Goal: Communication & Community: Answer question/provide support

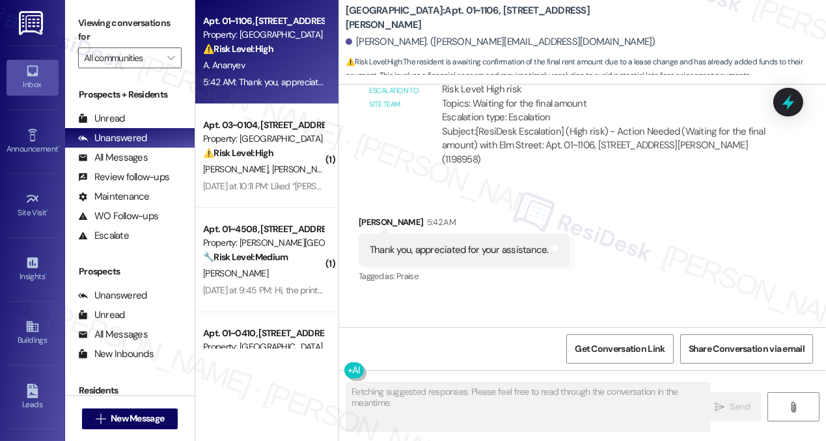
scroll to position [8443, 0]
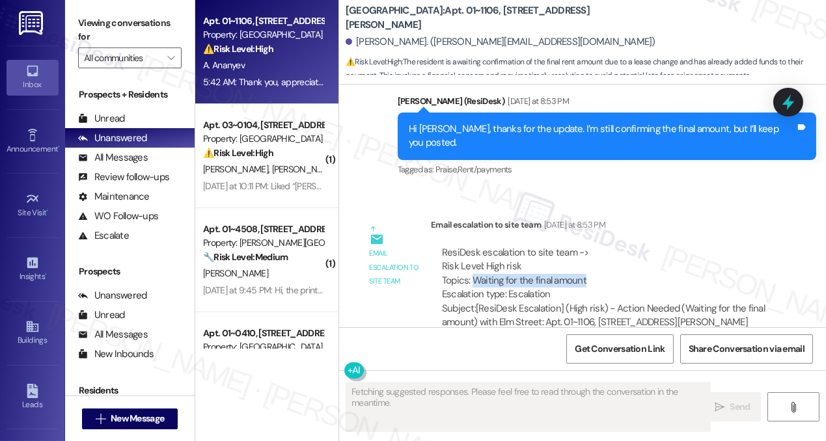
drag, startPoint x: 474, startPoint y: 194, endPoint x: 586, endPoint y: 195, distance: 112.6
click at [586, 246] on div "ResiDesk escalation to site team -> Risk Level: High risk Topics: Waiting for t…" at bounding box center [604, 274] width 324 height 56
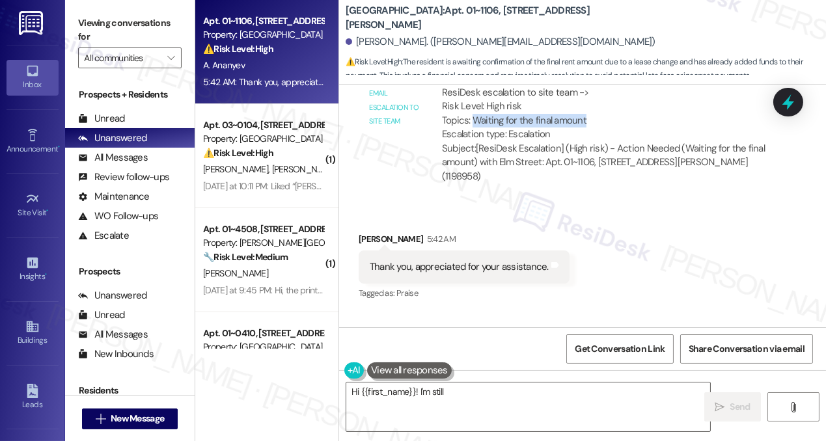
scroll to position [8620, 0]
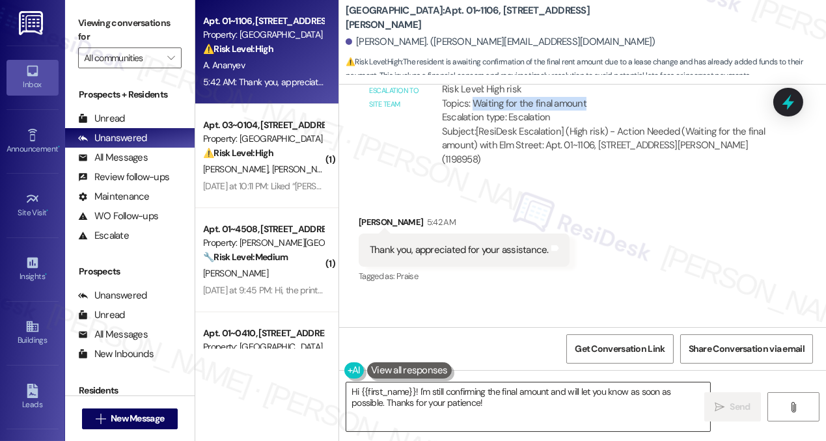
click at [500, 410] on textarea "Hi {{first_name}}! I'm still confirming the final amount and will let you know …" at bounding box center [528, 407] width 364 height 49
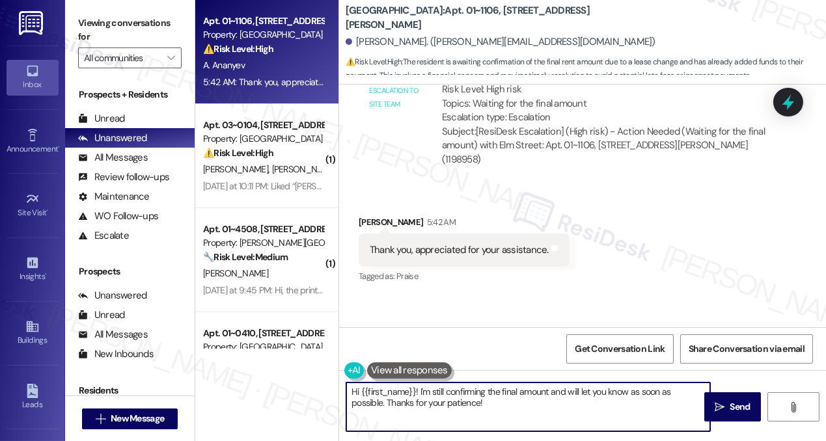
click at [500, 410] on textarea "Hi {{first_name}}! I'm still confirming the final amount and will let you know …" at bounding box center [528, 407] width 364 height 49
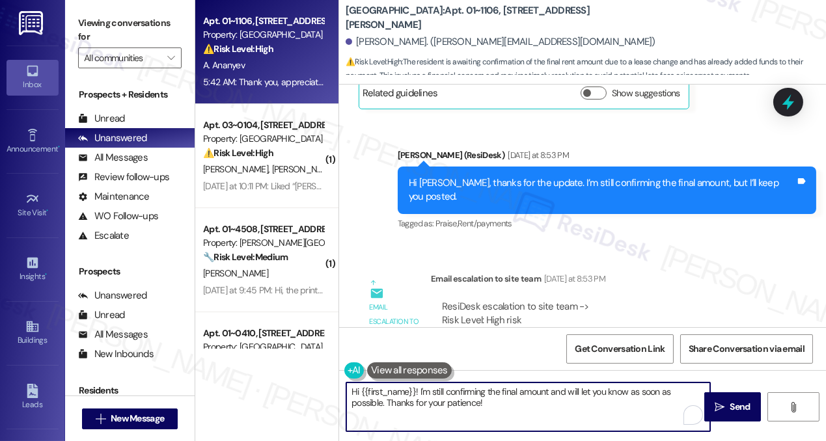
scroll to position [8384, 0]
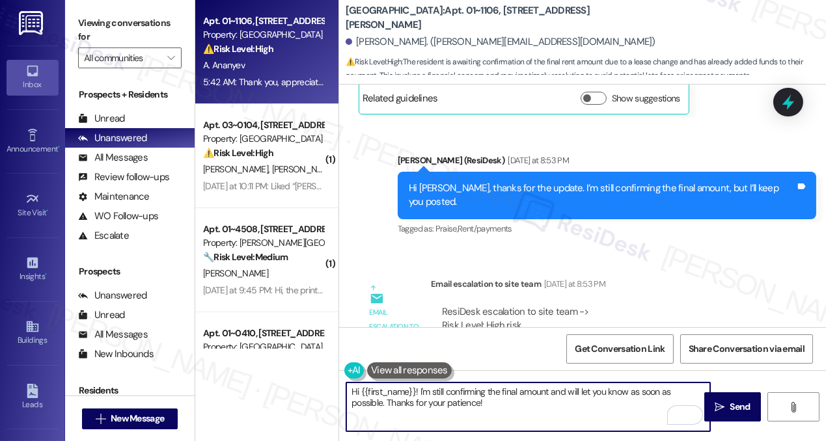
click at [553, 182] on div "Hi [PERSON_NAME], thanks for the update. I’m still confirming the final amount,…" at bounding box center [602, 196] width 387 height 28
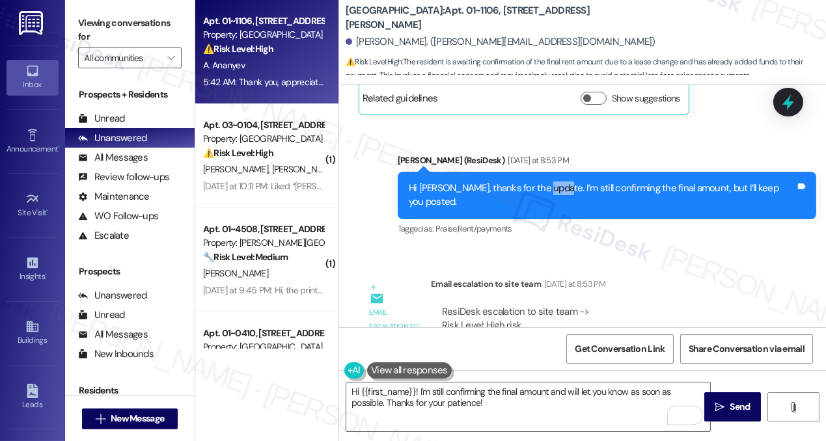
click at [553, 182] on div "Hi [PERSON_NAME], thanks for the update. I’m still confirming the final amount,…" at bounding box center [602, 196] width 387 height 28
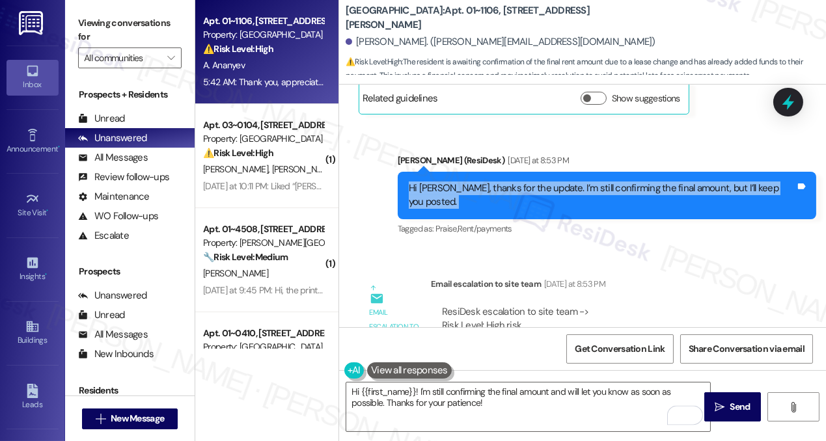
click at [553, 182] on div "Hi [PERSON_NAME], thanks for the update. I’m still confirming the final amount,…" at bounding box center [602, 196] width 387 height 28
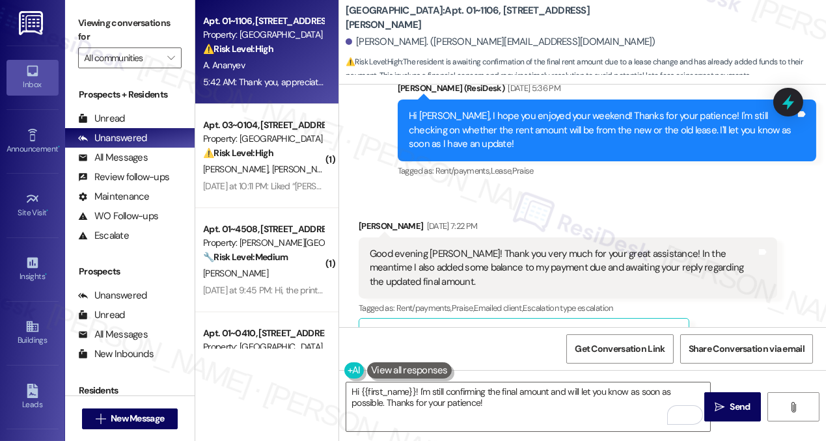
scroll to position [7970, 0]
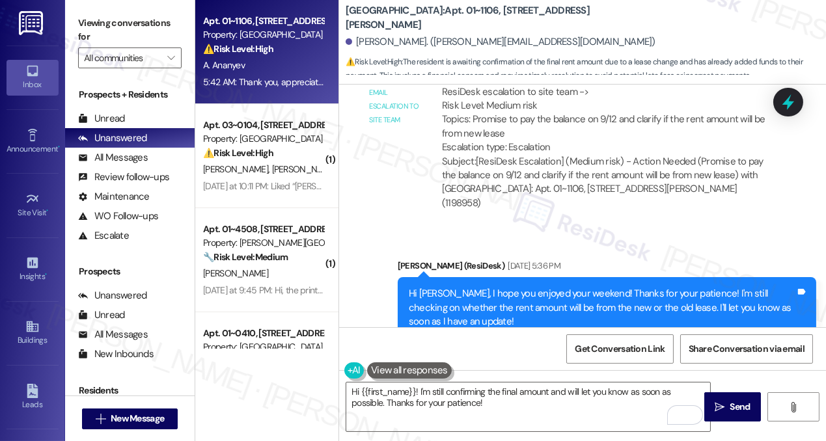
click at [509, 287] on div "Hi [PERSON_NAME], I hope you enjoyed your weekend! Thanks for your patience! I'…" at bounding box center [602, 308] width 387 height 42
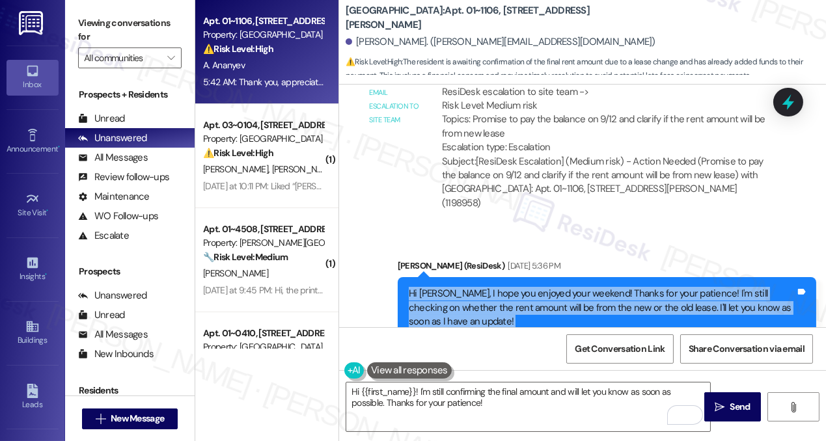
click at [509, 287] on div "Hi [PERSON_NAME], I hope you enjoyed your weekend! Thanks for your patience! I'…" at bounding box center [602, 308] width 387 height 42
click at [470, 287] on div "Hi [PERSON_NAME], I hope you enjoyed your weekend! Thanks for your patience! I'…" at bounding box center [602, 308] width 387 height 42
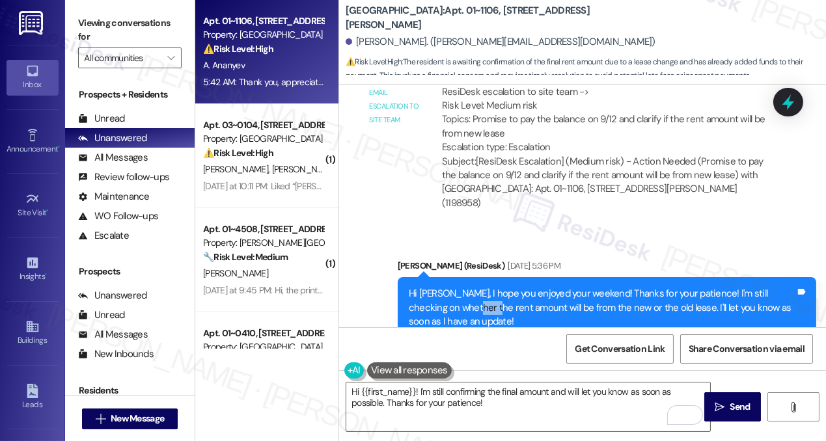
click at [470, 287] on div "Hi [PERSON_NAME], I hope you enjoyed your weekend! Thanks for your patience! I'…" at bounding box center [602, 308] width 387 height 42
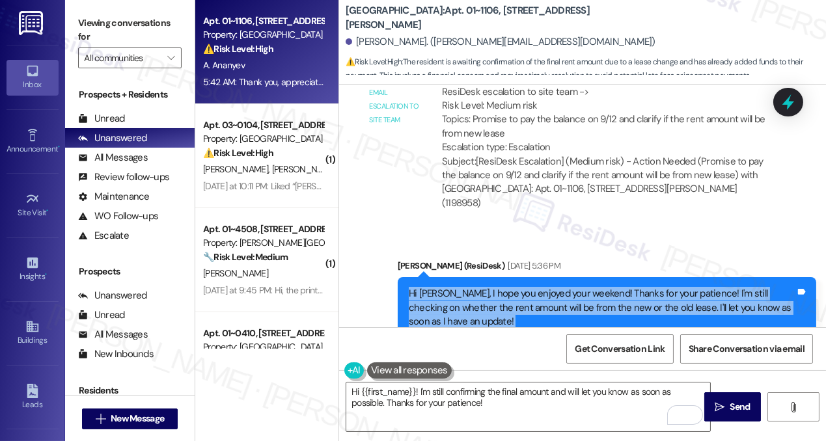
click at [470, 287] on div "Hi [PERSON_NAME], I hope you enjoyed your weekend! Thanks for your patience! I'…" at bounding box center [602, 308] width 387 height 42
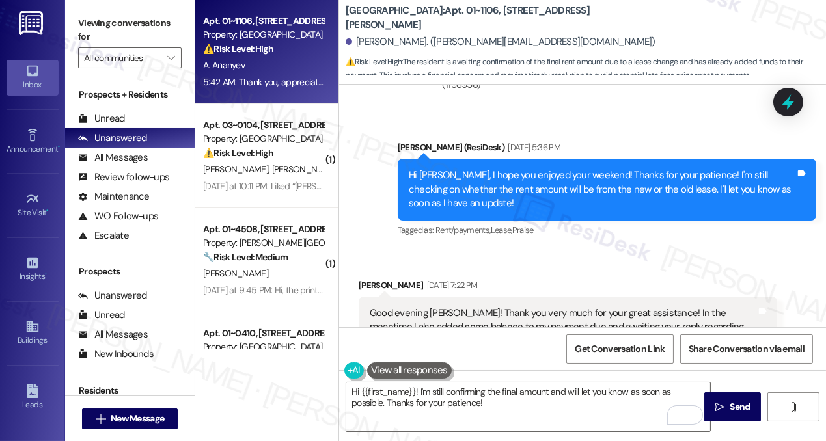
click at [435, 306] on div "Good evening [PERSON_NAME]! Thank you very much for your great assistance! In t…" at bounding box center [563, 327] width 387 height 42
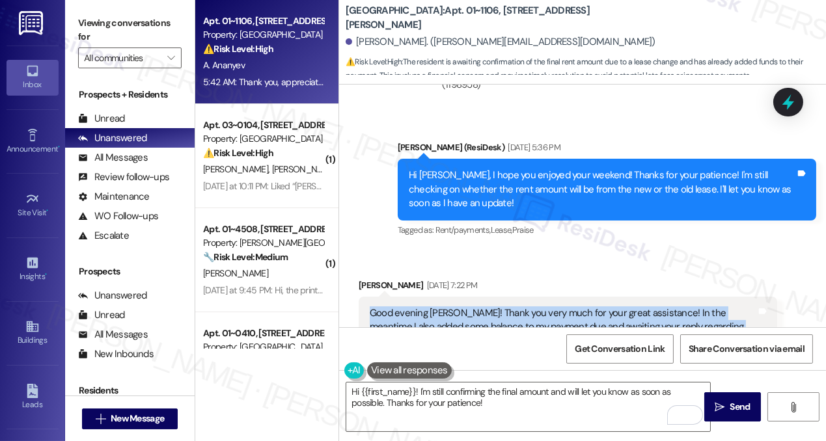
click at [435, 306] on div "Good evening [PERSON_NAME]! Thank you very much for your great assistance! In t…" at bounding box center [563, 327] width 387 height 42
click at [452, 306] on div "Good evening [PERSON_NAME]! Thank you very much for your great assistance! In t…" at bounding box center [563, 327] width 387 height 42
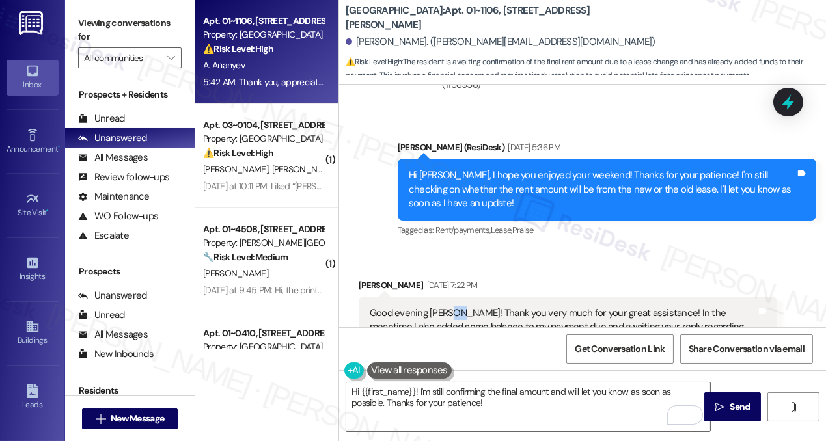
click at [452, 306] on div "Good evening [PERSON_NAME]! Thank you very much for your great assistance! In t…" at bounding box center [563, 327] width 387 height 42
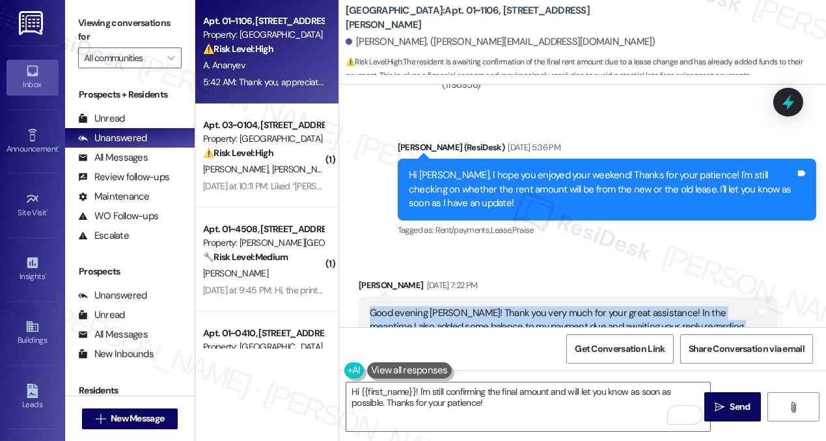
click at [452, 306] on div "Good evening [PERSON_NAME]! Thank you very much for your great assistance! In t…" at bounding box center [563, 327] width 387 height 42
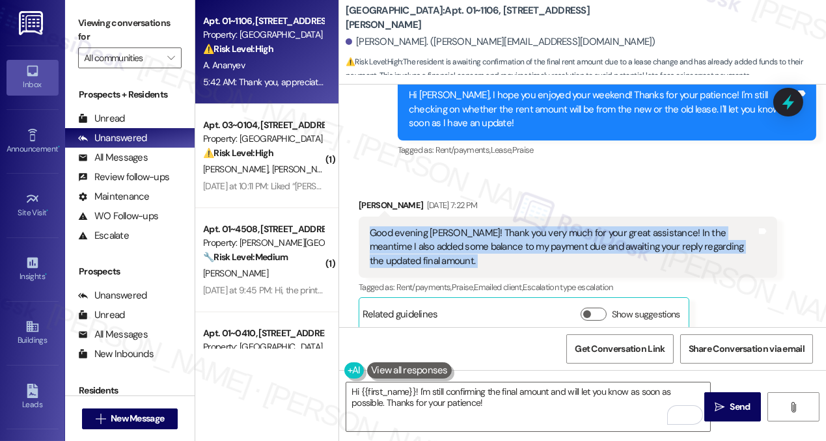
scroll to position [8325, 0]
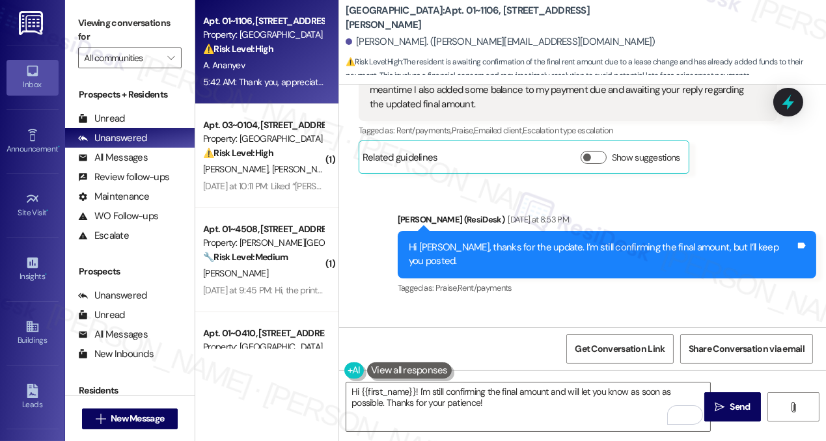
click at [537, 241] on div "Hi [PERSON_NAME], thanks for the update. I’m still confirming the final amount,…" at bounding box center [602, 255] width 387 height 28
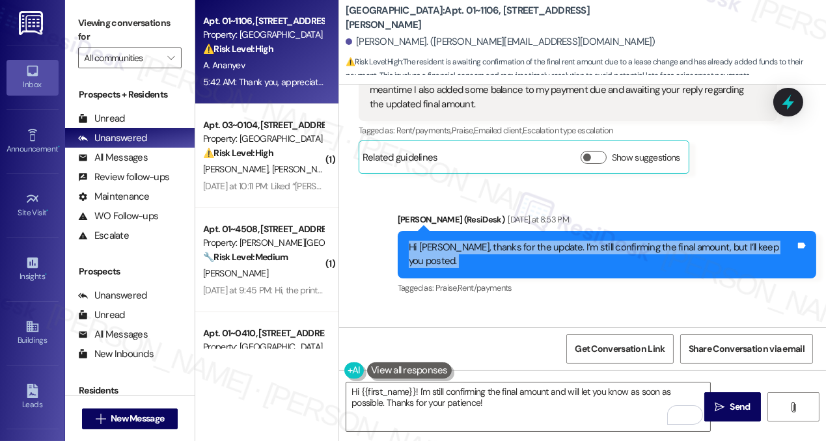
click at [537, 241] on div "Hi [PERSON_NAME], thanks for the update. I’m still confirming the final amount,…" at bounding box center [602, 255] width 387 height 28
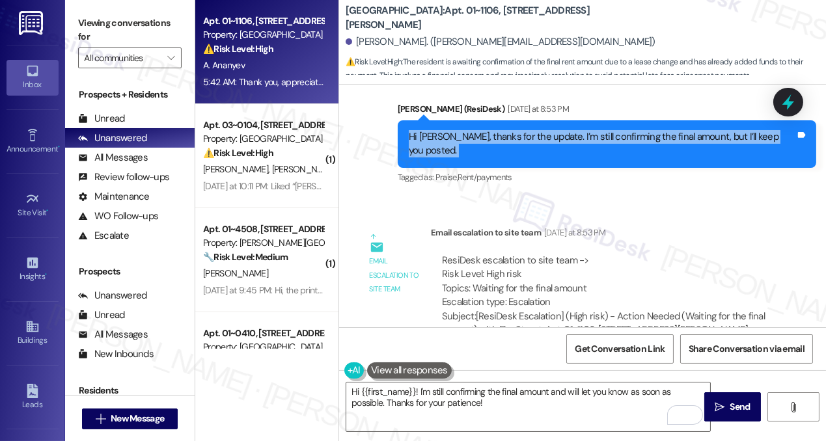
scroll to position [8443, 0]
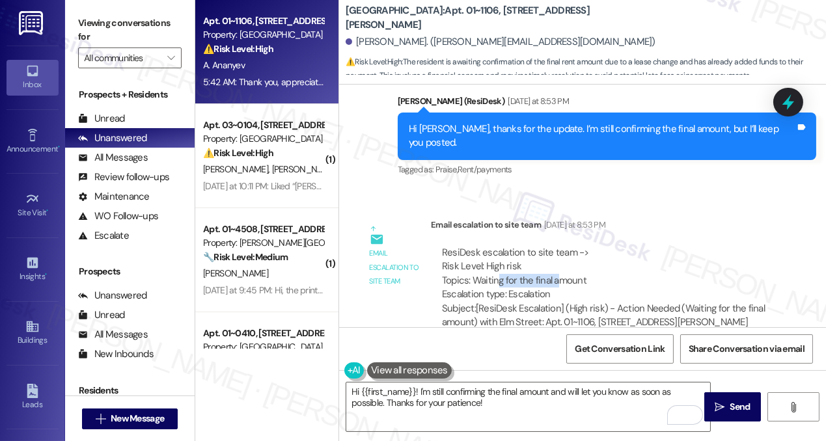
drag, startPoint x: 500, startPoint y: 195, endPoint x: 576, endPoint y: 195, distance: 76.1
click at [576, 246] on div "ResiDesk escalation to site team -> Risk Level: High risk Topics: Waiting for t…" at bounding box center [604, 274] width 324 height 56
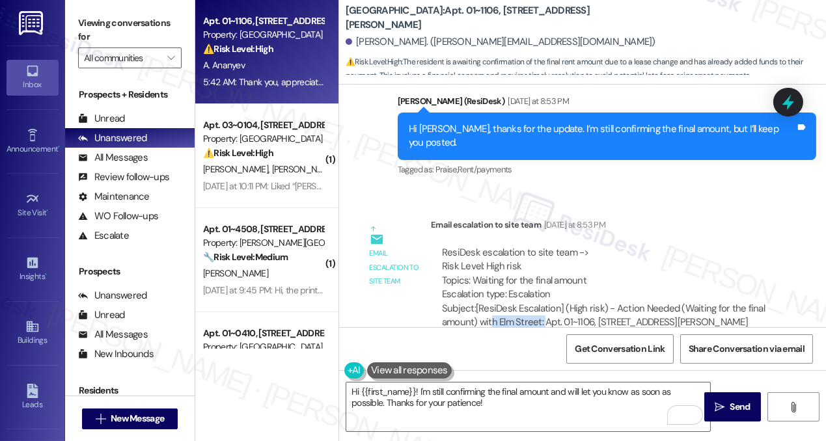
drag, startPoint x: 493, startPoint y: 237, endPoint x: 543, endPoint y: 239, distance: 50.1
click at [543, 302] on div "Subject: [ResiDesk Escalation] (High risk) - Action Needed (Waiting for the fin…" at bounding box center [604, 323] width 324 height 42
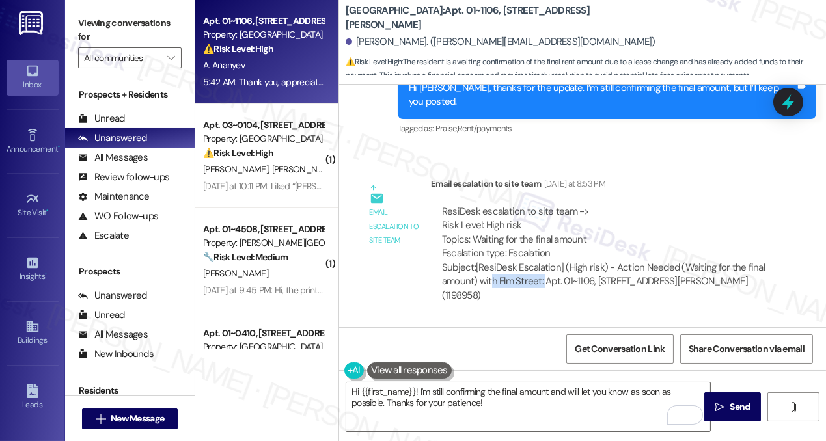
scroll to position [8620, 0]
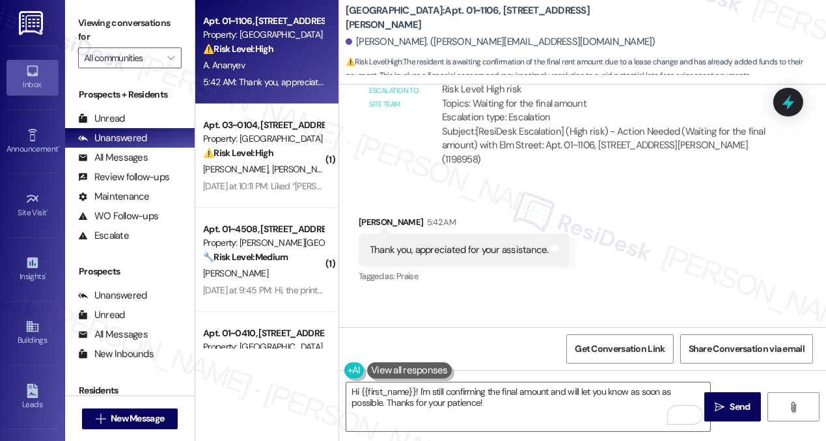
click at [438, 243] on div "Thank you, appreciated for your assistance." at bounding box center [459, 250] width 179 height 14
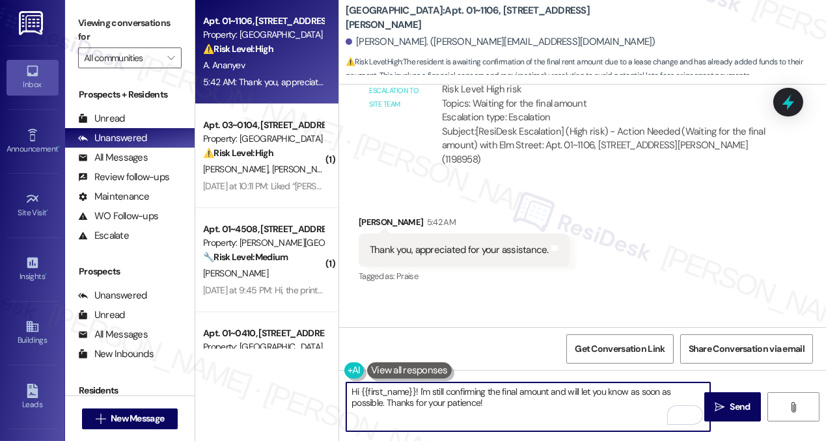
click at [475, 402] on textarea "Hi {{first_name}}! I'm still confirming the final amount and will let you know …" at bounding box center [528, 407] width 364 height 49
click at [563, 394] on textarea "You're welcome, [PERSON_NAME]! Please hang in there." at bounding box center [528, 407] width 364 height 49
drag, startPoint x: 492, startPoint y: 398, endPoint x: 437, endPoint y: 398, distance: 54.7
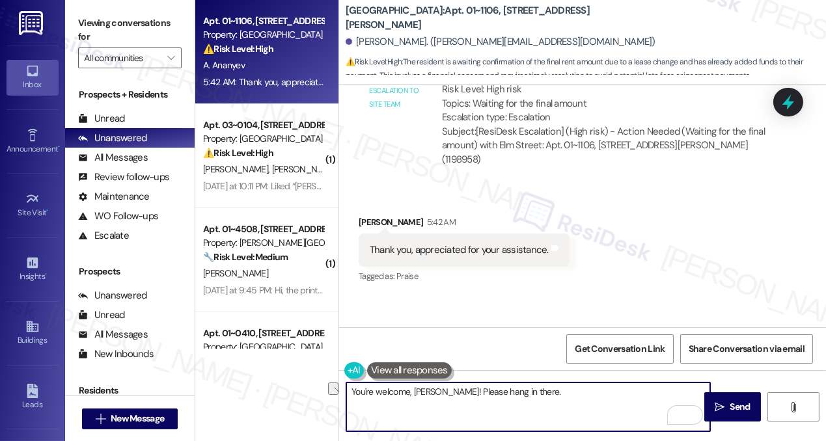
click at [437, 398] on textarea "You're welcome, [PERSON_NAME]! Please hang in there." at bounding box center [528, 407] width 364 height 49
type textarea "You're welcome, [PERSON_NAME]! Thank you for your patience."
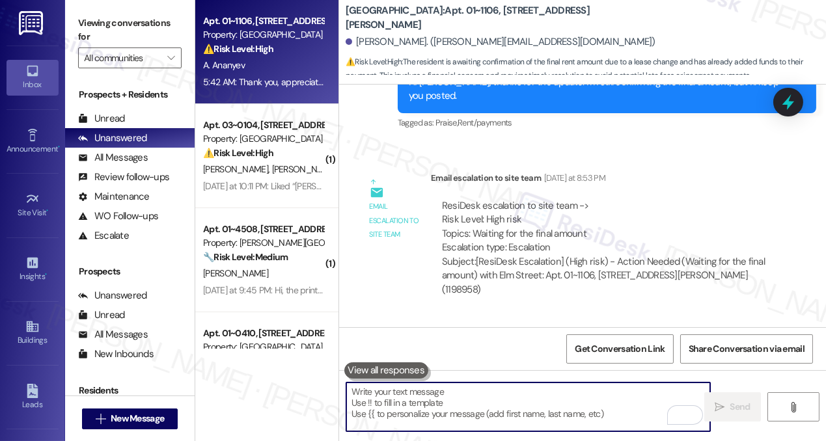
scroll to position [8486, 0]
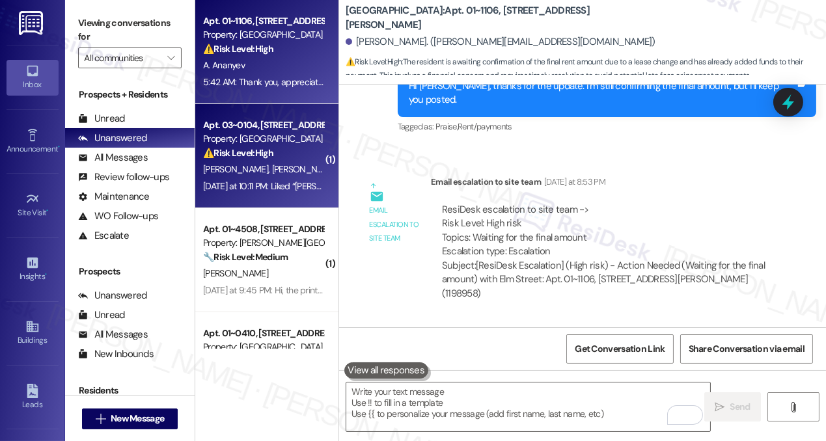
click at [279, 182] on div "[DATE] at 10:11 PM: Liked “[PERSON_NAME] (Eden Commons): Thanks for the update,…" at bounding box center [600, 186] width 794 height 12
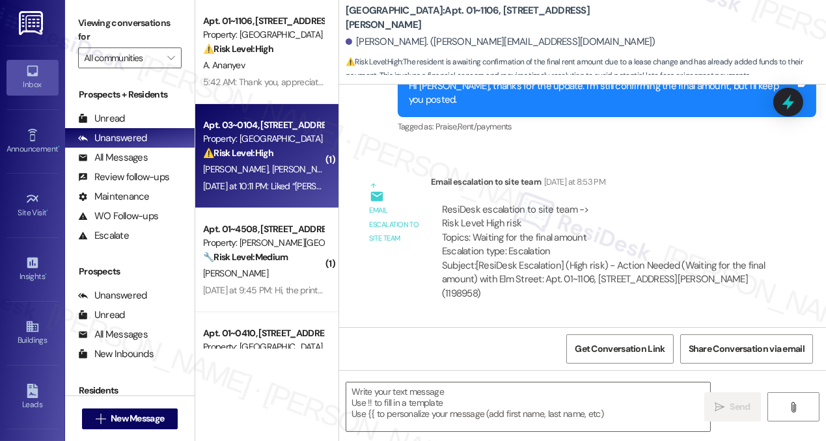
type textarea "Fetching suggested responses. Please feel free to read through the conversation…"
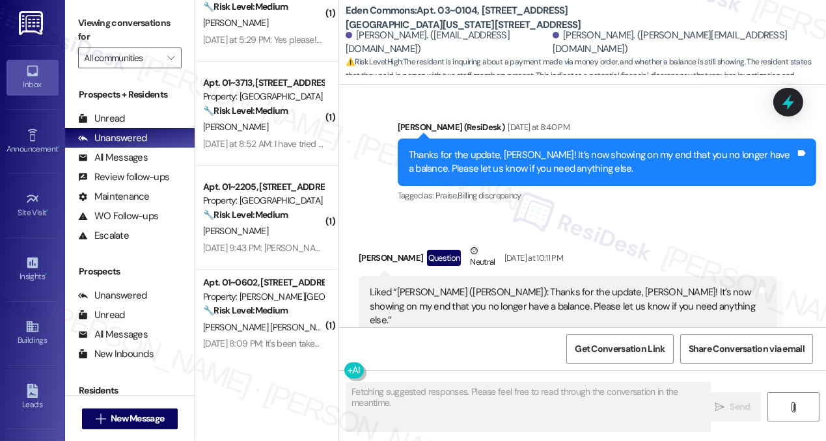
scroll to position [14239, 0]
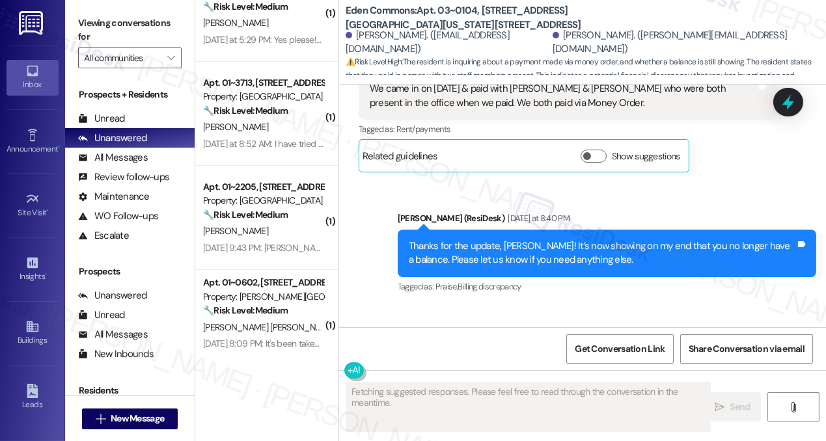
click at [451, 377] on div "Liked “[PERSON_NAME] ([PERSON_NAME]): Thanks for the update, [PERSON_NAME]! It’…" at bounding box center [563, 398] width 387 height 42
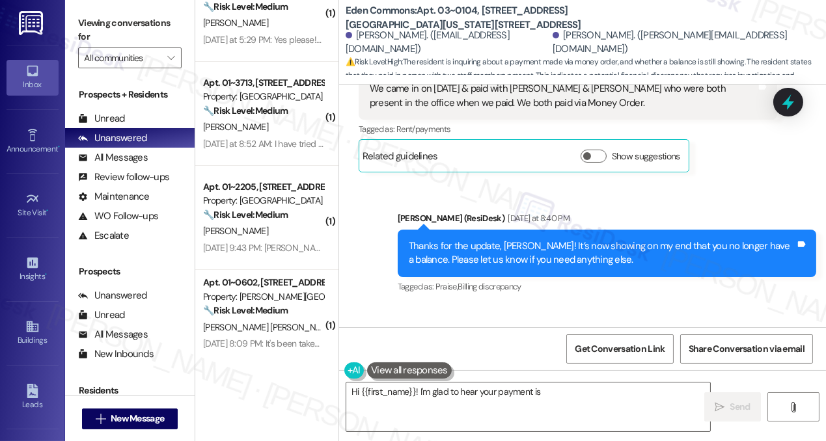
click at [547, 239] on div "Thanks for the update, [PERSON_NAME]! It’s now showing on my end that you no lo…" at bounding box center [602, 253] width 387 height 28
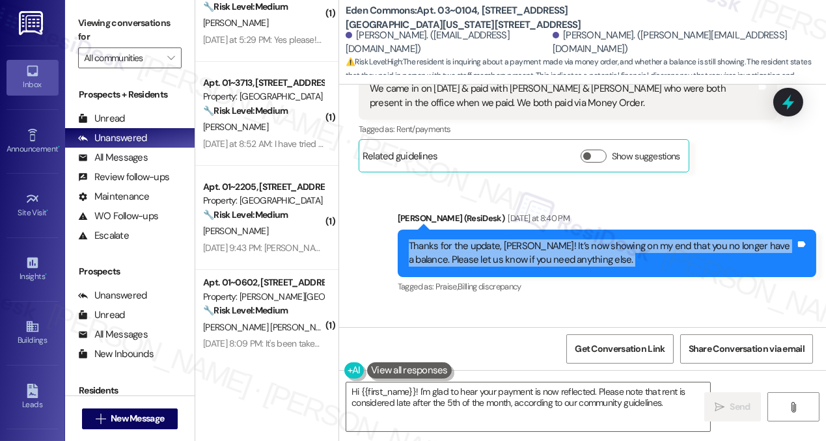
click at [547, 239] on div "Thanks for the update, [PERSON_NAME]! It’s now showing on my end that you no lo…" at bounding box center [602, 253] width 387 height 28
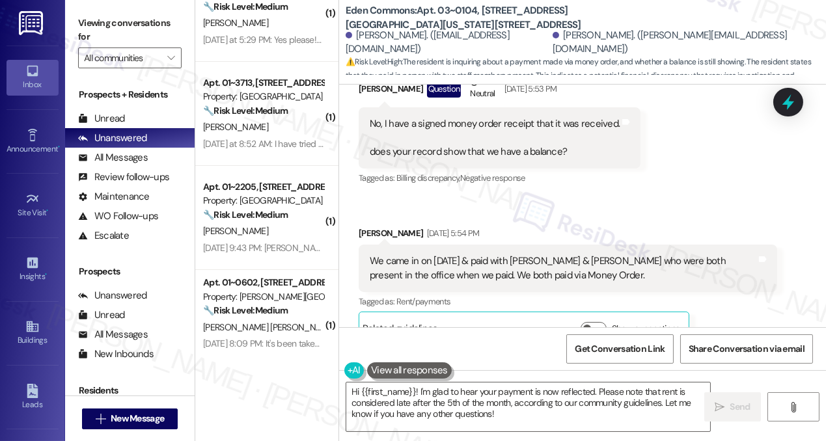
scroll to position [14061, 0]
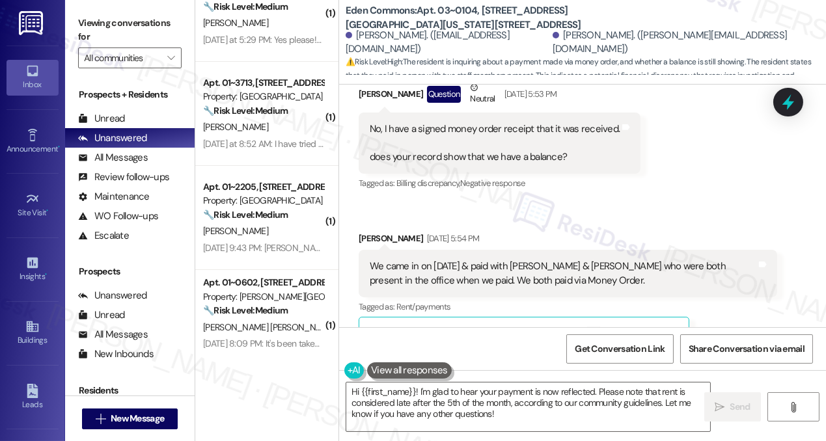
click at [511, 260] on div "We came in on [DATE] & paid with [PERSON_NAME] & [PERSON_NAME] who were both pr…" at bounding box center [563, 274] width 387 height 28
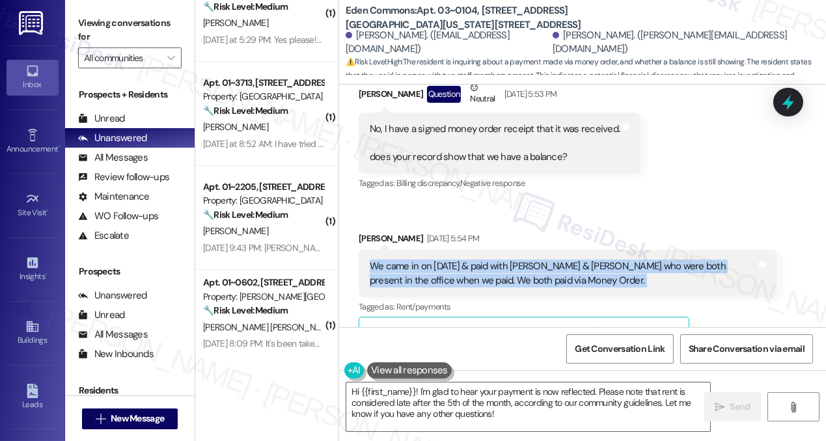
click at [511, 260] on div "We came in on [DATE] & paid with [PERSON_NAME] & [PERSON_NAME] who were both pr…" at bounding box center [563, 274] width 387 height 28
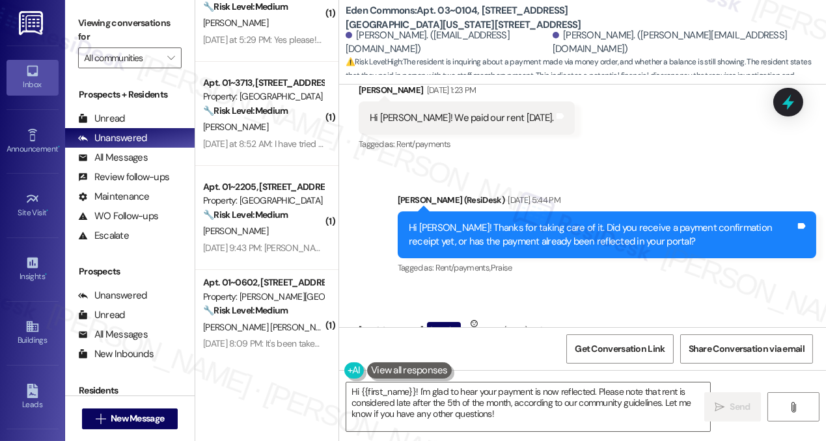
scroll to position [13707, 0]
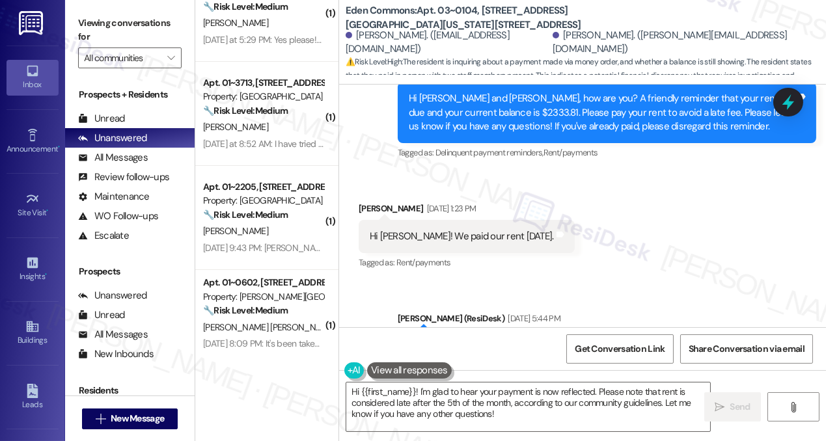
click at [496, 340] on div "Hi [PERSON_NAME]! Thanks for taking care of it. Did you receive a payment confi…" at bounding box center [602, 354] width 387 height 28
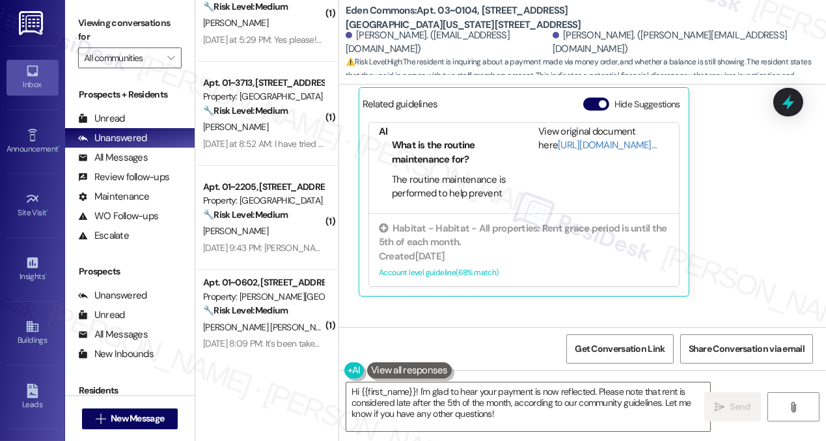
scroll to position [14610, 0]
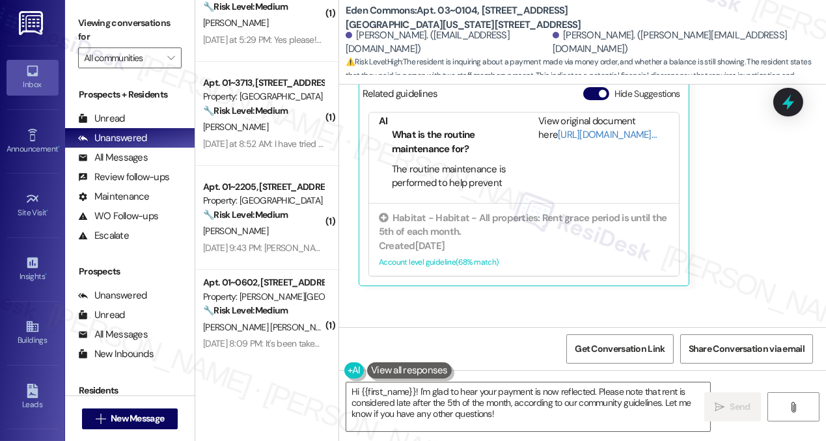
click at [463, 387] on button "Click to show details" at bounding box center [455, 393] width 26 height 13
click at [463, 389] on span "button" at bounding box center [461, 393] width 8 height 8
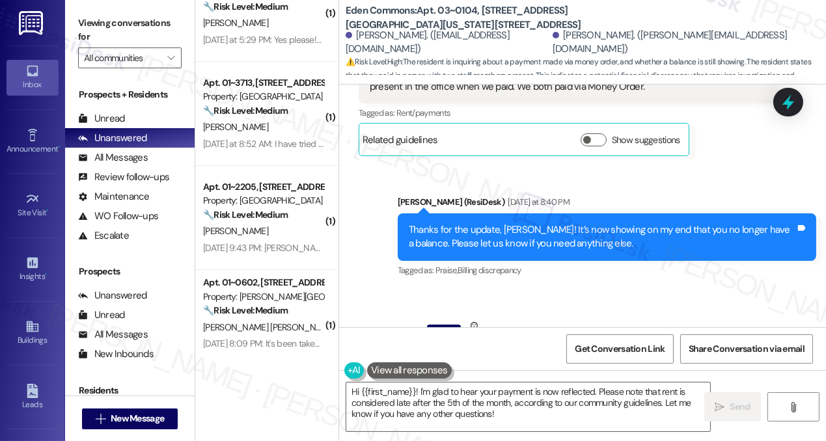
scroll to position [14137, 0]
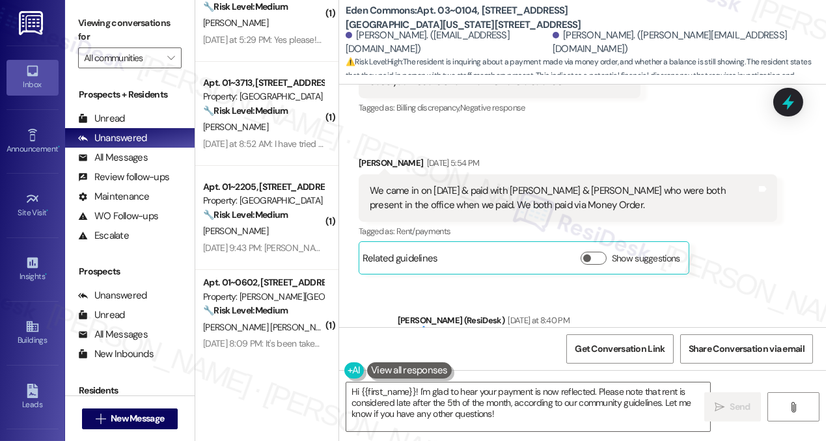
click at [583, 342] on div "Thanks for the update, [PERSON_NAME]! It’s now showing on my end that you no lo…" at bounding box center [602, 356] width 387 height 28
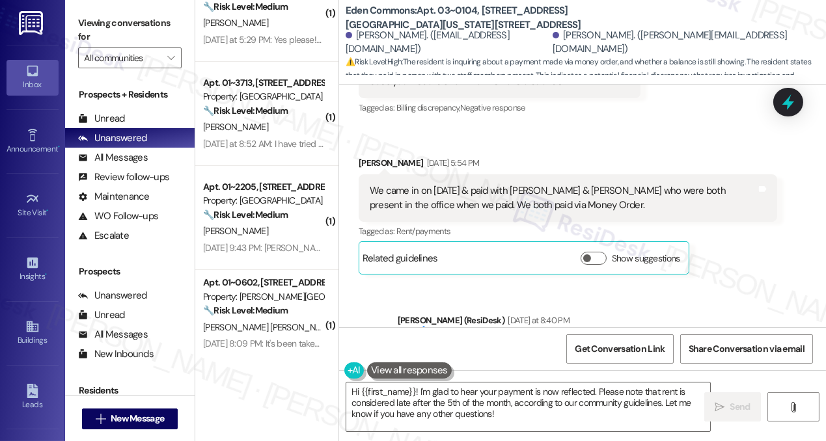
click at [583, 342] on div "Thanks for the update, [PERSON_NAME]! It’s now showing on my end that you no lo…" at bounding box center [602, 356] width 387 height 28
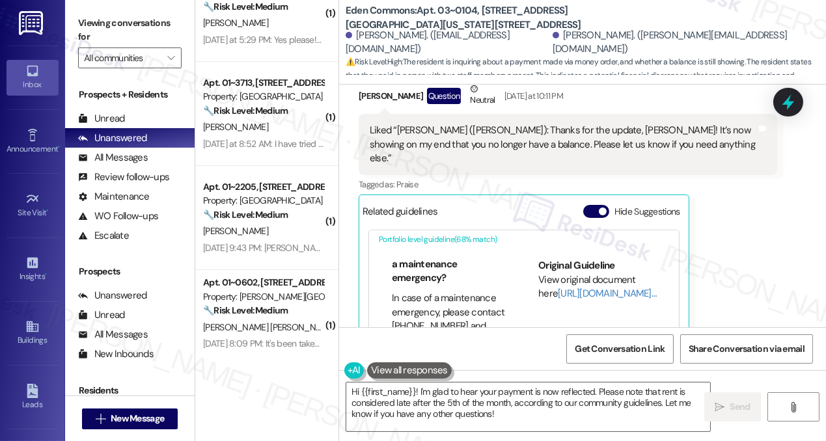
scroll to position [104, 0]
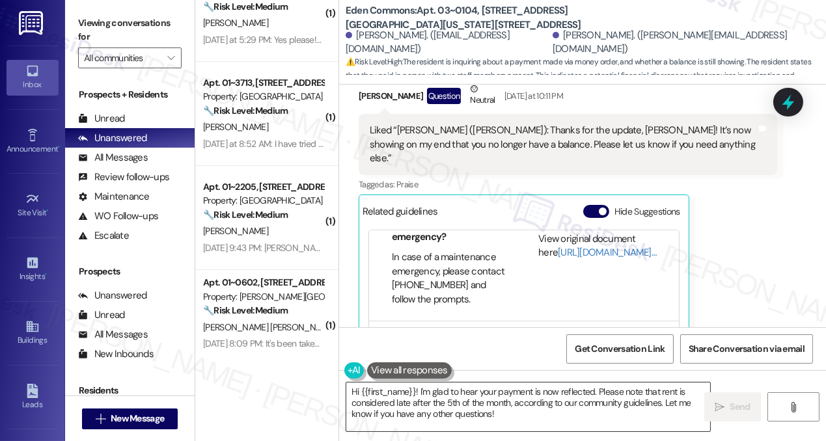
click at [430, 405] on textarea "Hi {{first_name}}! I'm glad to hear your payment is now reflected. Please note …" at bounding box center [528, 407] width 364 height 49
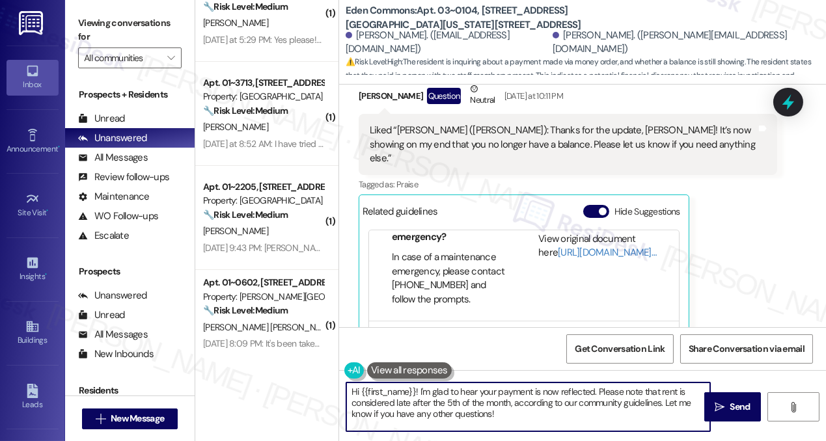
click at [430, 405] on textarea "Hi {{first_name}}! I'm glad to hear your payment is now reflected. Please note …" at bounding box center [528, 407] width 364 height 49
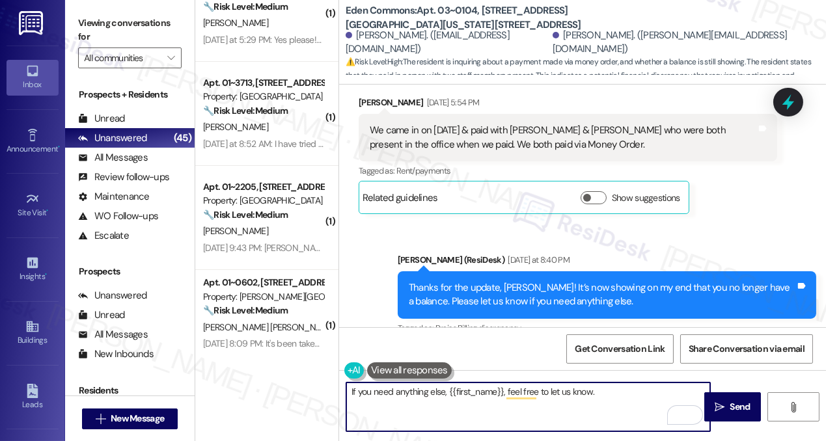
scroll to position [14196, 0]
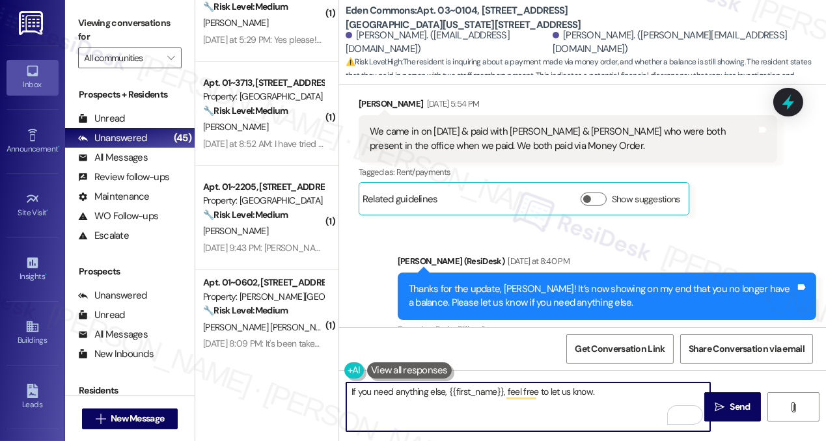
click at [401, 385] on textarea "If you need anything else, {{first_name}}, feel free to let us know." at bounding box center [528, 407] width 364 height 49
click at [474, 387] on textarea "If you need anything else, {{first_name}}, feel free to let us know." at bounding box center [528, 407] width 364 height 49
click at [534, 390] on textarea "If you need anything else, {{first_name}}, feel free to let us know." at bounding box center [528, 407] width 364 height 49
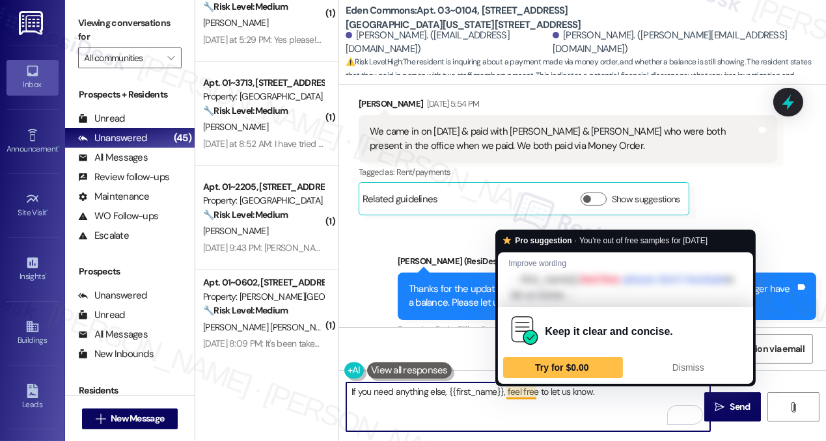
click at [534, 390] on textarea "If you need anything else, {{first_name}}, feel free to let us know." at bounding box center [528, 407] width 364 height 49
click at [602, 387] on textarea "If you need anything else, {{first_name}}, feel free to let us know." at bounding box center [528, 407] width 364 height 49
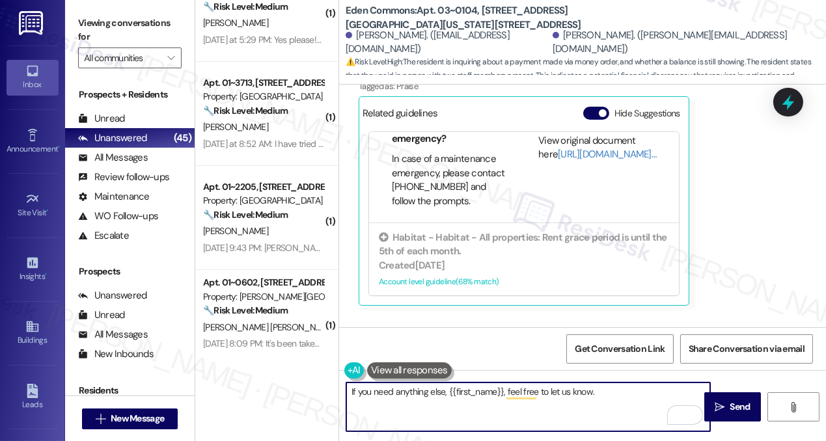
scroll to position [14610, 0]
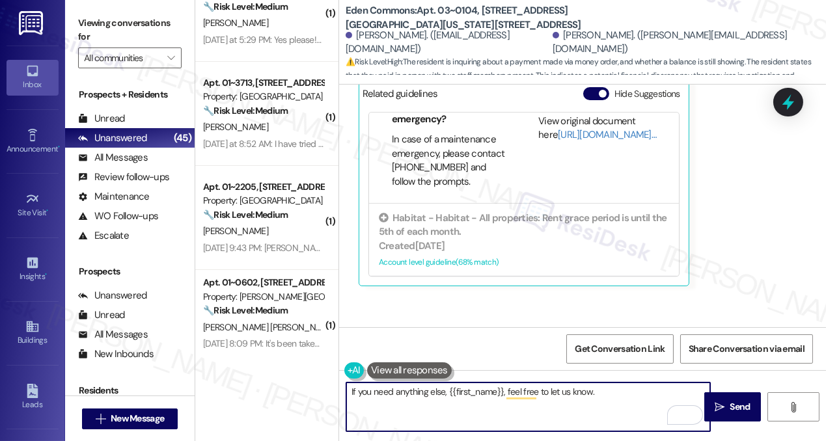
type textarea "If you need anything else, {{first_name}}, feel free to let us know."
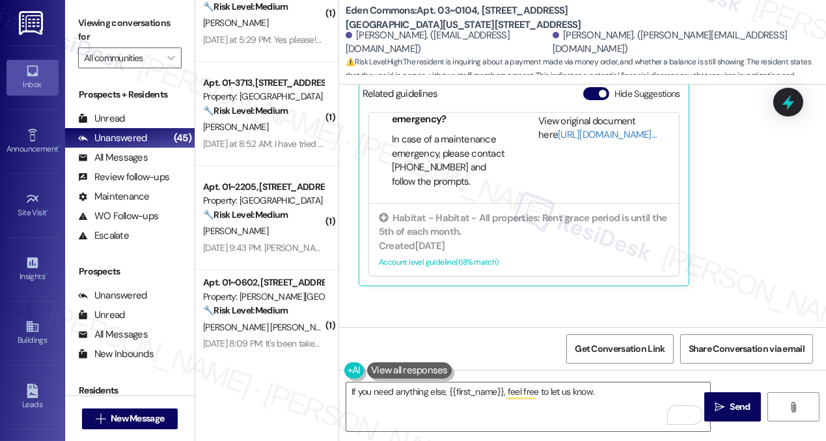
click at [594, 353] on div "[PERSON_NAME] has an outstanding balance of $-231.19 for Eden Commons (as of [D…" at bounding box center [604, 367] width 324 height 28
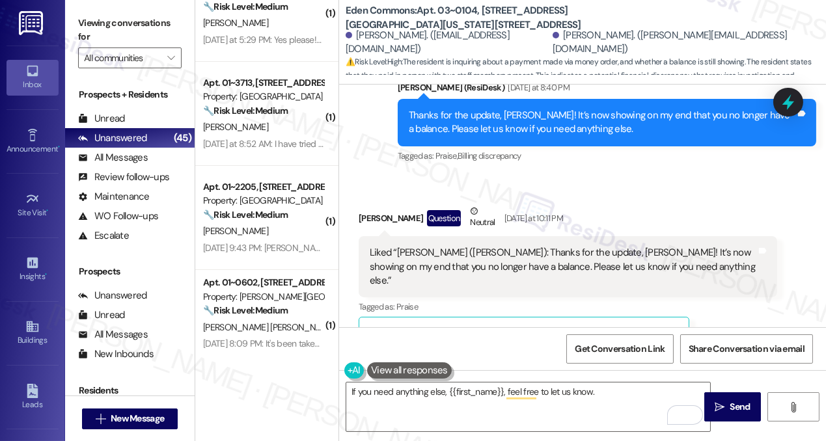
scroll to position [14255, 0]
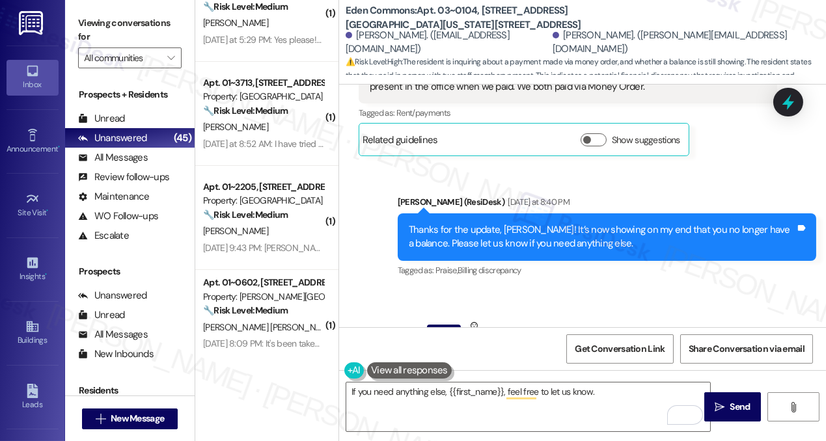
click at [469, 351] on div "Liked “[PERSON_NAME] ([PERSON_NAME]): Thanks for the update, [PERSON_NAME]! It’…" at bounding box center [568, 381] width 418 height 61
click at [603, 385] on textarea "If you need anything else, {{first_name}}, feel free to let us know." at bounding box center [528, 407] width 364 height 49
click at [712, 407] on span " Send" at bounding box center [732, 407] width 41 height 14
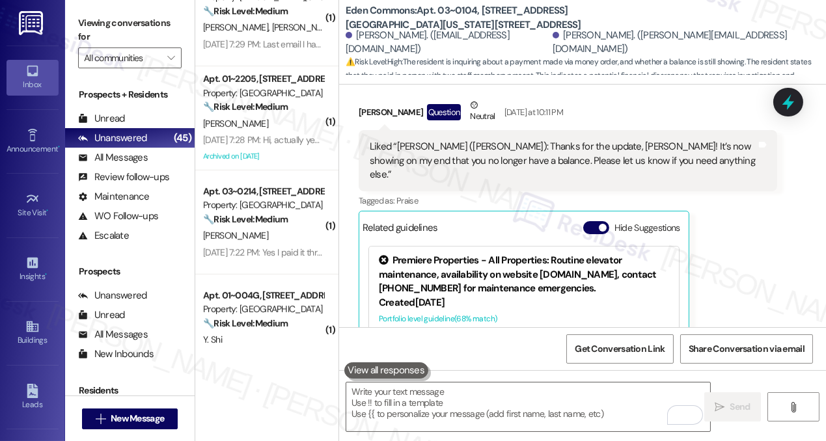
scroll to position [1597, 0]
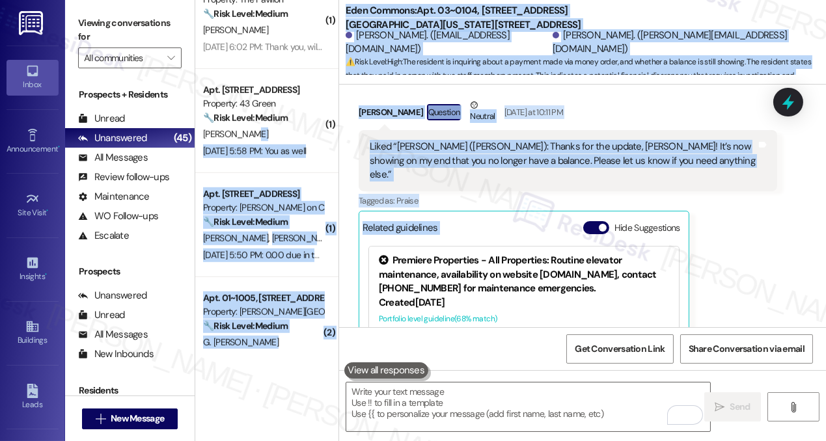
drag, startPoint x: 333, startPoint y: 135, endPoint x: 359, endPoint y: 144, distance: 27.6
click at [359, 144] on div "( 1 ) Apt. 01~004G, [STREET_ADDRESS] Property: Twin Towers 🔧 Risk Level: Medium…" at bounding box center [510, 220] width 631 height 441
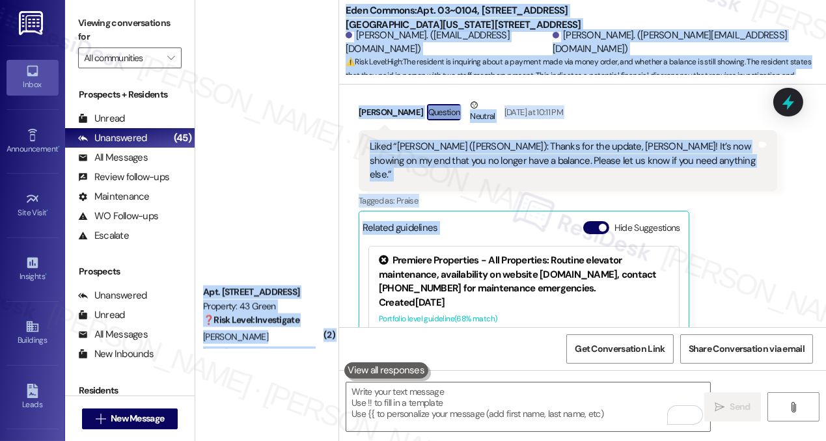
scroll to position [4336, 0]
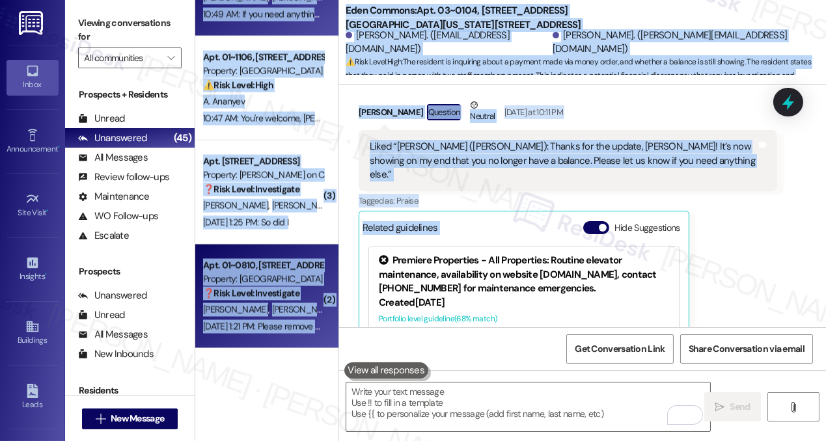
click at [278, 301] on div "Apt. 01~0810, [GEOGRAPHIC_DATA][PERSON_NAME] Property: [GEOGRAPHIC_DATA] ❓ Risk…" at bounding box center [263, 280] width 123 height 44
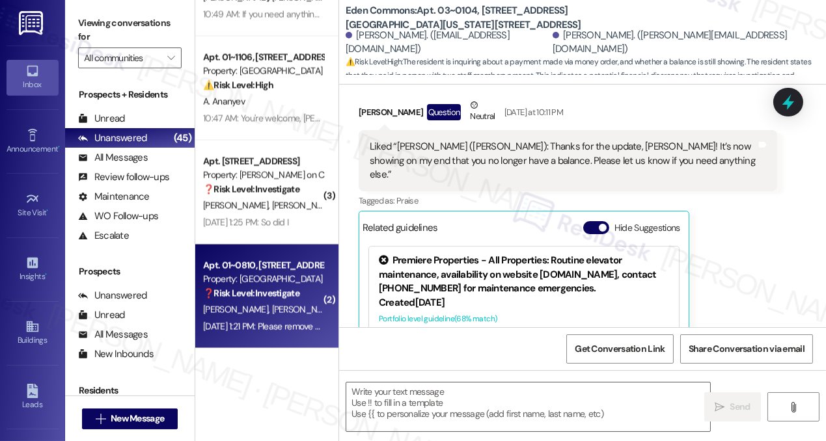
type textarea "Fetching suggested responses. Please feel free to read through the conversation…"
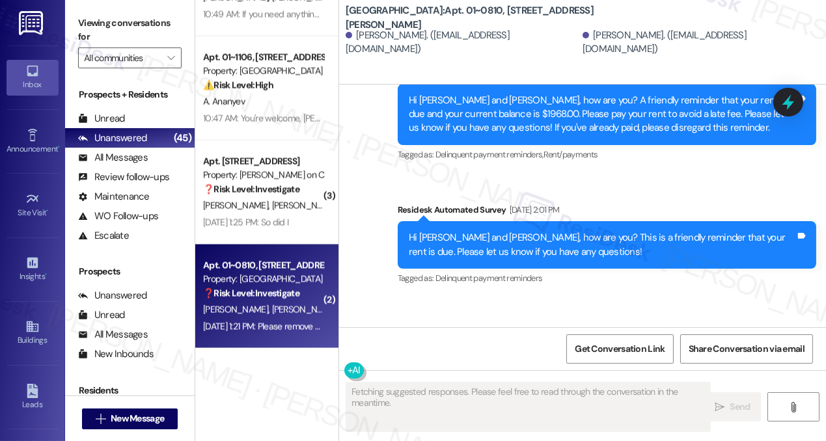
scroll to position [6875, 0]
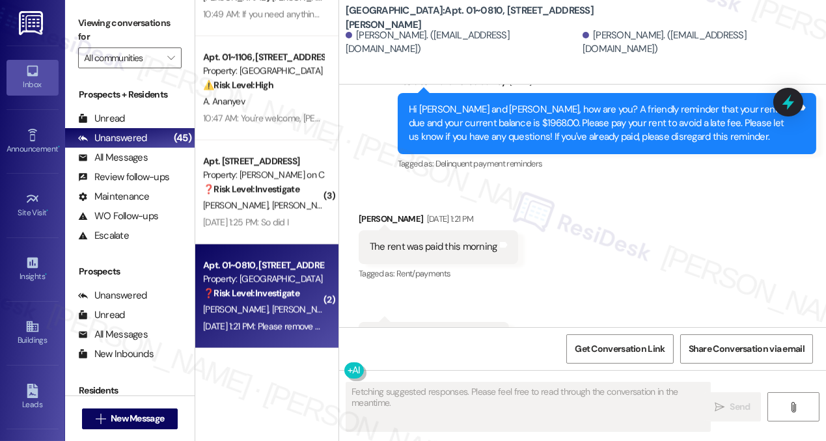
click at [394, 230] on div "The rent was paid this morning Tags and notes" at bounding box center [438, 246] width 159 height 33
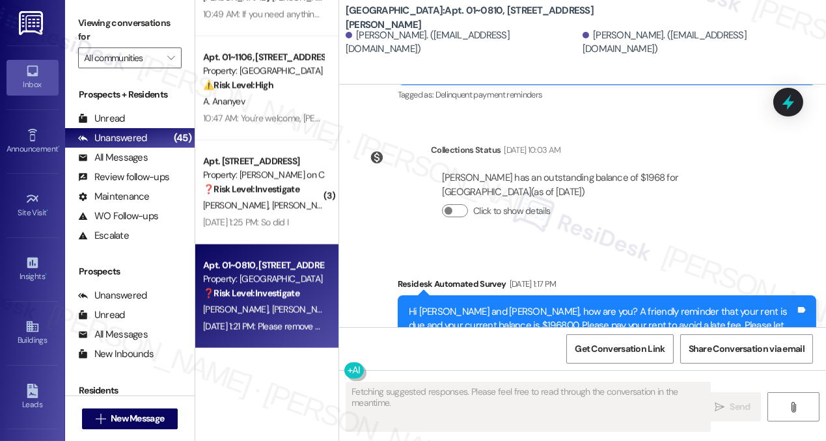
scroll to position [6816, 0]
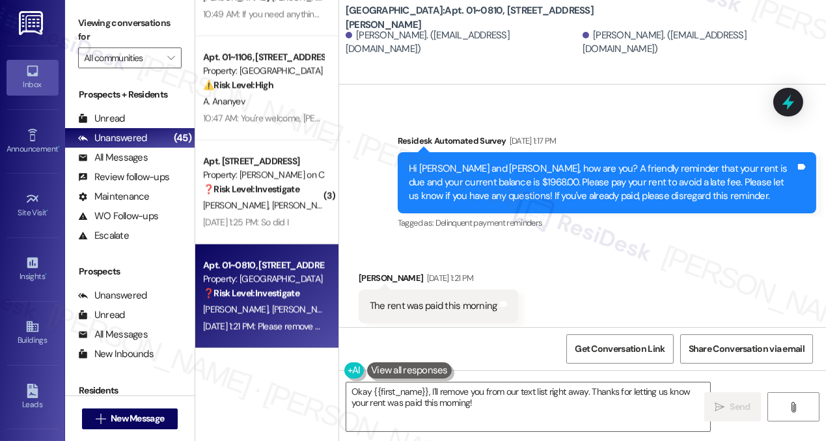
click at [511, 162] on div "Hi [PERSON_NAME] and [PERSON_NAME], how are you? A friendly reminder that your …" at bounding box center [602, 183] width 387 height 42
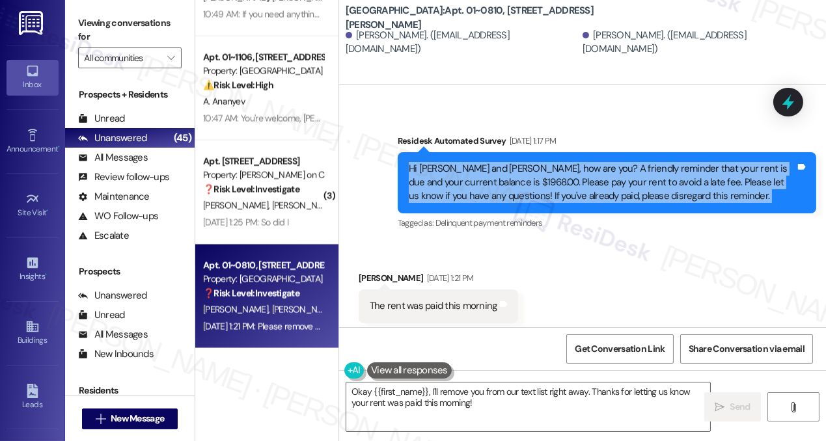
click at [511, 162] on div "Hi [PERSON_NAME] and [PERSON_NAME], how are you? A friendly reminder that your …" at bounding box center [602, 183] width 387 height 42
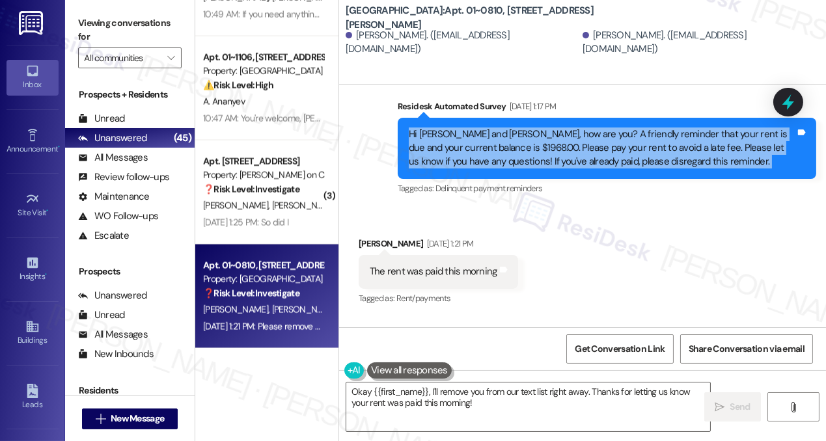
scroll to position [6876, 0]
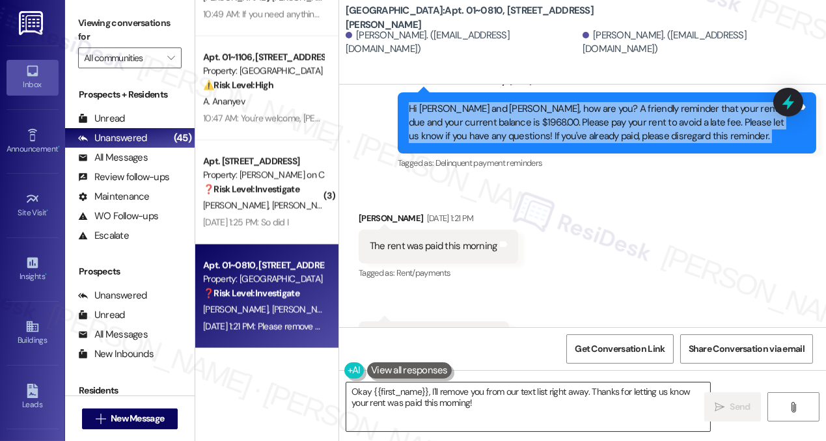
click at [482, 391] on textarea "Okay {{first_name}}, I'll remove you from our text list right away. Thanks for …" at bounding box center [528, 407] width 364 height 49
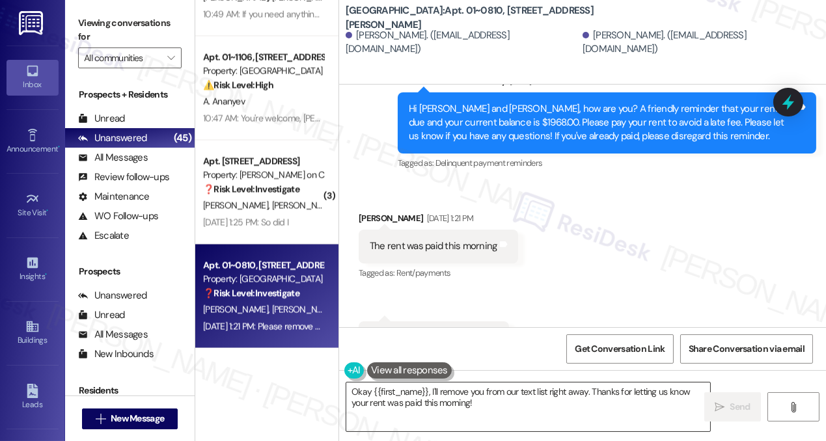
click at [482, 391] on textarea "Okay {{first_name}}, I'll remove you from our text list right away. Thanks for …" at bounding box center [528, 407] width 364 height 49
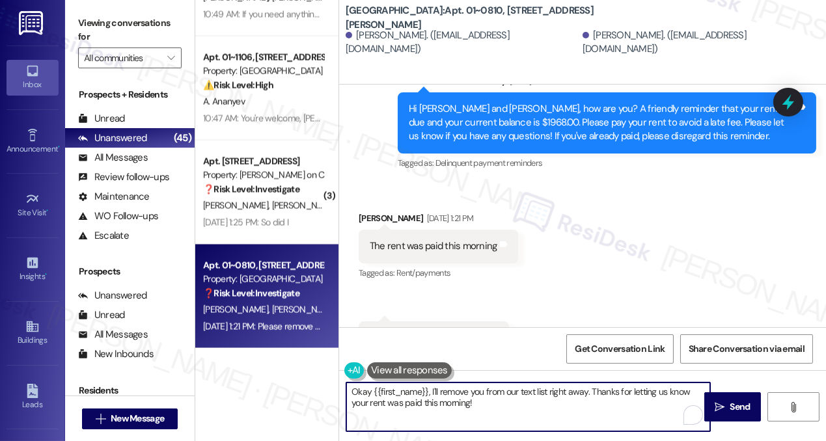
click at [482, 391] on textarea "Okay {{first_name}}, I'll remove you from our text list right away. Thanks for …" at bounding box center [528, 407] width 364 height 49
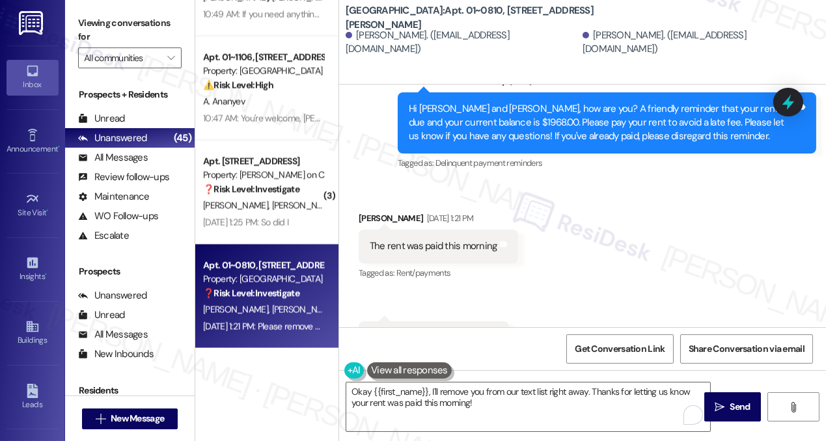
click at [560, 275] on div "Received via SMS [PERSON_NAME] [DATE] 1:21 PM The rent was paid this morning Ta…" at bounding box center [582, 283] width 487 height 202
click at [476, 403] on textarea "Okay {{first_name}}, I'll remove you from our text list right away. Thanks for …" at bounding box center [528, 407] width 364 height 49
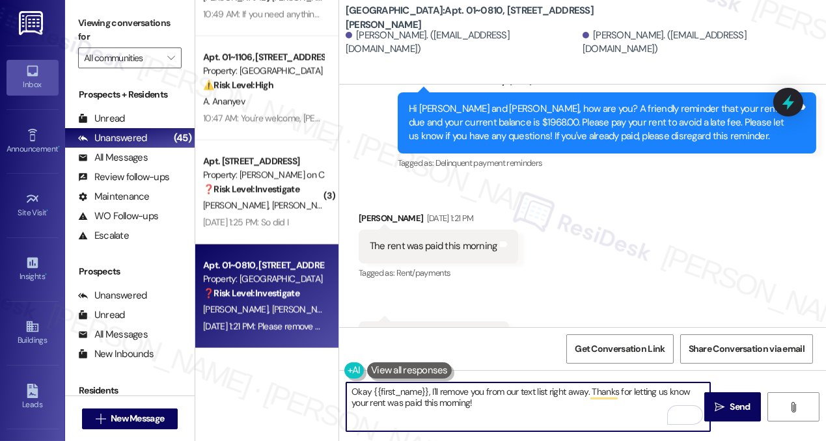
click at [360, 393] on textarea "Okay {{first_name}}, I'll remove you from our text list right away. Thanks for …" at bounding box center [528, 407] width 364 height 49
click at [420, 389] on textarea "Hi {{first_name}}, I'll remove you from our text list right away. Thanks for le…" at bounding box center [528, 407] width 364 height 49
click at [505, 401] on textarea "Hi {{first_name}}, I'll remove you from our text list right away. Thanks for le…" at bounding box center [528, 407] width 364 height 49
drag, startPoint x: 562, startPoint y: 401, endPoint x: 461, endPoint y: 383, distance: 101.7
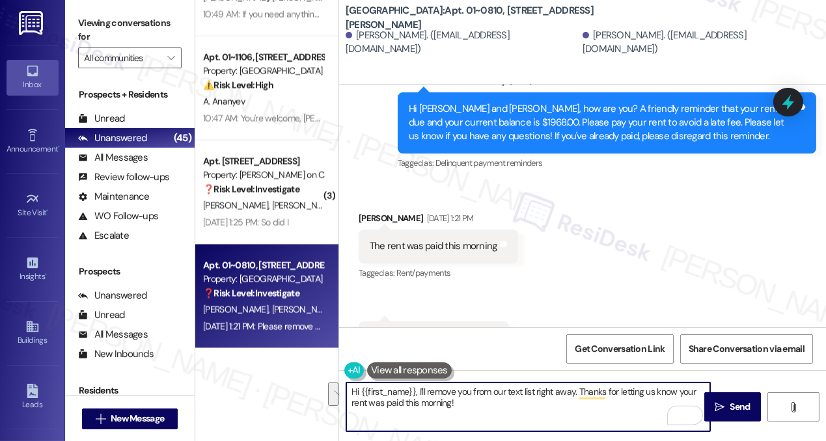
click at [461, 383] on textarea "Hi {{first_name}}, I'll remove you from our text list right away. Thanks for le…" at bounding box center [528, 407] width 364 height 49
click at [468, 401] on textarea "Hi {{first_name}}, I'll remove you from our text list right away. Thanks for le…" at bounding box center [528, 407] width 364 height 49
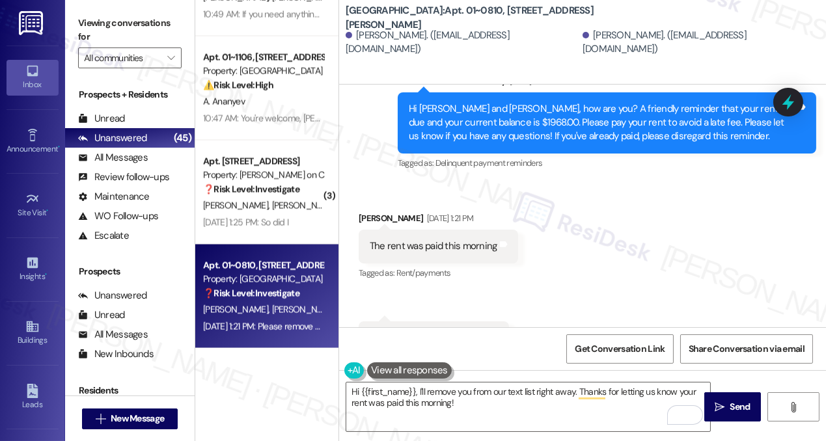
click at [613, 290] on div "Received via SMS [PERSON_NAME] [DATE] 1:21 PM The rent was paid this morning Ta…" at bounding box center [582, 283] width 487 height 202
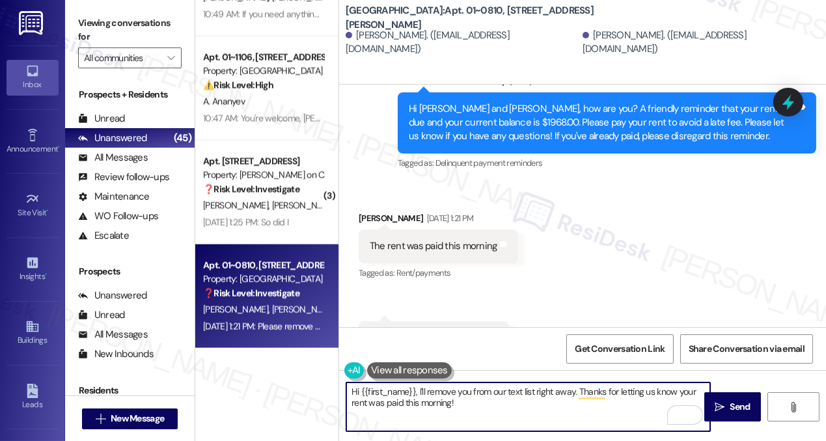
click at [464, 414] on textarea "Hi {{first_name}}, I'll remove you from our text list right away. Thanks for le…" at bounding box center [528, 407] width 364 height 49
drag, startPoint x: 478, startPoint y: 404, endPoint x: 405, endPoint y: 407, distance: 72.9
click at [405, 407] on textarea "Hi {{first_name}}, I'll remove you from our text list right away. Thanks for le…" at bounding box center [528, 407] width 364 height 49
click at [390, 230] on div "The rent was paid this morning Tags and notes" at bounding box center [438, 246] width 159 height 33
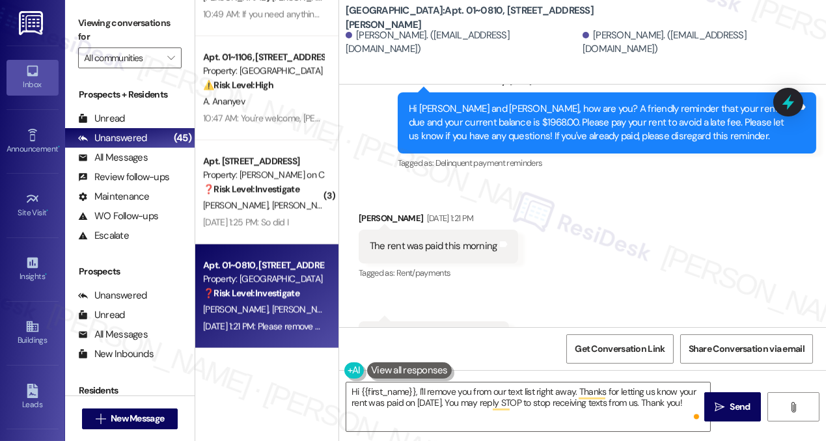
click at [378, 211] on div "[PERSON_NAME] [DATE] 1:21 PM" at bounding box center [438, 220] width 159 height 18
copy div "[PERSON_NAME]"
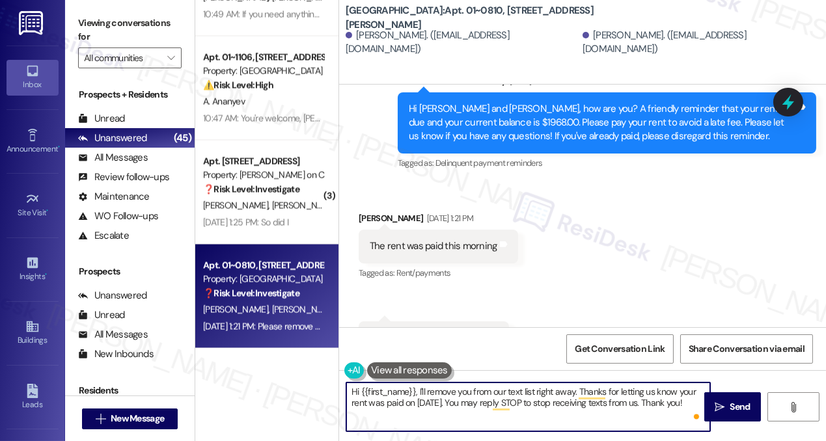
drag, startPoint x: 359, startPoint y: 391, endPoint x: 416, endPoint y: 390, distance: 56.6
click at [416, 390] on textarea "Hi {{first_name}}, I'll remove you from our text list right away. Thanks for le…" at bounding box center [528, 407] width 364 height 49
paste textarea "[PERSON_NAME]"
drag, startPoint x: 549, startPoint y: 392, endPoint x: 396, endPoint y: 394, distance: 152.3
click at [396, 394] on textarea "Hi [PERSON_NAME], I'll remove you from our text list right away. Thanks for let…" at bounding box center [528, 407] width 364 height 49
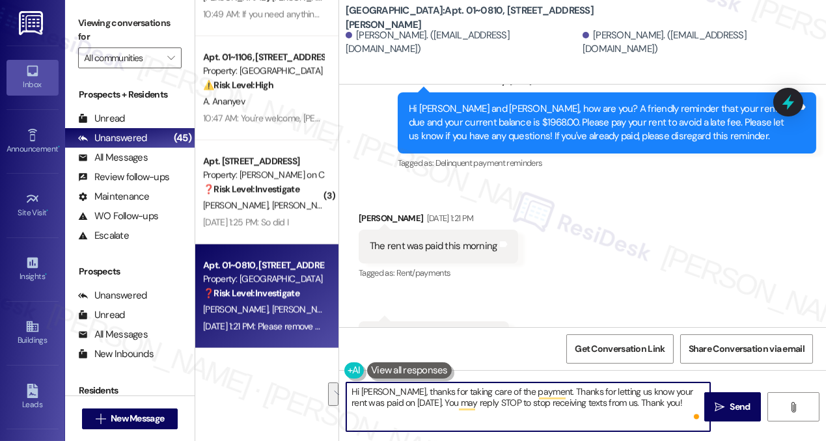
drag, startPoint x: 440, startPoint y: 403, endPoint x: 539, endPoint y: 383, distance: 101.6
click at [539, 383] on textarea "Hi [PERSON_NAME], thanks for taking care of the payment. Thanks for letting us …" at bounding box center [528, 407] width 364 height 49
type textarea "Hi [PERSON_NAME], thanks for taking care of the payment. I understand you want …"
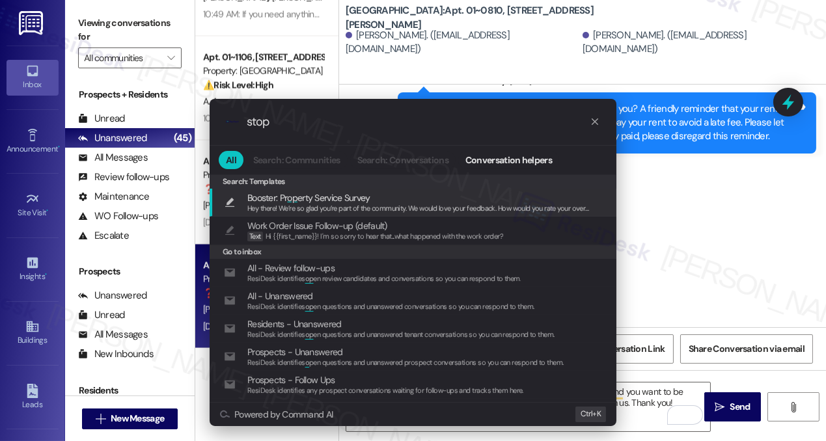
type input "stop"
click at [714, 202] on div ".cls-1{fill:#0a055f;}.cls-2{fill:#0cc4c4;} resideskLogoBlueOrange stop All Sear…" at bounding box center [413, 220] width 826 height 441
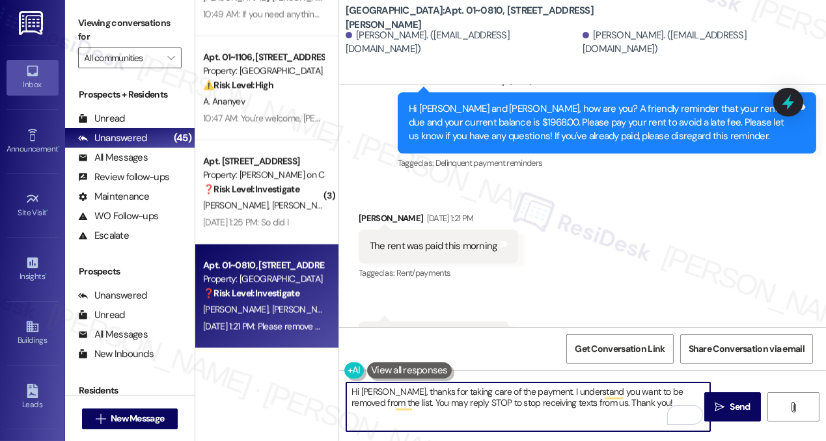
click at [433, 400] on textarea "Hi [PERSON_NAME], thanks for taking care of the payment. I understand you want …" at bounding box center [528, 407] width 364 height 49
click at [633, 398] on textarea "Hi [PERSON_NAME], thanks for taking care of the payment. I understand you want …" at bounding box center [528, 407] width 364 height 49
drag, startPoint x: 639, startPoint y: 399, endPoint x: 573, endPoint y: 405, distance: 66.0
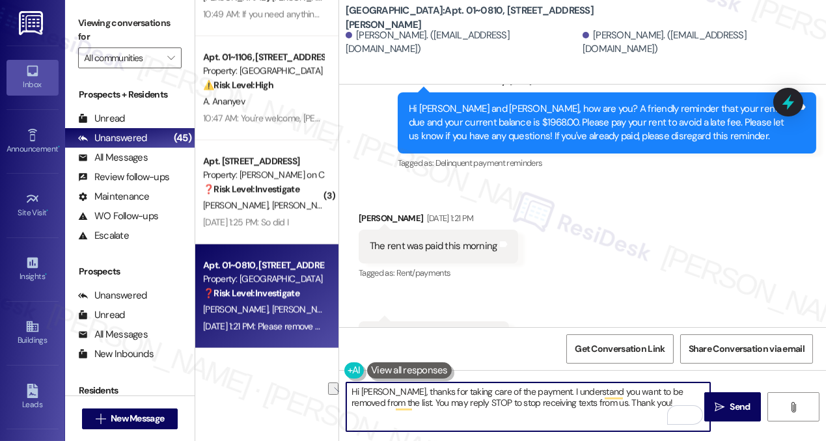
click at [575, 405] on textarea "Hi [PERSON_NAME], thanks for taking care of the payment. I understand you want …" at bounding box center [528, 407] width 364 height 49
type textarea "Hi [PERSON_NAME], thanks for taking care of the payment. I understand you want …"
click at [510, 394] on textarea "Hi [PERSON_NAME], thanks for taking care of the payment. I understand you want …" at bounding box center [528, 407] width 364 height 49
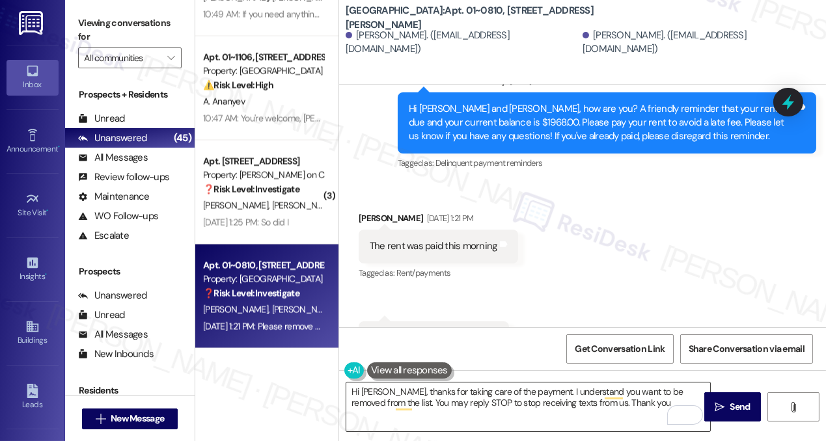
click at [636, 406] on textarea "Hi [PERSON_NAME], thanks for taking care of the payment. I understand you want …" at bounding box center [528, 407] width 364 height 49
click at [725, 404] on span " Send" at bounding box center [732, 407] width 41 height 14
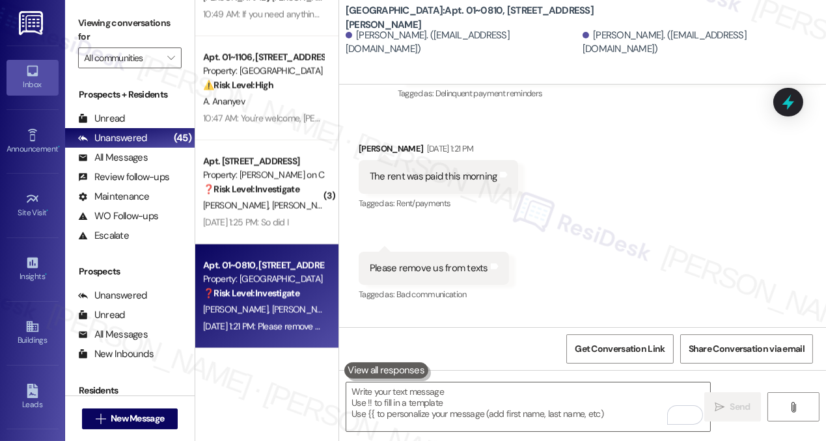
scroll to position [6981, 0]
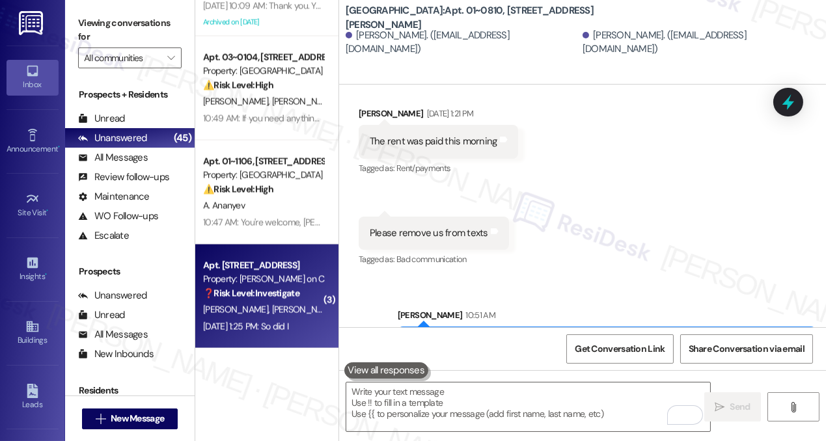
click at [252, 275] on div "Property: [PERSON_NAME] on Canal" at bounding box center [263, 280] width 120 height 14
type textarea "Fetching suggested responses. Please feel free to read through the conversation…"
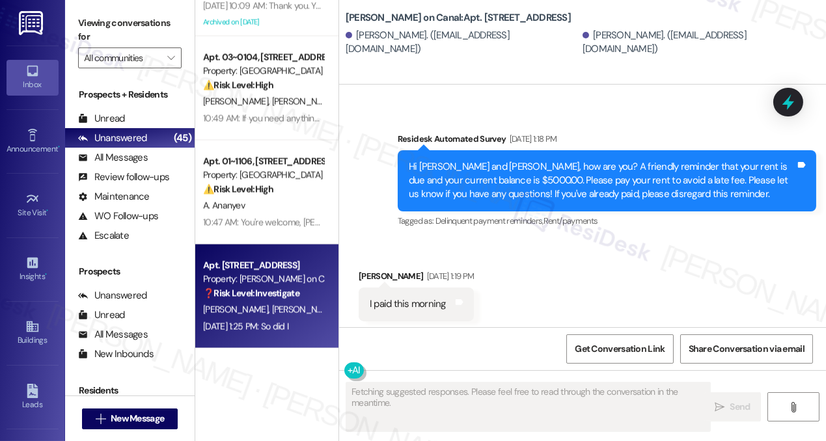
scroll to position [609, 0]
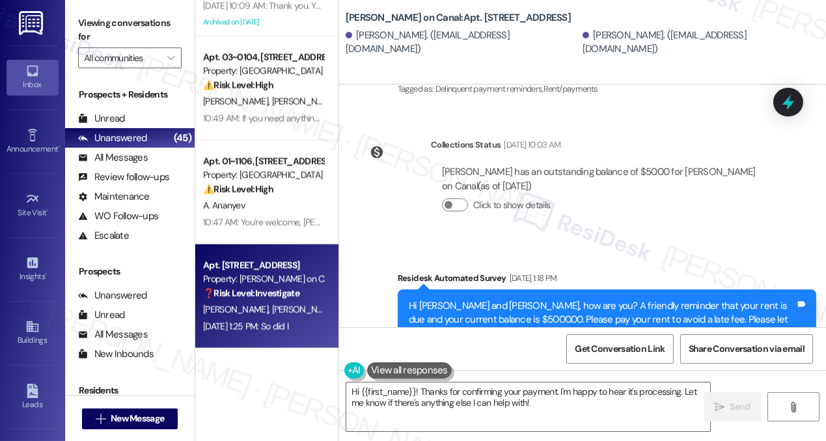
click at [94, 31] on label "Viewing conversations for" at bounding box center [129, 30] width 103 height 34
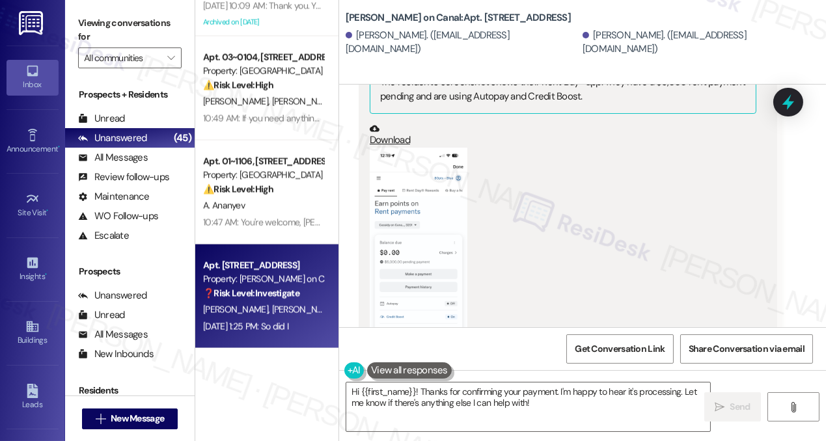
scroll to position [1154, 0]
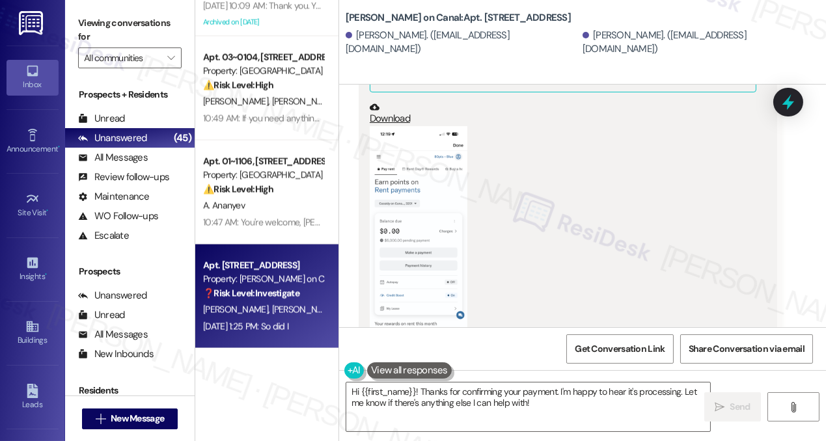
click at [426, 234] on button "Zoom image" at bounding box center [419, 232] width 98 height 212
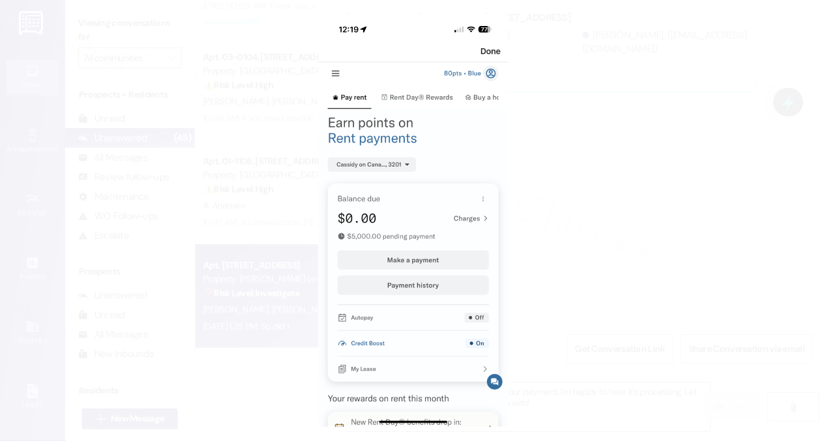
click at [635, 221] on button "Unzoom image" at bounding box center [413, 220] width 826 height 441
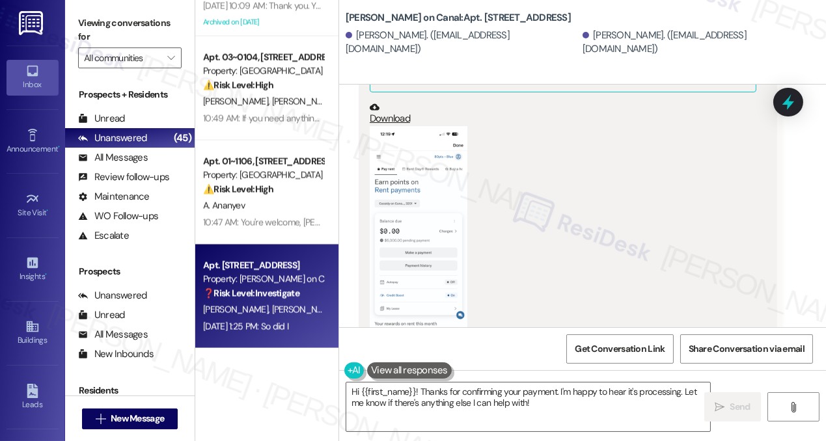
click at [109, 33] on label "Viewing conversations for" at bounding box center [129, 30] width 103 height 34
click at [375, 409] on textarea "Hi {{first_name}}! Thanks for confirming your payment. I'm happy to hear it's p…" at bounding box center [528, 407] width 364 height 49
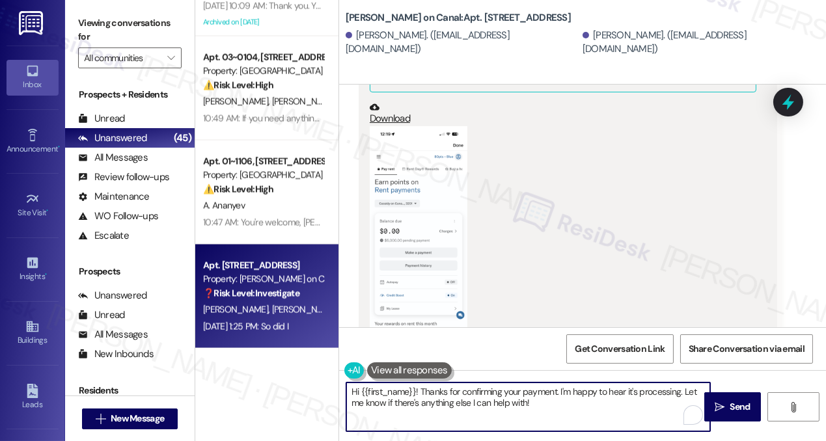
click at [415, 398] on textarea "Hi {{first_name}}! Thanks for confirming your payment. I'm happy to hear it's p…" at bounding box center [528, 407] width 364 height 49
drag, startPoint x: 571, startPoint y: 407, endPoint x: 558, endPoint y: 392, distance: 19.9
click at [558, 392] on textarea "Hi {{first_name}}! Thanks for confirming your payment. I'm happy to hear it's p…" at bounding box center [528, 407] width 364 height 49
paste textarea "Great! Thanks for confirming, {{first_name}}. If you have any questions or conc…"
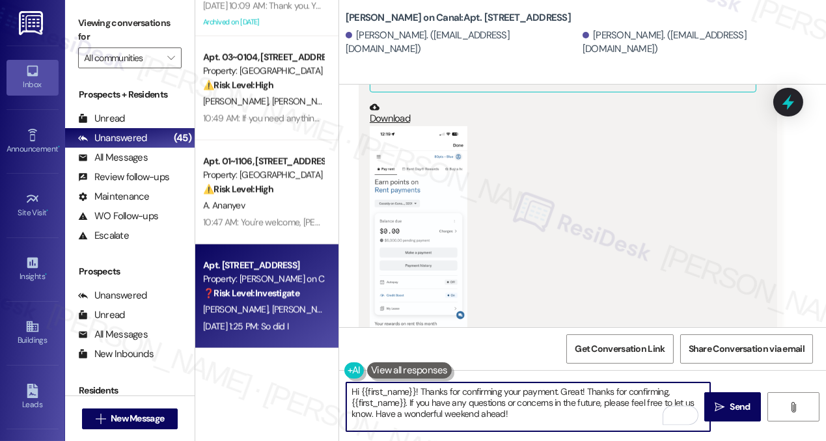
click at [509, 421] on textarea "Hi {{first_name}}! Thanks for confirming your payment. Great! Thanks for confir…" at bounding box center [528, 407] width 364 height 49
click at [587, 400] on textarea "Hi {{first_name}}! Thanks for confirming your payment. Great! Thanks for confir…" at bounding box center [528, 407] width 364 height 49
click at [420, 409] on textarea "Hi {{first_name}}! Thanks for confirming your payment. Great! Thanks for confir…" at bounding box center [528, 407] width 364 height 49
click at [423, 409] on textarea "Hi {{first_name}}! Thanks for confirming your payment. Great! Thanks for confir…" at bounding box center [528, 407] width 364 height 49
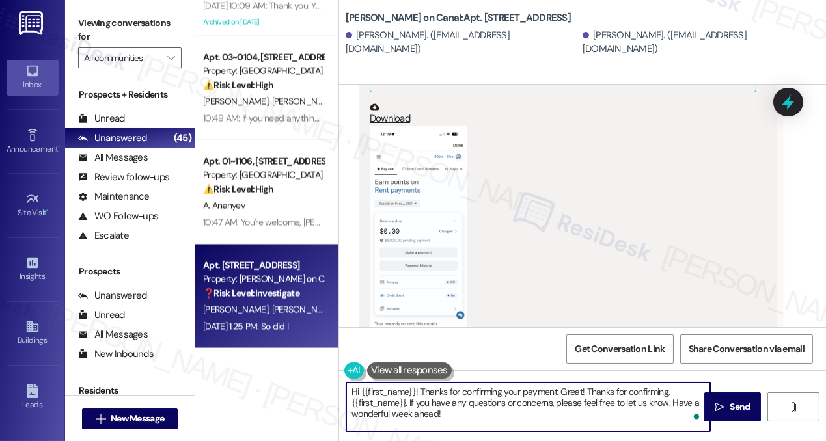
click at [574, 409] on textarea "Hi {{first_name}}! Thanks for confirming your payment. Great! Thanks for confir…" at bounding box center [528, 407] width 364 height 49
drag, startPoint x: 407, startPoint y: 402, endPoint x: 558, endPoint y: 379, distance: 152.0
click at [558, 379] on div "Hi {{first_name}}! Thanks for confirming your payment. Great! Thanks for confir…" at bounding box center [582, 419] width 487 height 98
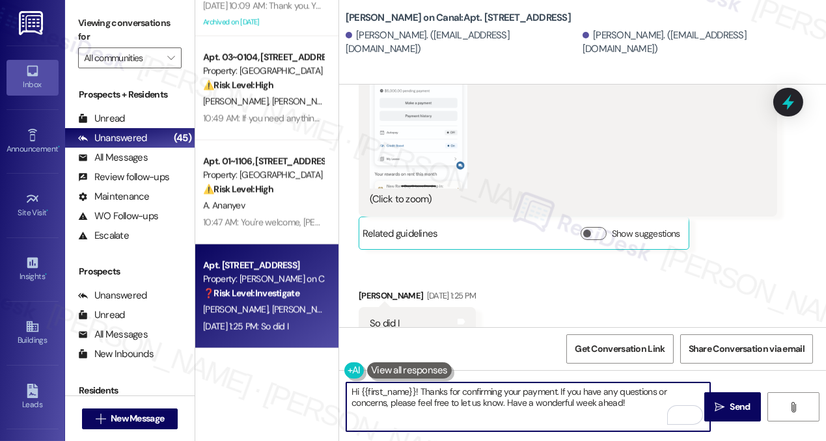
scroll to position [1331, 0]
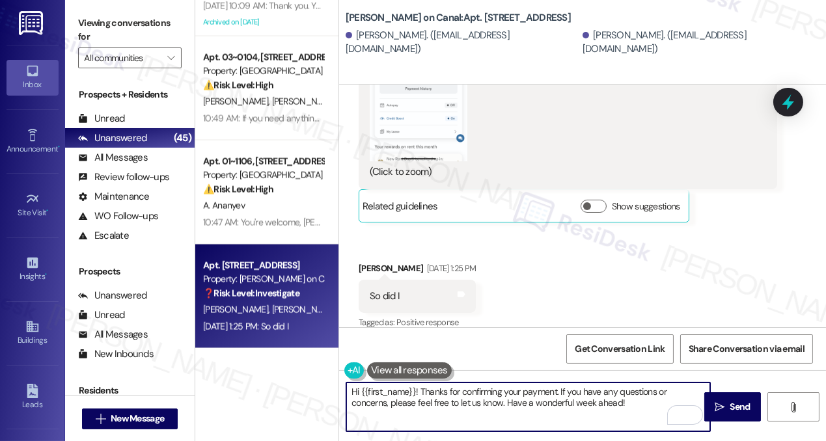
click at [557, 391] on textarea "Hi {{first_name}}! Thanks for confirming your payment. If you have any question…" at bounding box center [528, 407] width 364 height 49
type textarea "Hi {{first_name}}! Thanks for confirming your payment and sending us a screensh…"
click at [560, 388] on textarea "Hi {{first_name}}! Thanks for confirming your payment and sending us a screensh…" at bounding box center [528, 407] width 364 height 49
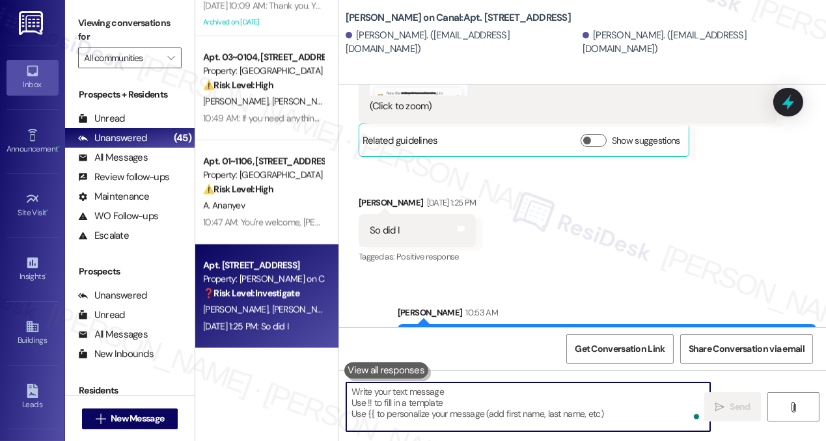
scroll to position [1449, 0]
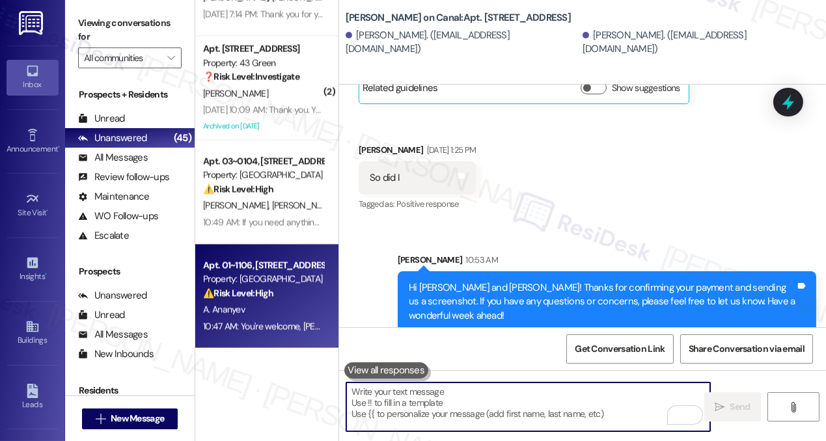
click at [245, 316] on div "A. Ananyev" at bounding box center [263, 310] width 123 height 16
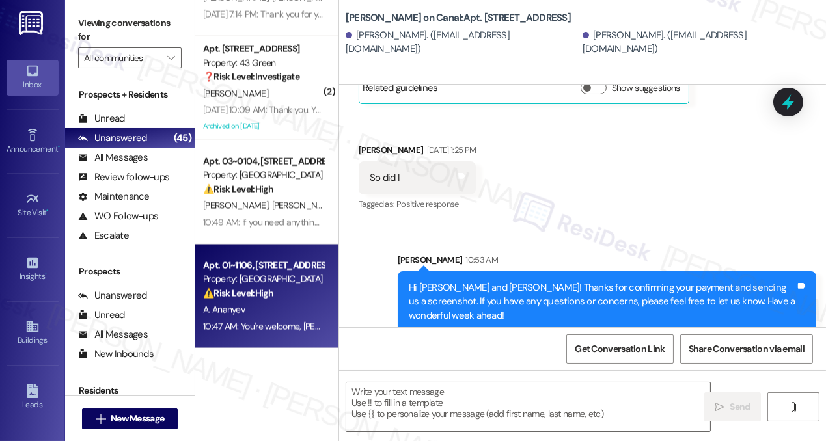
type textarea "Fetching suggested responses. Please feel free to read through the conversation…"
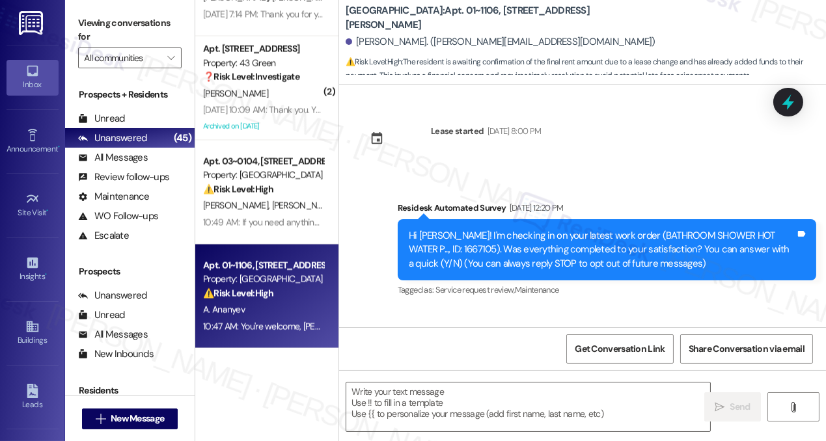
scroll to position [8730, 0]
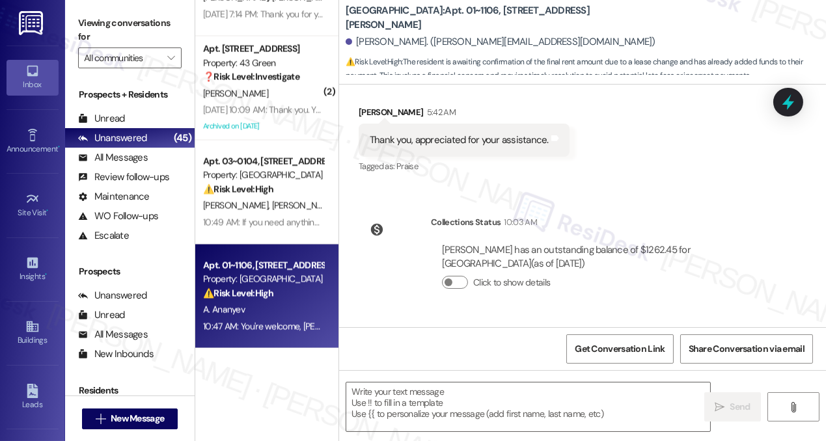
type textarea "Fetching suggested responses. Please feel free to read through the conversation…"
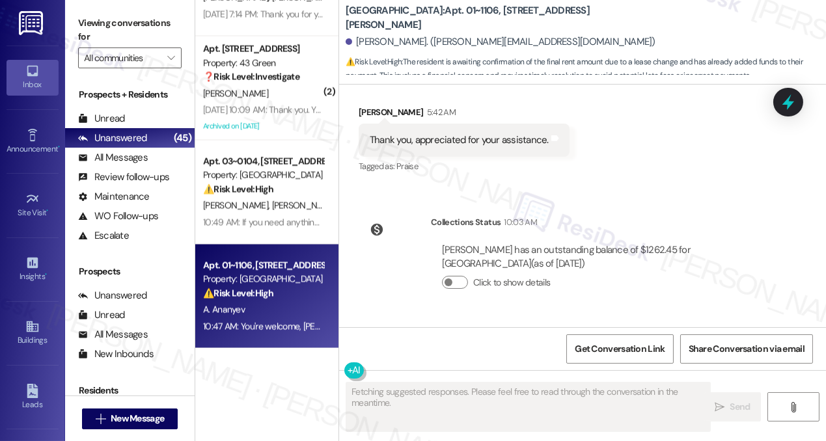
click at [616, 377] on div "You're welcome, [PERSON_NAME]! Thank you for your patience." at bounding box center [666, 384] width 260 height 14
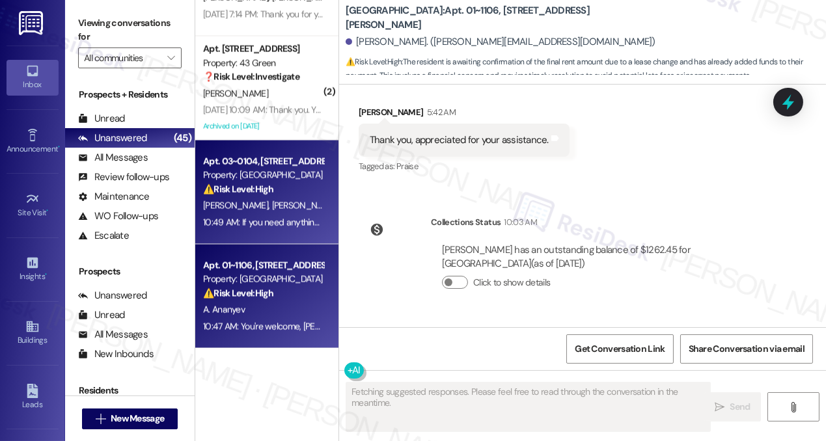
click at [260, 232] on div "Apt. 03~0104, [STREET_ADDRESS][GEOGRAPHIC_DATA][US_STATE][STREET_ADDRESS] Prope…" at bounding box center [266, 193] width 143 height 104
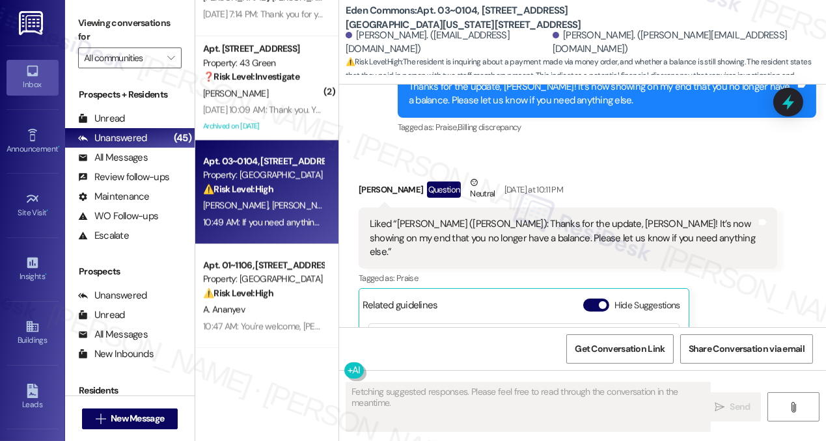
scroll to position [14298, 0]
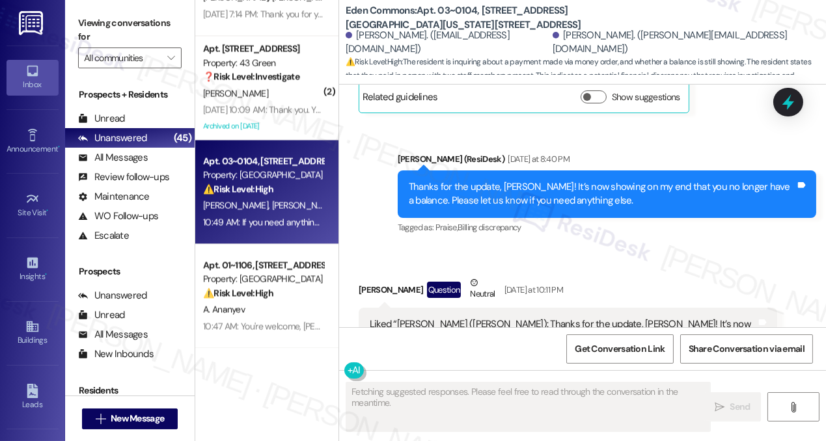
click at [441, 318] on div "Liked “[PERSON_NAME] ([PERSON_NAME]): Thanks for the update, [PERSON_NAME]! It’…" at bounding box center [563, 339] width 387 height 42
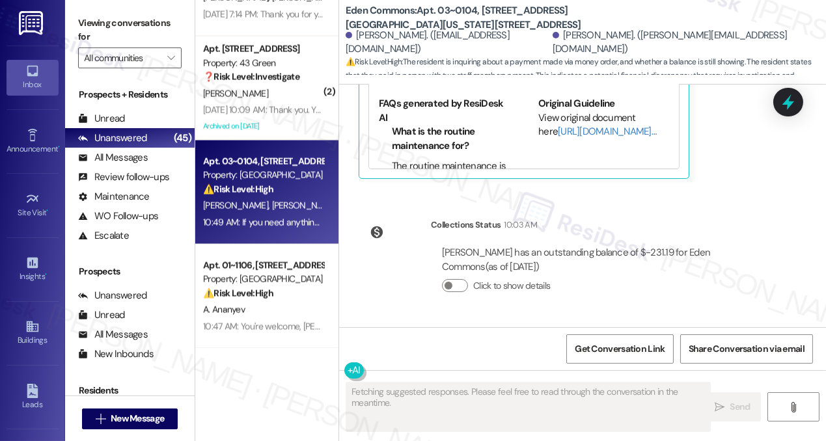
scroll to position [14720, 0]
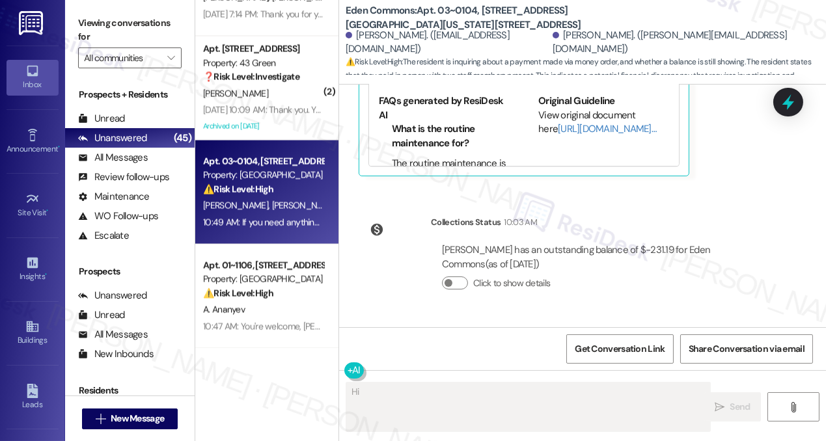
click at [569, 377] on div "If you need anything else, [PERSON_NAME] and [PERSON_NAME], feel free to let us…" at bounding box center [613, 384] width 364 height 14
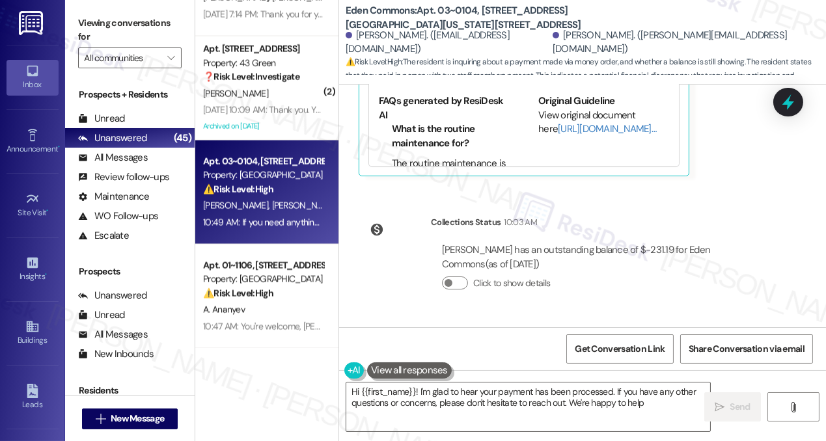
type textarea "Hi {{first_name}}! I'm glad to hear your payment has been processed. If you hav…"
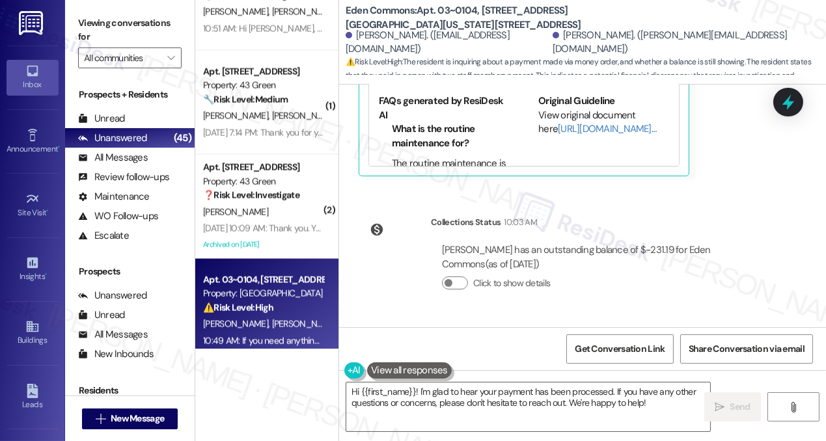
scroll to position [4218, 0]
click at [269, 200] on strong "❓ Risk Level: Investigate" at bounding box center [251, 195] width 96 height 12
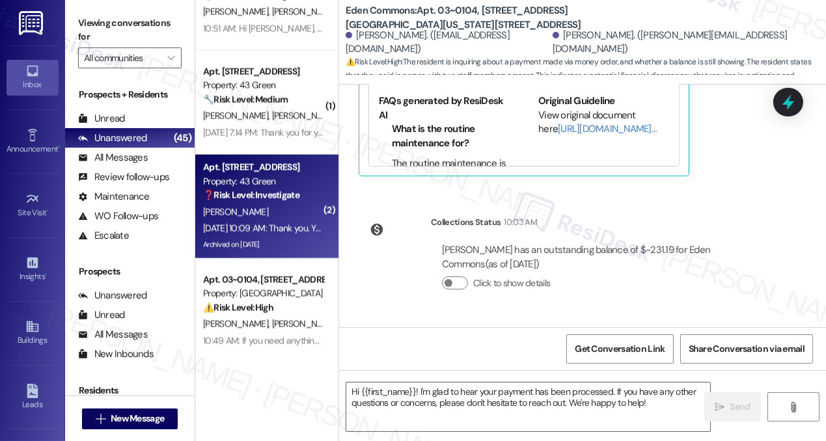
type textarea "Fetching suggested responses. Please feel free to read through the conversation…"
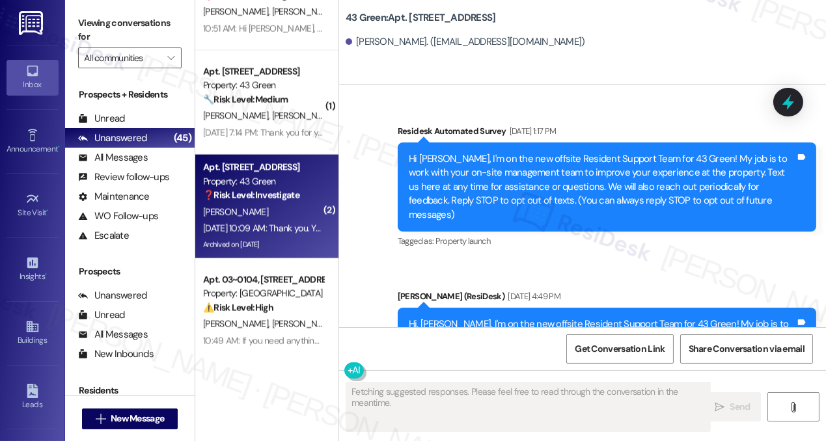
scroll to position [28947, 0]
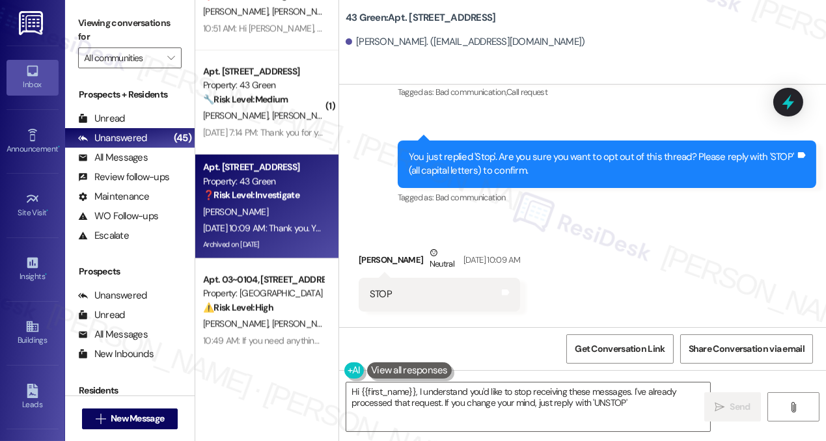
type textarea "Hi {{first_name}}, I understand you'd like to stop receiving these messages. I'…"
click at [521, 379] on div "Thank you. You will no longer receive texts from this thread. Please reply with…" at bounding box center [602, 393] width 387 height 28
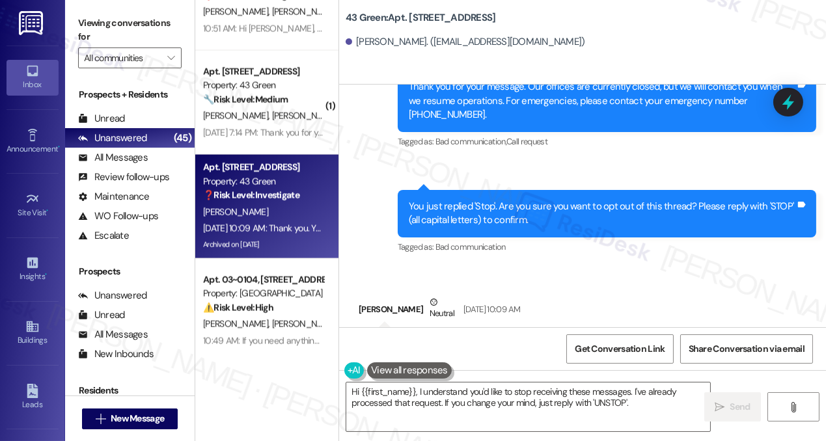
scroll to position [28769, 0]
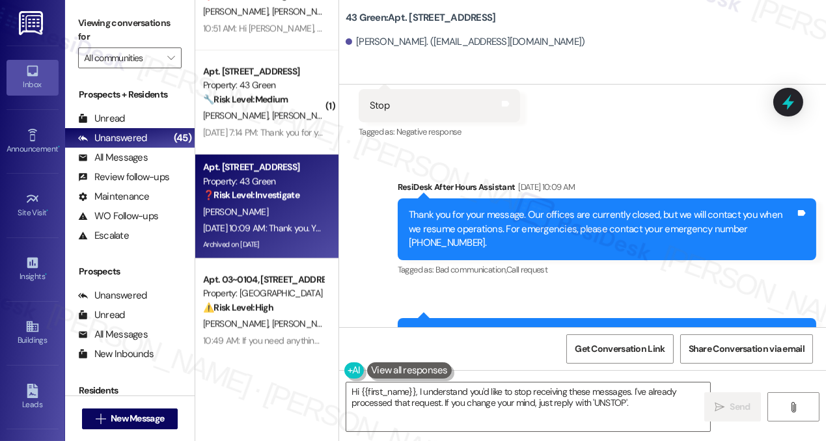
click at [547, 328] on div "You just replied 'Stop'. Are you sure you want to opt out of this thread? Pleas…" at bounding box center [602, 342] width 387 height 28
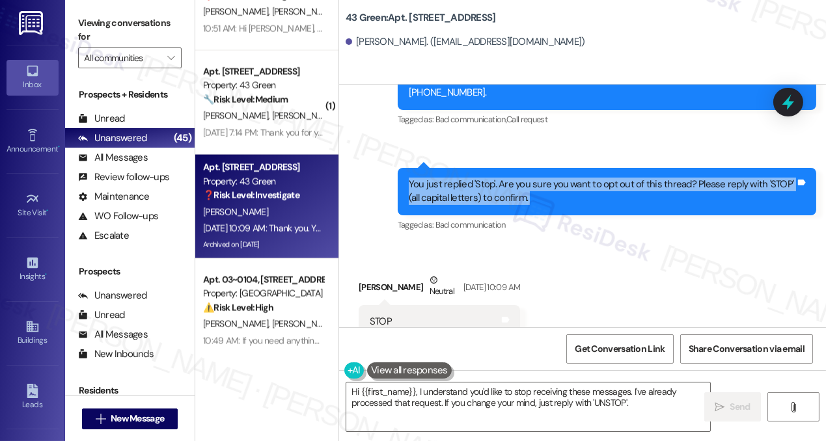
scroll to position [28947, 0]
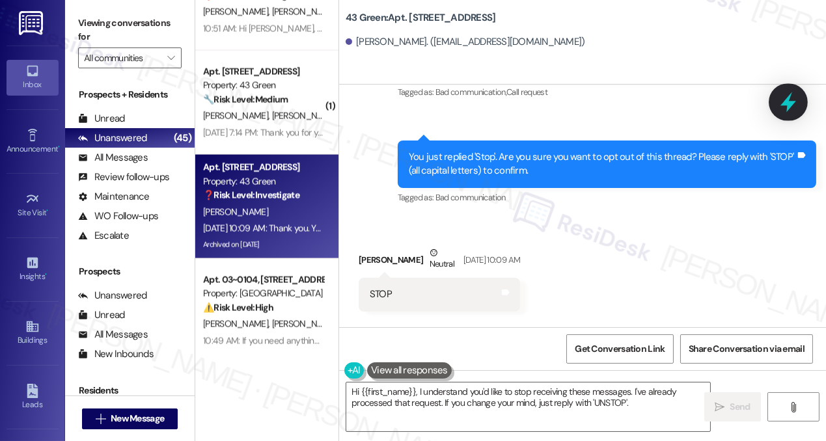
drag, startPoint x: 769, startPoint y: 104, endPoint x: 784, endPoint y: 103, distance: 15.0
click at [770, 217] on div "Received via SMS [PERSON_NAME] Neutral [DATE] 10:09 AM STOP Tags and notes" at bounding box center [582, 269] width 487 height 104
click at [786, 103] on icon at bounding box center [788, 102] width 16 height 20
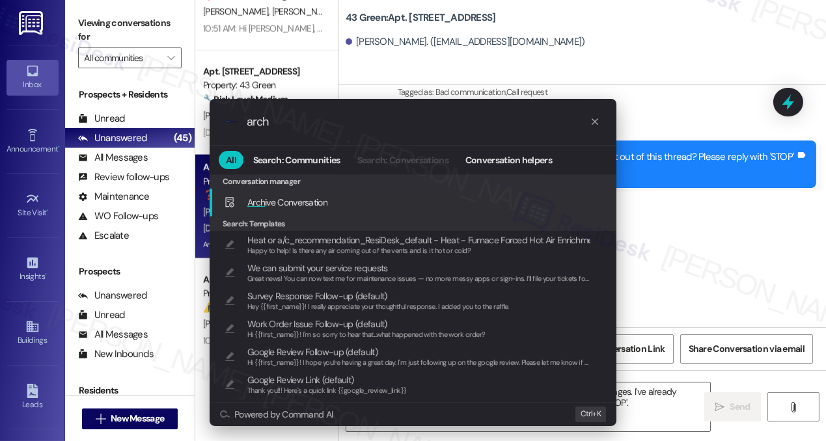
type input "arch"
click at [316, 200] on span "Arch ive Conversation" at bounding box center [287, 203] width 80 height 12
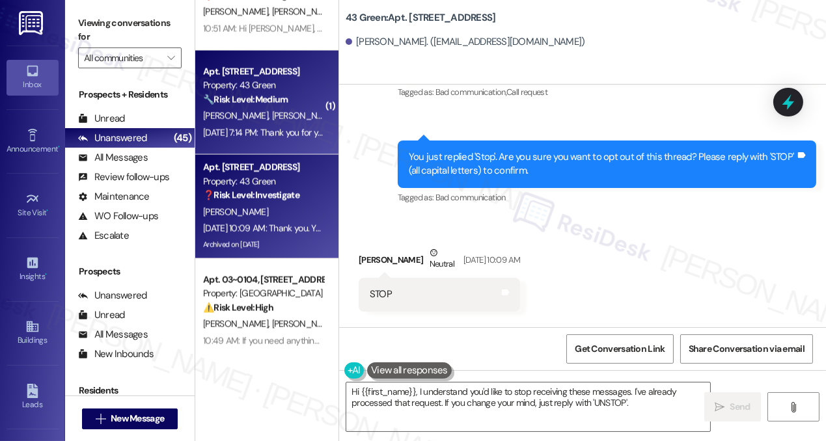
click at [284, 128] on div "[DATE] 7:14 PM: Thank you for your message. Our offices are currently closed, b…" at bounding box center [595, 133] width 785 height 12
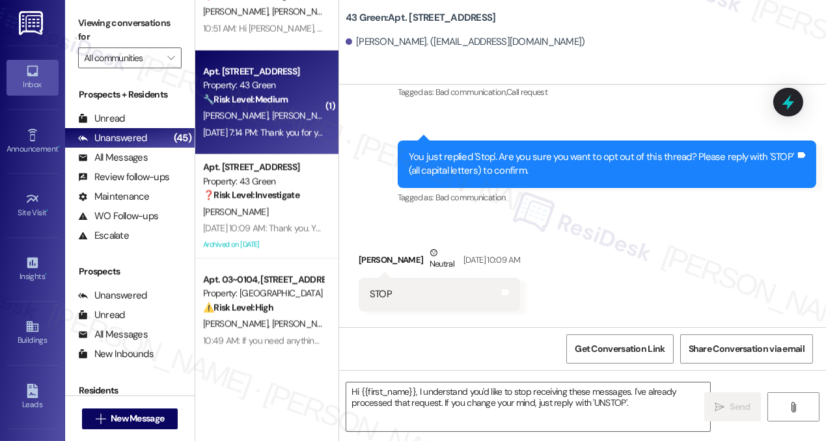
type textarea "Fetching suggested responses. Please feel free to read through the conversation…"
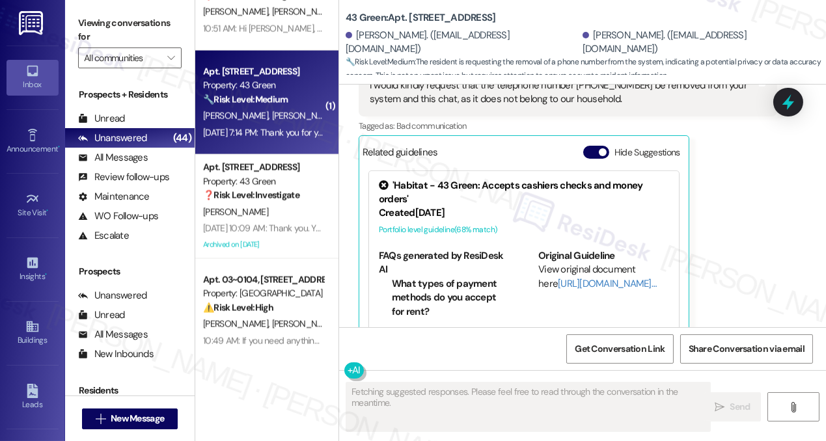
scroll to position [4531, 0]
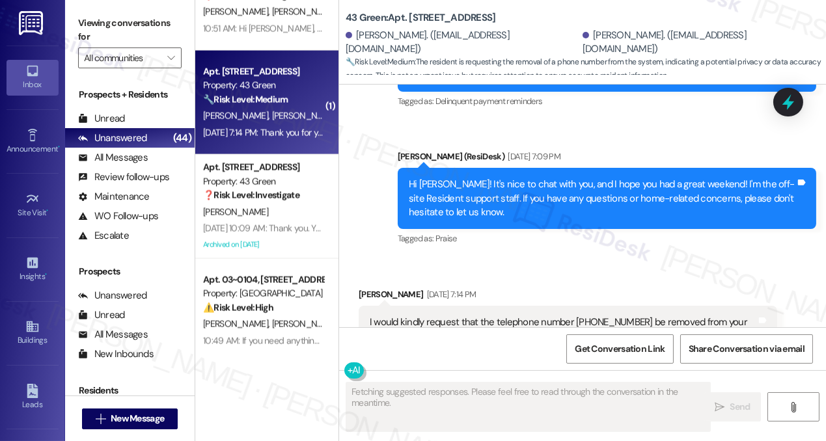
click at [426, 316] on div "I would kindly request that the telephone number [PHONE_NUMBER] be removed from…" at bounding box center [563, 330] width 387 height 28
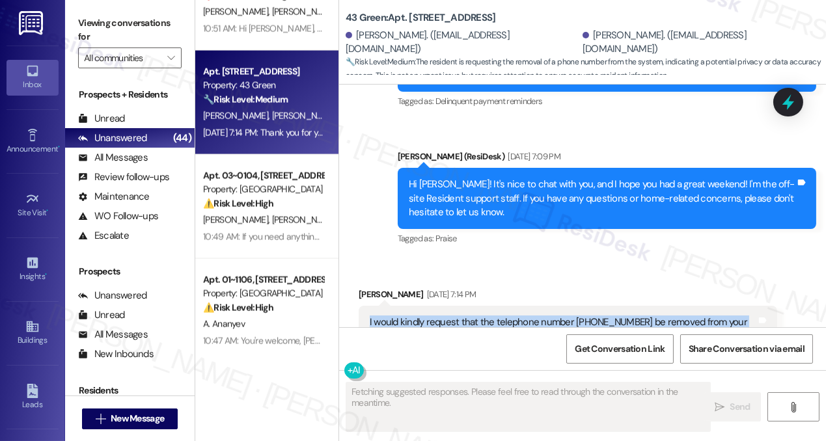
click at [426, 316] on div "I would kindly request that the telephone number [PHONE_NUMBER] be removed from…" at bounding box center [563, 330] width 387 height 28
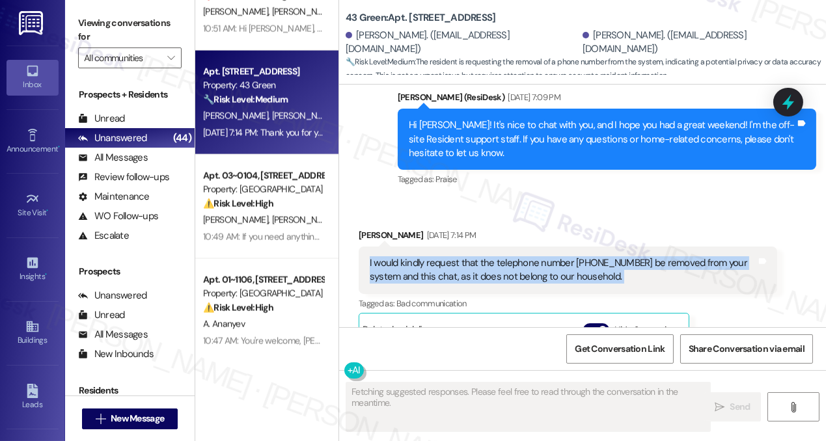
scroll to position [4649, 0]
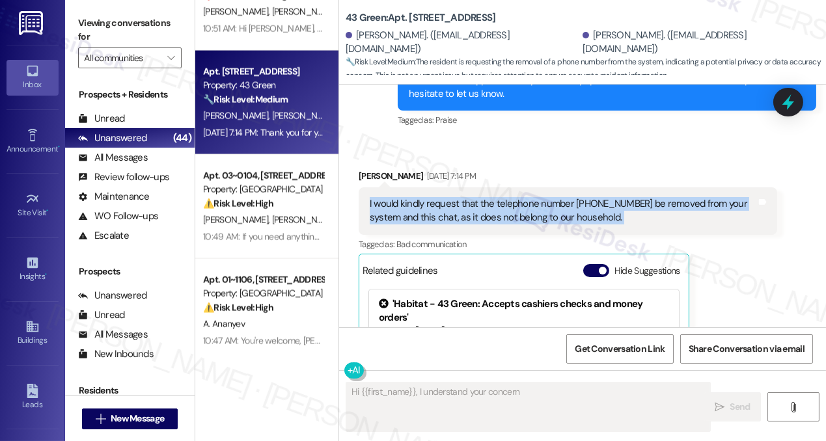
click at [466, 197] on div "I would kindly request that the telephone number [PHONE_NUMBER] be removed from…" at bounding box center [563, 211] width 387 height 28
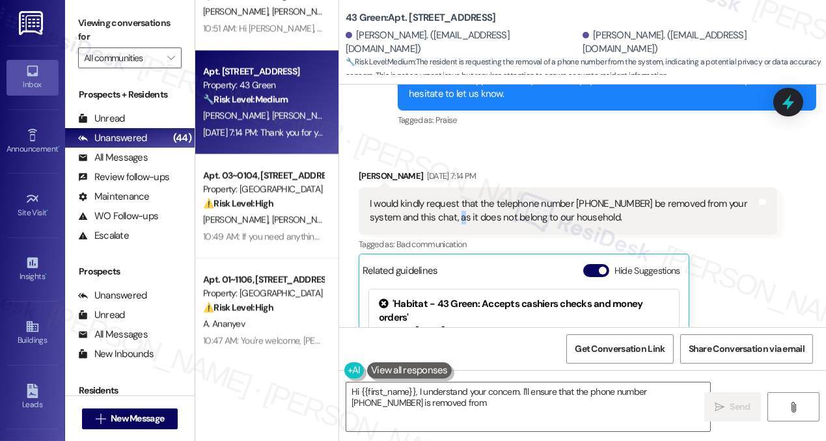
click at [466, 197] on div "I would kindly request that the telephone number [PHONE_NUMBER] be removed from…" at bounding box center [563, 211] width 387 height 28
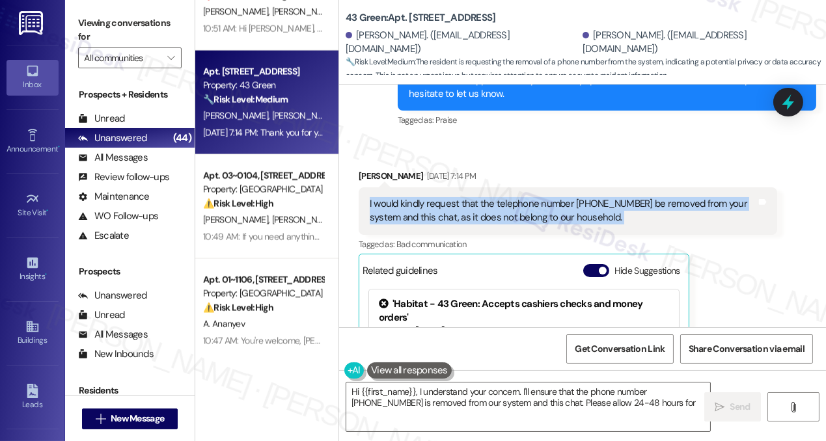
click at [466, 197] on div "I would kindly request that the telephone number [PHONE_NUMBER] be removed from…" at bounding box center [563, 211] width 387 height 28
click at [522, 197] on div "I would kindly request that the telephone number [PHONE_NUMBER] be removed from…" at bounding box center [563, 211] width 387 height 28
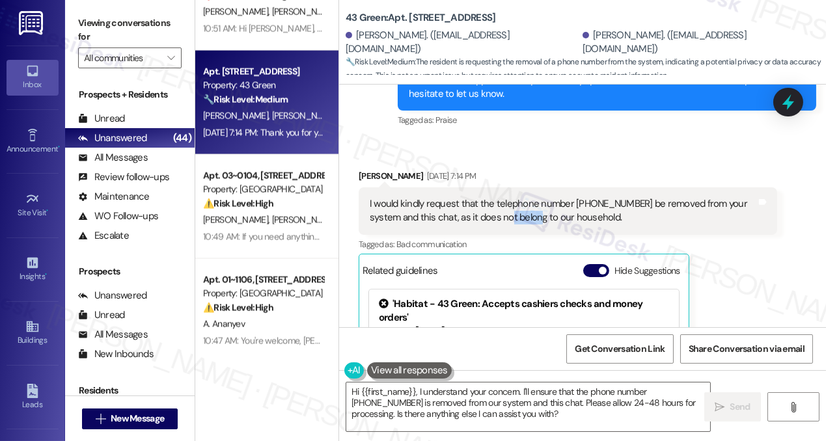
click at [522, 197] on div "I would kindly request that the telephone number [PHONE_NUMBER] be removed from…" at bounding box center [563, 211] width 387 height 28
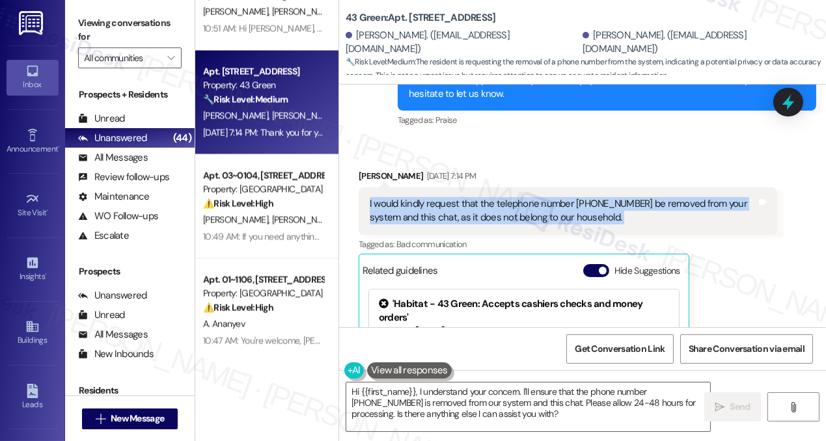
click at [522, 197] on div "I would kindly request that the telephone number [PHONE_NUMBER] be removed from…" at bounding box center [563, 211] width 387 height 28
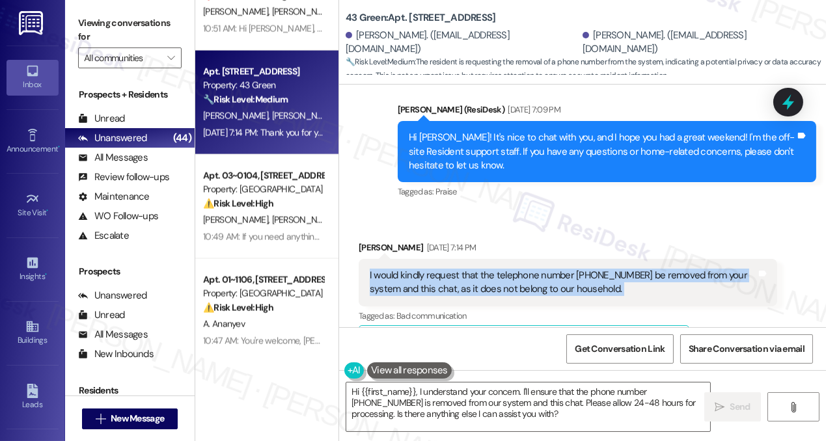
scroll to position [4471, 0]
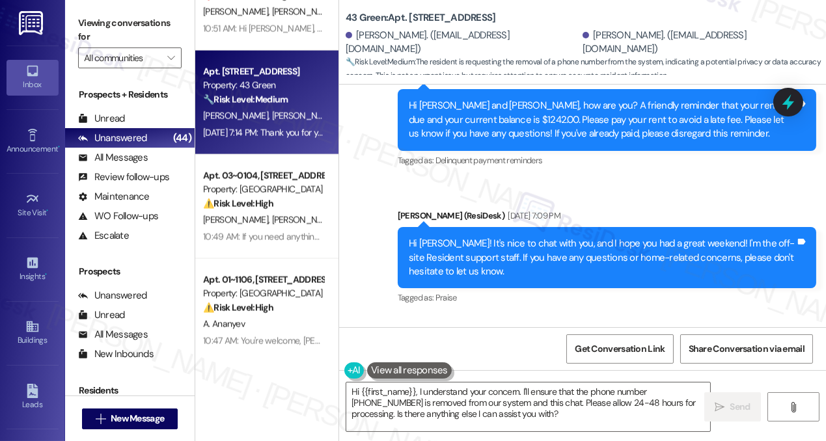
click at [488, 237] on div "Hi [PERSON_NAME]! It's nice to chat with you, and I hope you had a great weeken…" at bounding box center [602, 258] width 387 height 42
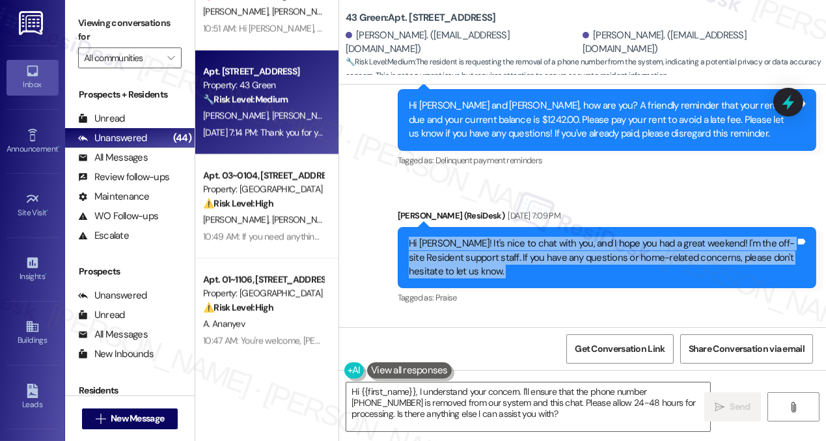
click at [488, 237] on div "Hi [PERSON_NAME]! It's nice to chat with you, and I hope you had a great weeken…" at bounding box center [602, 258] width 387 height 42
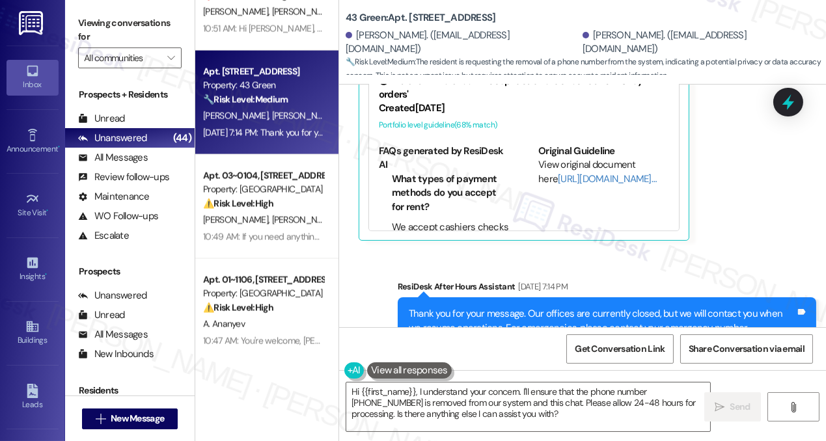
scroll to position [4906, 0]
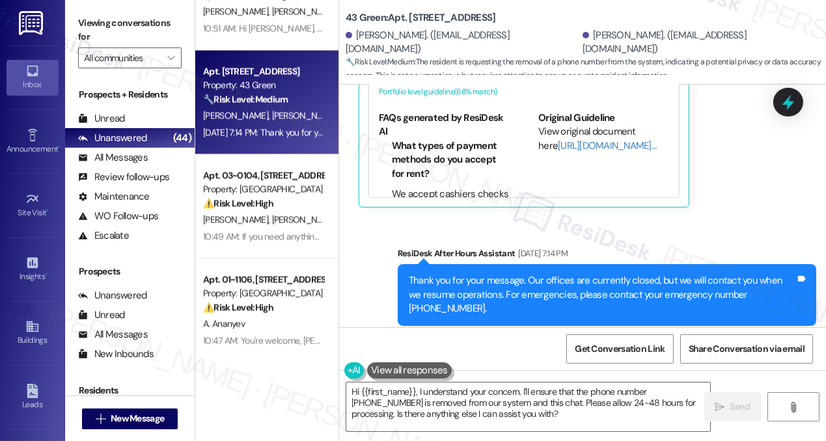
click at [474, 274] on div "Thank you for your message. Our offices are currently closed, but we will conta…" at bounding box center [602, 295] width 387 height 42
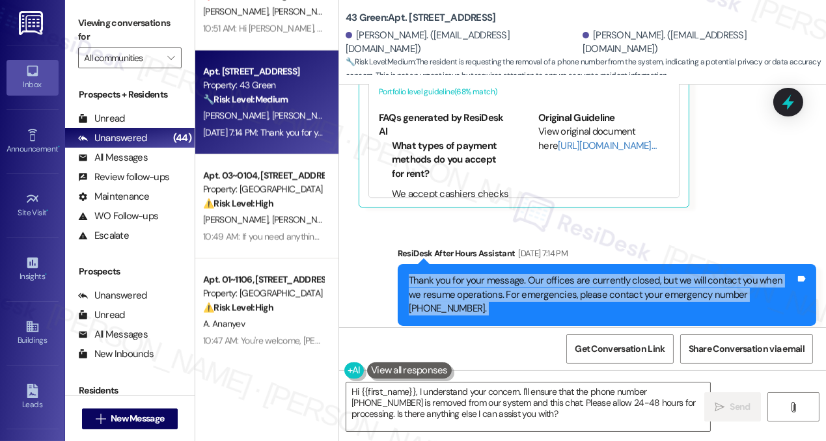
click at [474, 274] on div "Thank you for your message. Our offices are currently closed, but we will conta…" at bounding box center [602, 295] width 387 height 42
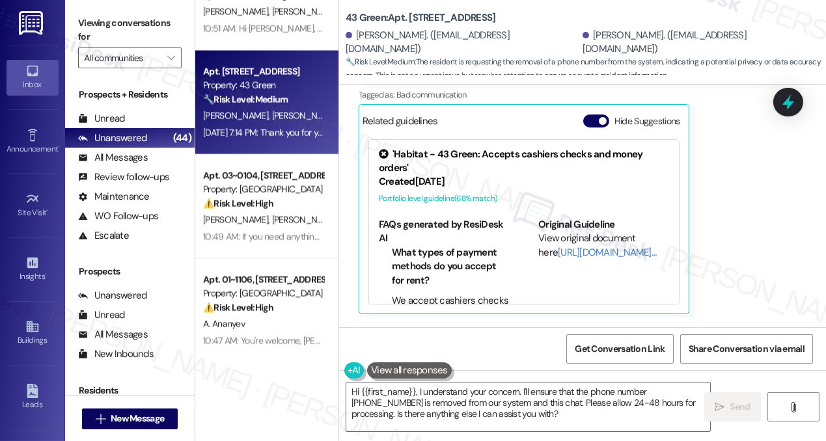
scroll to position [4669, 0]
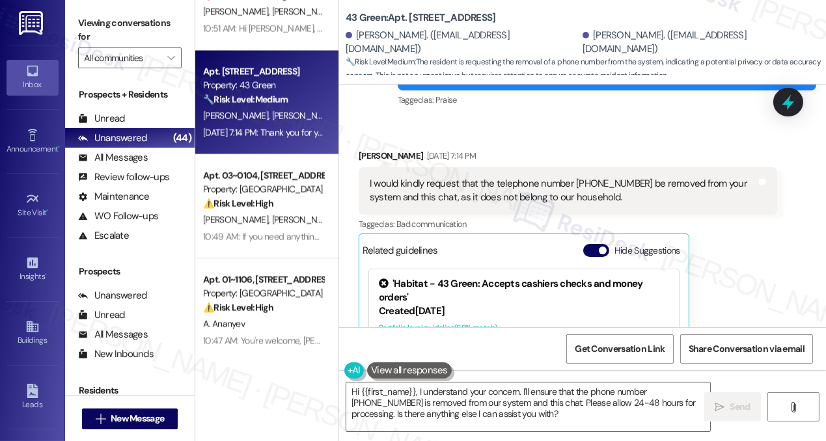
click at [418, 42] on div "[PERSON_NAME]. ([EMAIL_ADDRESS][DOMAIN_NAME])" at bounding box center [463, 43] width 234 height 28
click at [397, 22] on b "43 Green: Apt. [STREET_ADDRESS]" at bounding box center [421, 18] width 150 height 14
click at [396, 21] on b "43 Green: Apt. [STREET_ADDRESS]" at bounding box center [421, 18] width 150 height 14
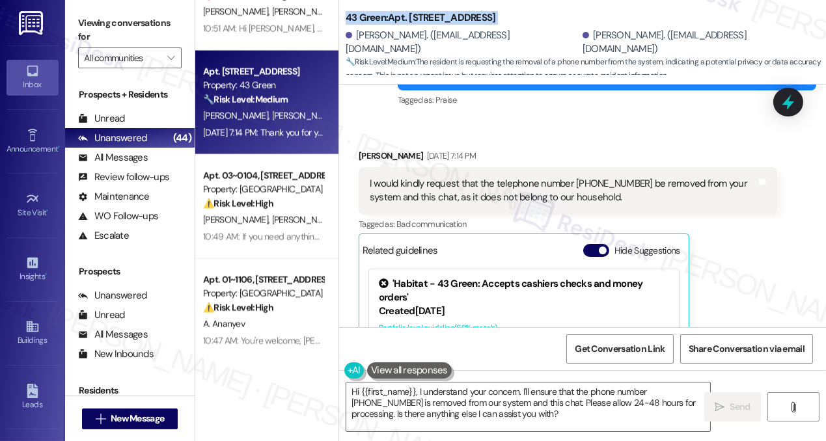
click at [396, 21] on b "43 Green: Apt. [STREET_ADDRESS]" at bounding box center [421, 18] width 150 height 14
click at [494, 43] on div "[PERSON_NAME]. ([EMAIL_ADDRESS][DOMAIN_NAME])" at bounding box center [463, 43] width 234 height 28
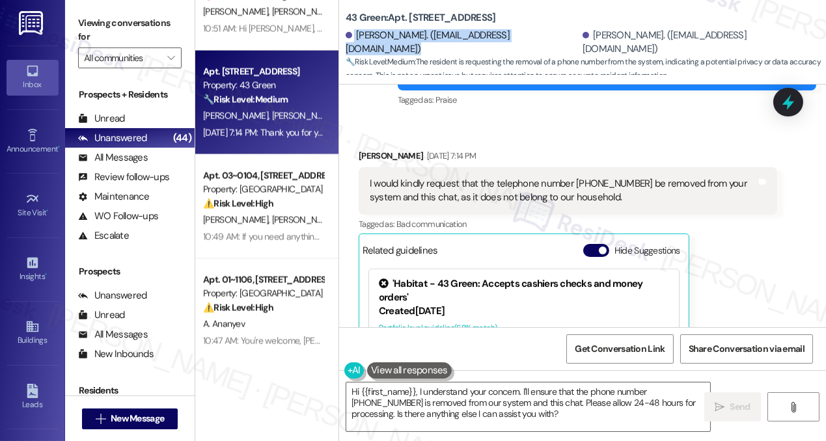
click at [494, 43] on div "[PERSON_NAME]. ([EMAIL_ADDRESS][DOMAIN_NAME])" at bounding box center [463, 43] width 234 height 28
click at [497, 177] on div "I would kindly request that the telephone number [PHONE_NUMBER] be removed from…" at bounding box center [563, 191] width 387 height 28
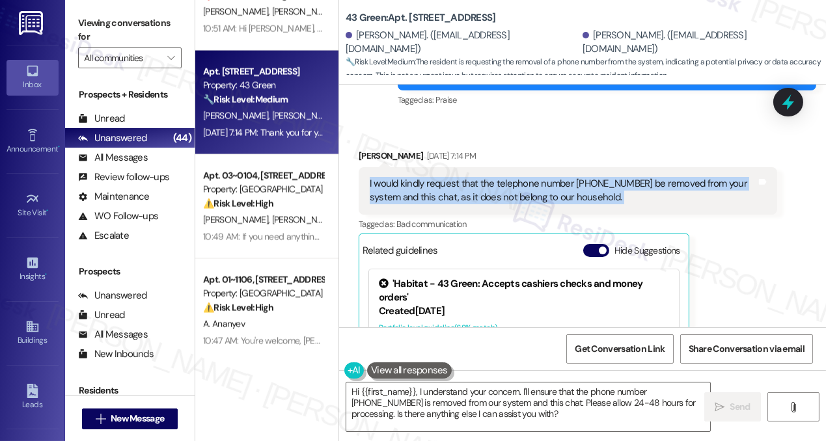
click at [497, 177] on div "I would kindly request that the telephone number [PHONE_NUMBER] be removed from…" at bounding box center [563, 191] width 387 height 28
click at [487, 177] on div "I would kindly request that the telephone number [PHONE_NUMBER] be removed from…" at bounding box center [563, 191] width 387 height 28
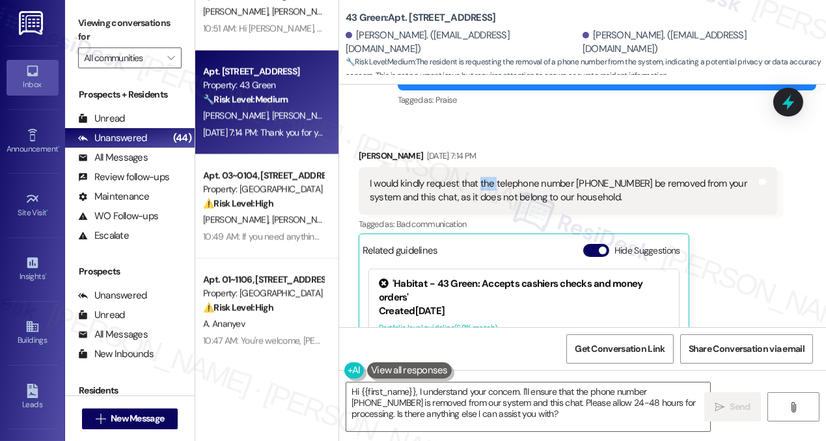
click at [487, 177] on div "I would kindly request that the telephone number [PHONE_NUMBER] be removed from…" at bounding box center [563, 191] width 387 height 28
click at [537, 177] on div "I would kindly request that the telephone number [PHONE_NUMBER] be removed from…" at bounding box center [563, 191] width 387 height 28
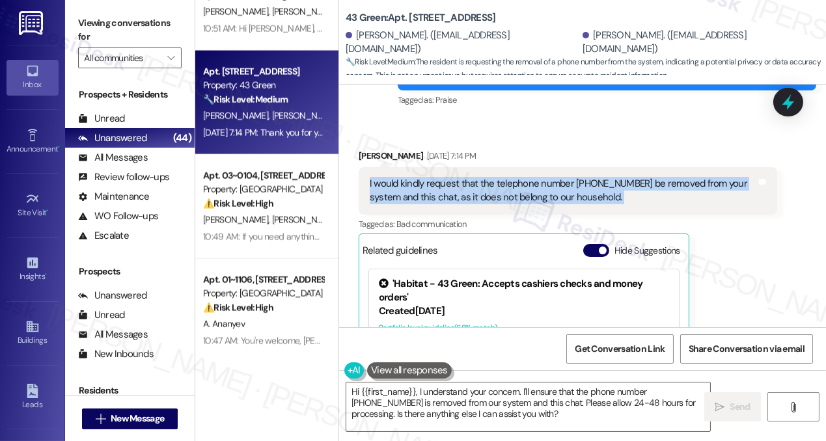
click at [537, 177] on div "I would kindly request that the telephone number [PHONE_NUMBER] be removed from…" at bounding box center [563, 191] width 387 height 28
click at [503, 177] on div "I would kindly request that the telephone number [PHONE_NUMBER] be removed from…" at bounding box center [563, 191] width 387 height 28
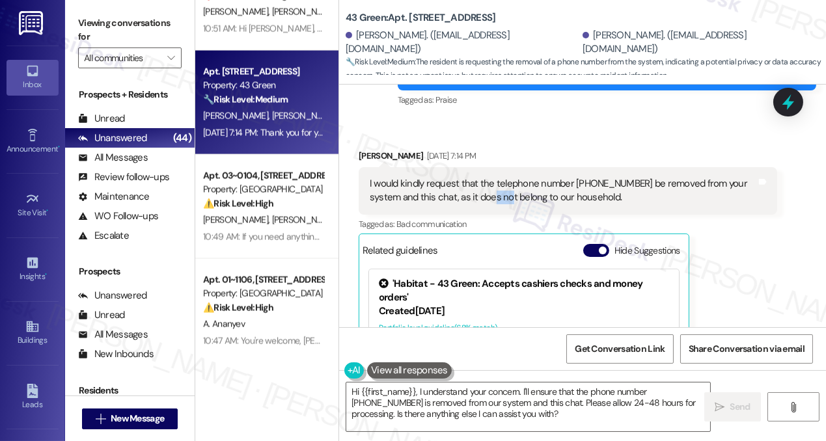
click at [503, 177] on div "I would kindly request that the telephone number [PHONE_NUMBER] be removed from…" at bounding box center [563, 191] width 387 height 28
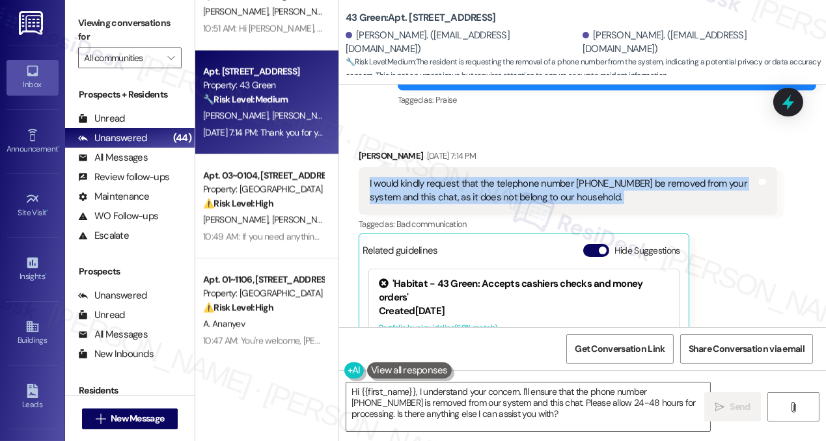
click at [503, 177] on div "I would kindly request that the telephone number [PHONE_NUMBER] be removed from…" at bounding box center [563, 191] width 387 height 28
click at [514, 177] on div "I would kindly request that the telephone number [PHONE_NUMBER] be removed from…" at bounding box center [563, 191] width 387 height 28
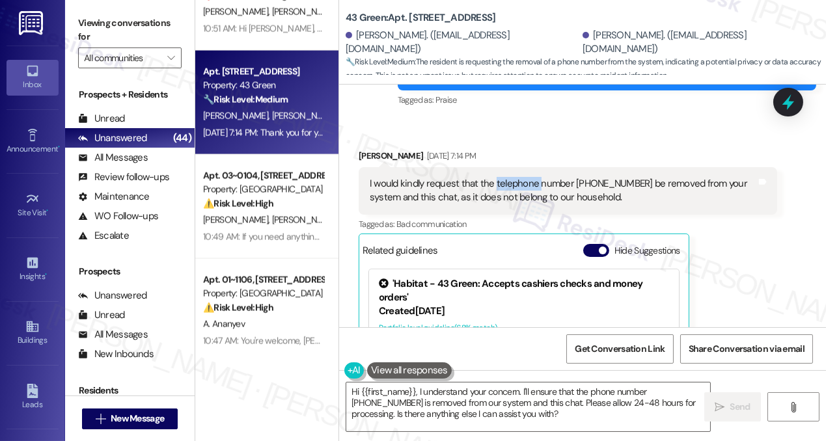
click at [514, 177] on div "I would kindly request that the telephone number [PHONE_NUMBER] be removed from…" at bounding box center [563, 191] width 387 height 28
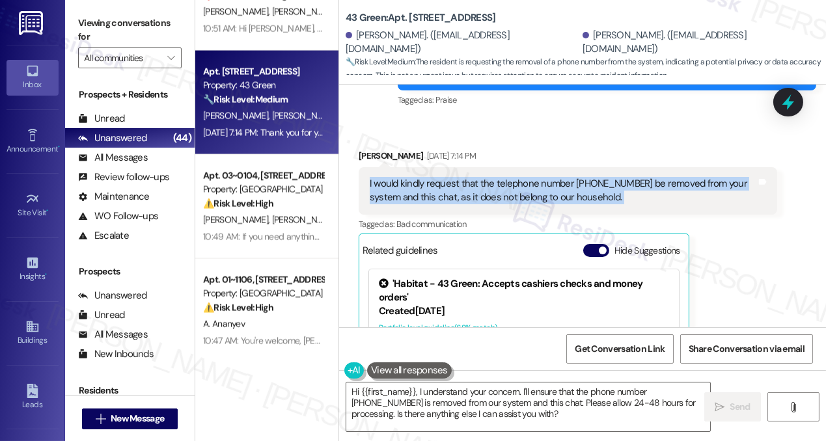
click at [514, 177] on div "I would kindly request that the telephone number [PHONE_NUMBER] be removed from…" at bounding box center [563, 191] width 387 height 28
click at [546, 177] on div "I would kindly request that the telephone number [PHONE_NUMBER] be removed from…" at bounding box center [563, 191] width 387 height 28
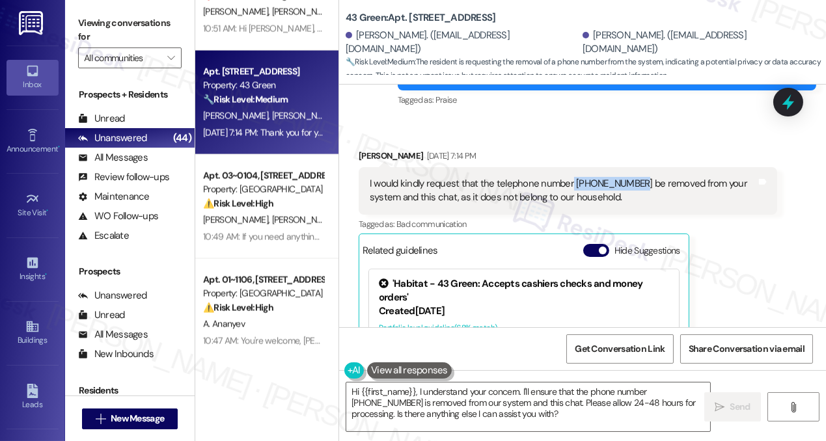
drag, startPoint x: 567, startPoint y: 154, endPoint x: 638, endPoint y: 152, distance: 70.9
click at [638, 177] on div "I would kindly request that the telephone number [PHONE_NUMBER] be removed from…" at bounding box center [563, 191] width 387 height 28
click at [493, 177] on div "I would kindly request that the telephone number [PHONE_NUMBER] be removed from…" at bounding box center [563, 191] width 387 height 28
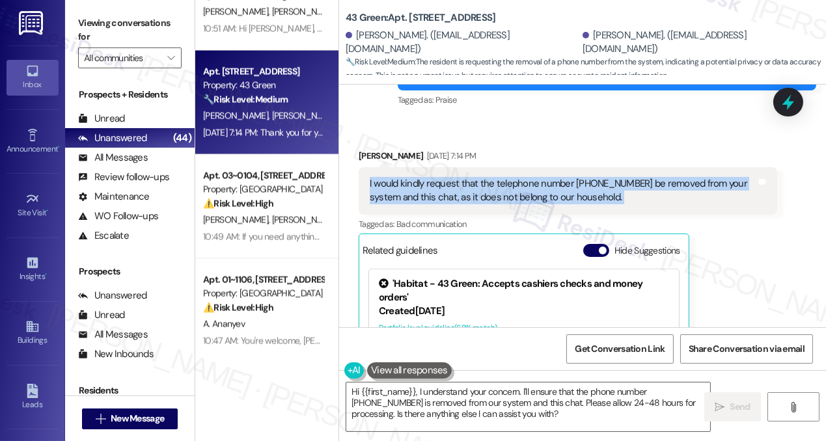
click at [493, 177] on div "I would kindly request that the telephone number [PHONE_NUMBER] be removed from…" at bounding box center [563, 191] width 387 height 28
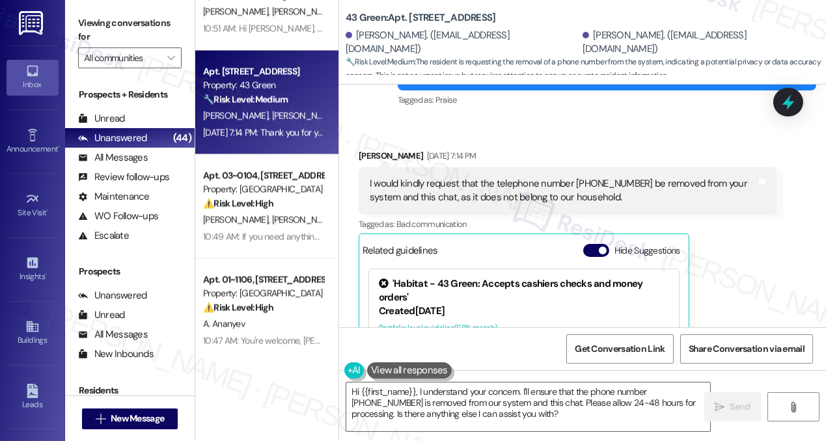
click at [88, 15] on label "Viewing conversations for" at bounding box center [129, 30] width 103 height 34
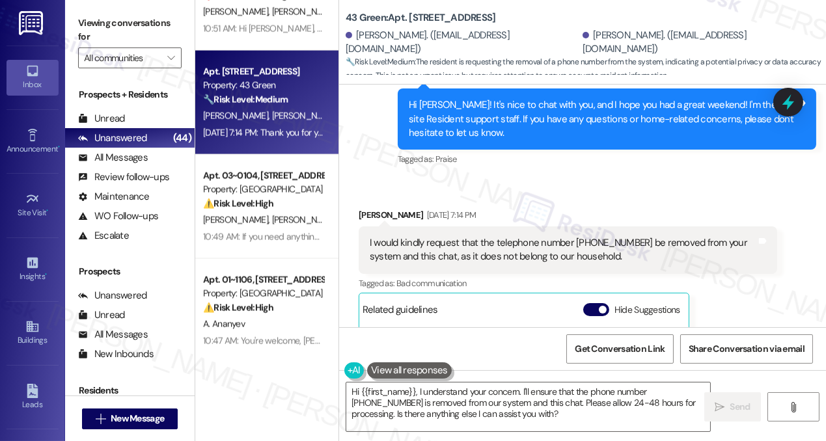
click at [483, 236] on div "I would kindly request that the telephone number [PHONE_NUMBER] be removed from…" at bounding box center [563, 250] width 387 height 28
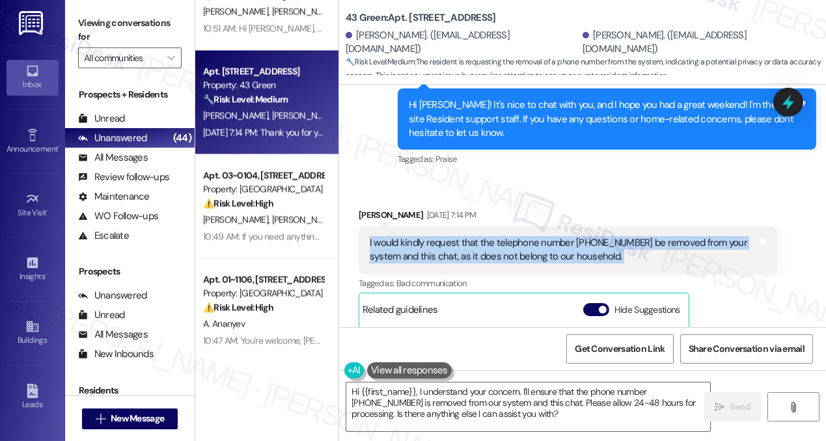
click at [483, 236] on div "I would kindly request that the telephone number [PHONE_NUMBER] be removed from…" at bounding box center [563, 250] width 387 height 28
click at [493, 236] on div "I would kindly request that the telephone number [PHONE_NUMBER] be removed from…" at bounding box center [563, 250] width 387 height 28
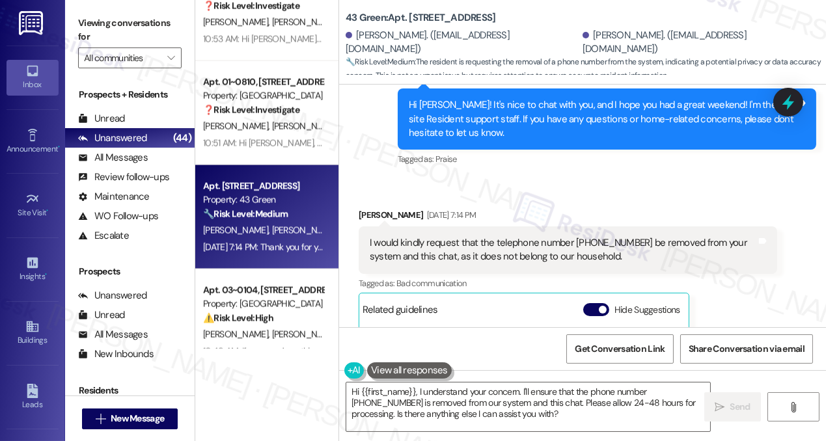
scroll to position [4099, 0]
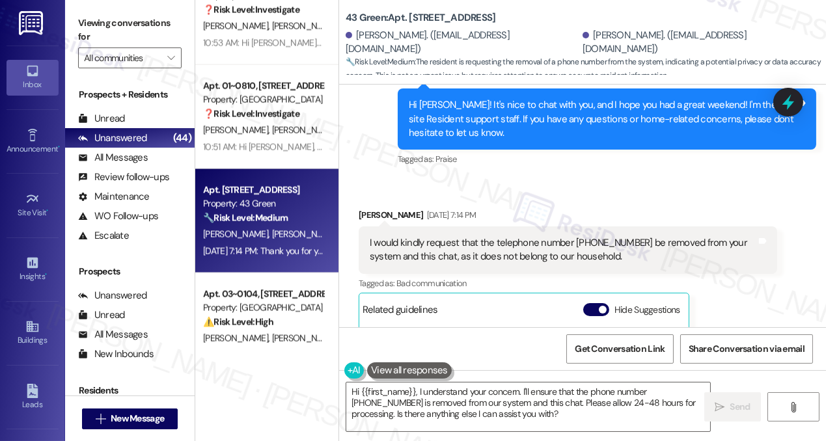
click at [90, 34] on label "Viewing conversations for" at bounding box center [129, 30] width 103 height 34
drag, startPoint x: 358, startPoint y: 16, endPoint x: 485, endPoint y: 16, distance: 126.9
click at [483, 16] on b "43 Green: Apt. [STREET_ADDRESS]" at bounding box center [421, 18] width 150 height 14
click at [92, 14] on label "Viewing conversations for" at bounding box center [129, 30] width 103 height 34
click at [444, 236] on div "I would kindly request that the telephone number [PHONE_NUMBER] be removed from…" at bounding box center [563, 250] width 387 height 28
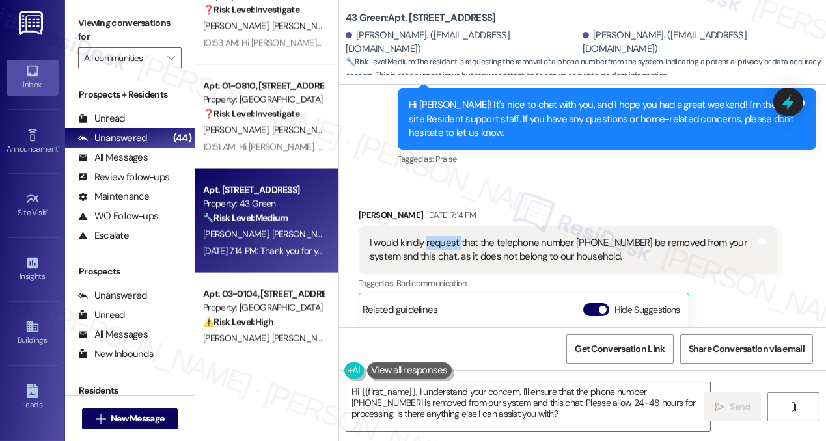
click at [444, 236] on div "I would kindly request that the telephone number [PHONE_NUMBER] be removed from…" at bounding box center [563, 250] width 387 height 28
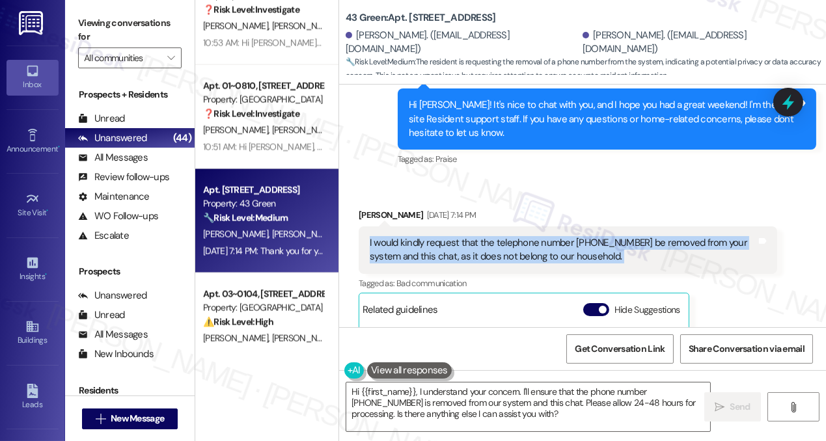
click at [444, 236] on div "I would kindly request that the telephone number [PHONE_NUMBER] be removed from…" at bounding box center [563, 250] width 387 height 28
click at [563, 241] on div "I would kindly request that the telephone number [PHONE_NUMBER] be removed from…" at bounding box center [568, 249] width 418 height 47
click at [575, 236] on div "I would kindly request that the telephone number [PHONE_NUMBER] be removed from…" at bounding box center [563, 250] width 387 height 28
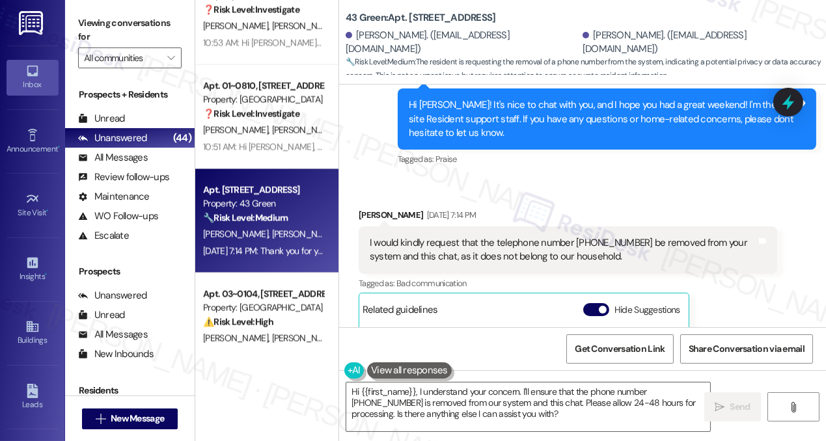
drag, startPoint x: 566, startPoint y: 17, endPoint x: 471, endPoint y: 14, distance: 95.1
click at [471, 14] on div "43 Green: Apt. [STREET_ADDRESS]" at bounding box center [476, 18] width 260 height 16
click at [496, 14] on b "43 Green: Apt. [STREET_ADDRESS]" at bounding box center [421, 18] width 150 height 14
click at [98, 29] on label "Viewing conversations for" at bounding box center [129, 30] width 103 height 34
click at [437, 236] on div "I would kindly request that the telephone number [PHONE_NUMBER] be removed from…" at bounding box center [563, 250] width 387 height 28
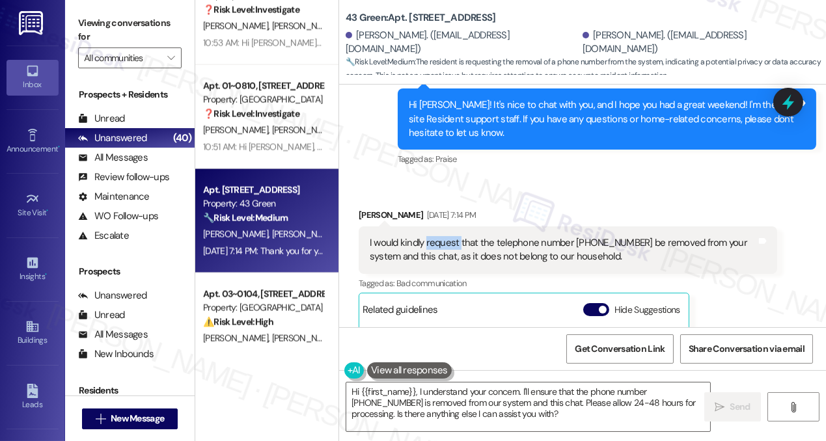
click at [437, 236] on div "I would kindly request that the telephone number [PHONE_NUMBER] be removed from…" at bounding box center [563, 250] width 387 height 28
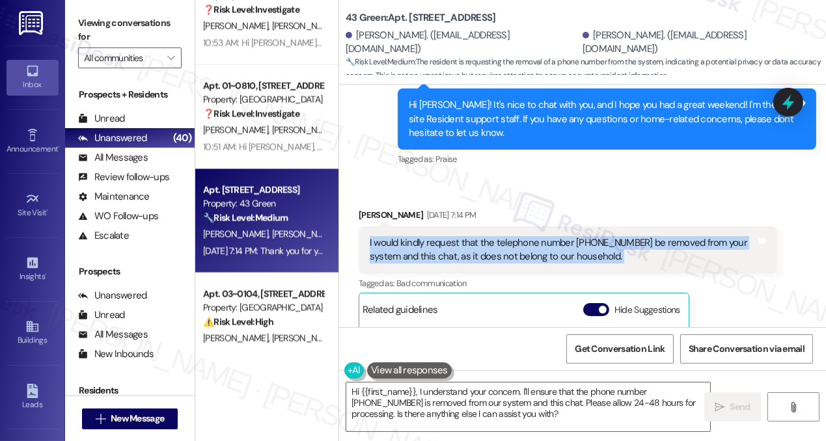
click at [437, 236] on div "I would kindly request that the telephone number [PHONE_NUMBER] be removed from…" at bounding box center [563, 250] width 387 height 28
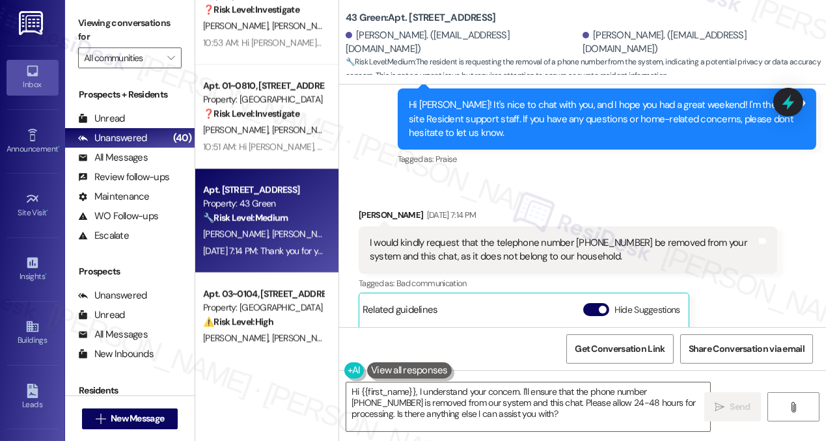
click at [388, 208] on div "[PERSON_NAME] [DATE] 7:14 PM" at bounding box center [568, 217] width 418 height 18
drag, startPoint x: 355, startPoint y: 40, endPoint x: 534, endPoint y: 46, distance: 179.0
click at [534, 46] on div "[PERSON_NAME]. ([EMAIL_ADDRESS][DOMAIN_NAME]) [PERSON_NAME]. ([EMAIL_ADDRESS][D…" at bounding box center [586, 42] width 480 height 26
copy div "[PERSON_NAME]. ([EMAIL_ADDRESS][DOMAIN_NAME])"
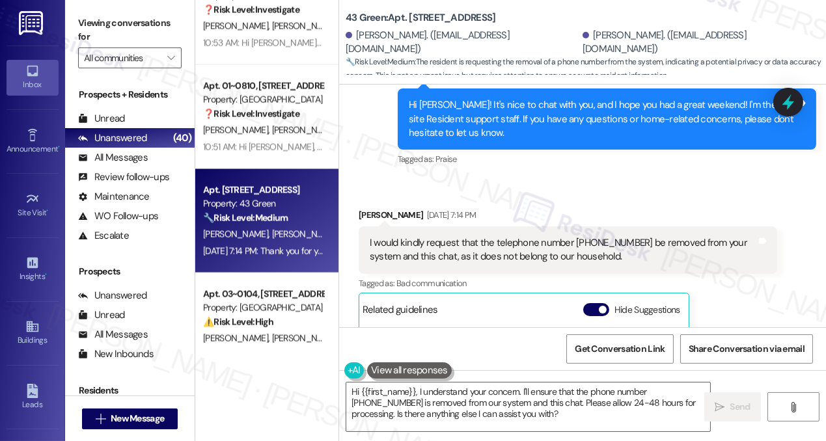
click at [92, 23] on label "Viewing conversations for" at bounding box center [129, 30] width 103 height 34
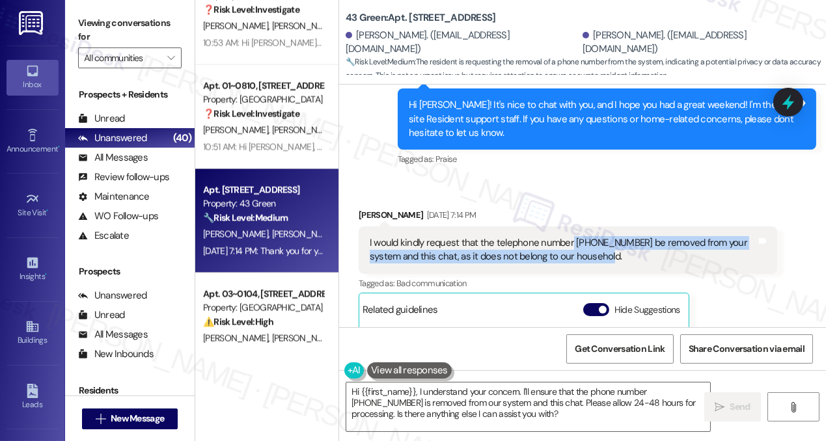
drag, startPoint x: 569, startPoint y: 213, endPoint x: 675, endPoint y: 232, distance: 107.7
click at [675, 236] on div "I would kindly request that the telephone number [PHONE_NUMBER] be removed from…" at bounding box center [563, 250] width 387 height 28
copy div "[PHONE_NUMBER] be removed from your system and this chat, as it does not belong…"
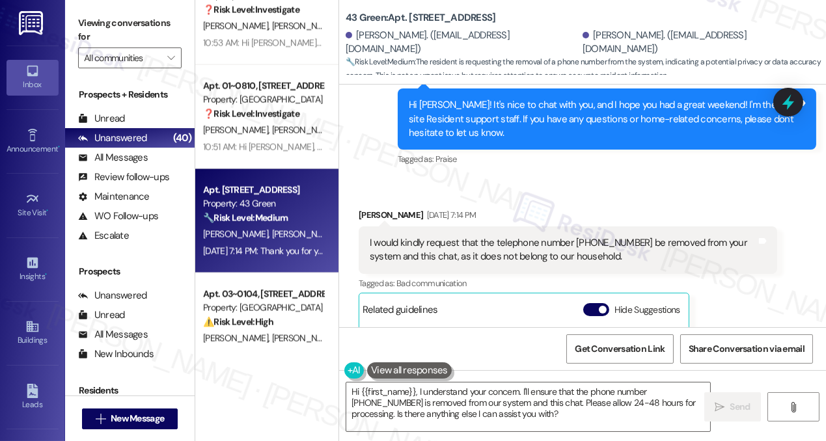
click at [101, 31] on label "Viewing conversations for" at bounding box center [129, 30] width 103 height 34
click at [469, 236] on div "I would kindly request that the telephone number [PHONE_NUMBER] be removed from…" at bounding box center [563, 250] width 387 height 28
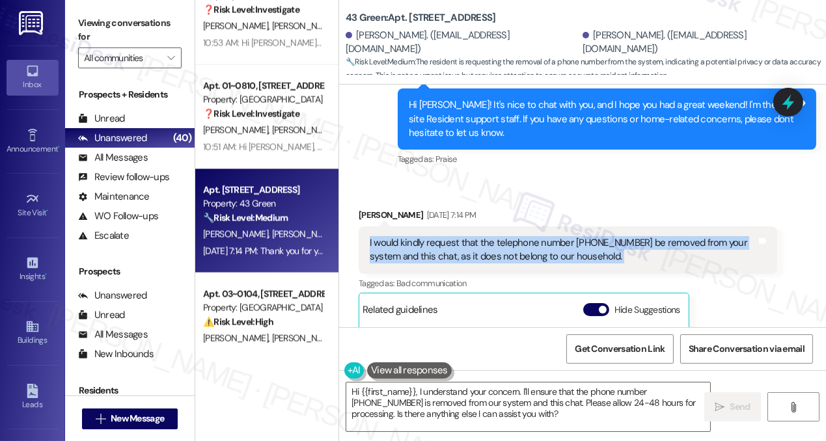
click at [468, 236] on div "I would kindly request that the telephone number [PHONE_NUMBER] be removed from…" at bounding box center [563, 250] width 387 height 28
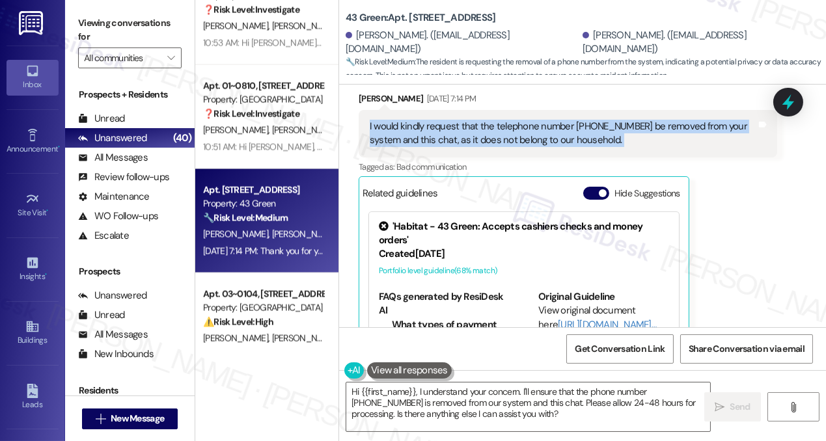
scroll to position [4728, 0]
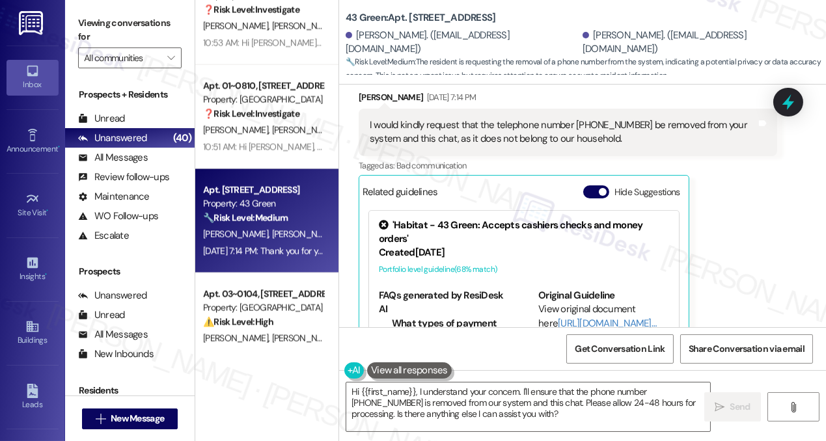
click at [496, 17] on b "43 Green: Apt. [STREET_ADDRESS]" at bounding box center [421, 18] width 150 height 14
copy div "43 Green: Apt. [STREET_ADDRESS]"
drag, startPoint x: 97, startPoint y: 19, endPoint x: 105, endPoint y: 18, distance: 7.8
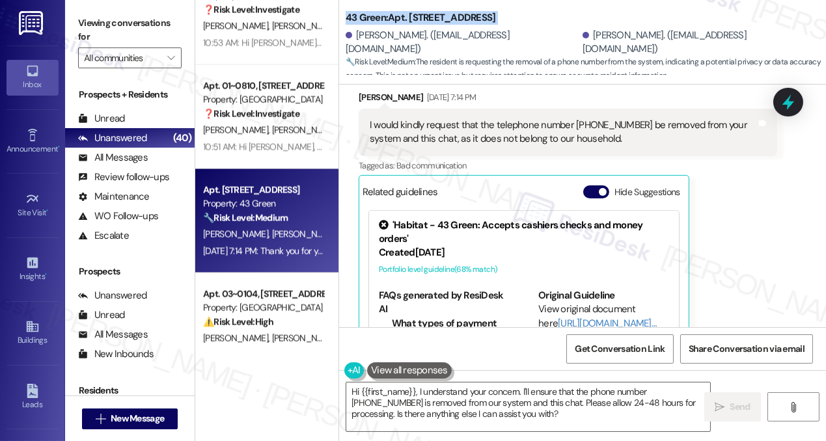
click at [97, 19] on label "Viewing conversations for" at bounding box center [129, 30] width 103 height 34
click at [376, 20] on b "43 Green: Apt. [STREET_ADDRESS]" at bounding box center [421, 18] width 150 height 14
copy div "43 Green: Apt. [STREET_ADDRESS]"
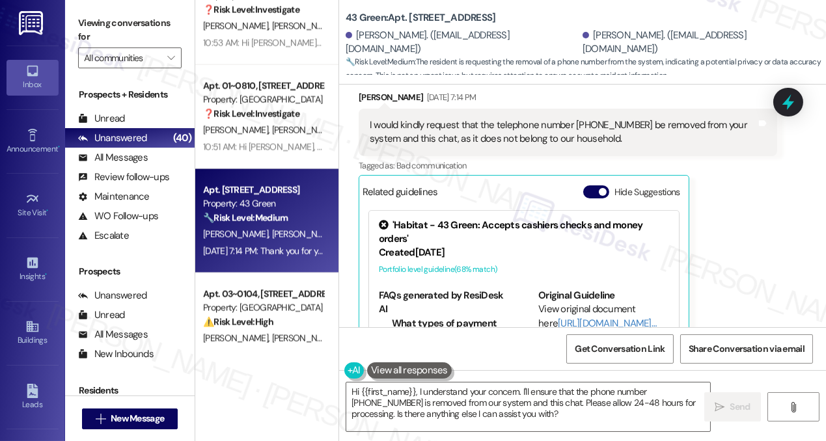
click at [105, 22] on label "Viewing conversations for" at bounding box center [129, 30] width 103 height 34
click at [632, 355] on span "Get Conversation Link" at bounding box center [620, 349] width 90 height 14
click at [88, 31] on label "Viewing conversations for" at bounding box center [129, 30] width 103 height 34
click at [597, 185] on button "Hide Suggestions" at bounding box center [596, 191] width 26 height 13
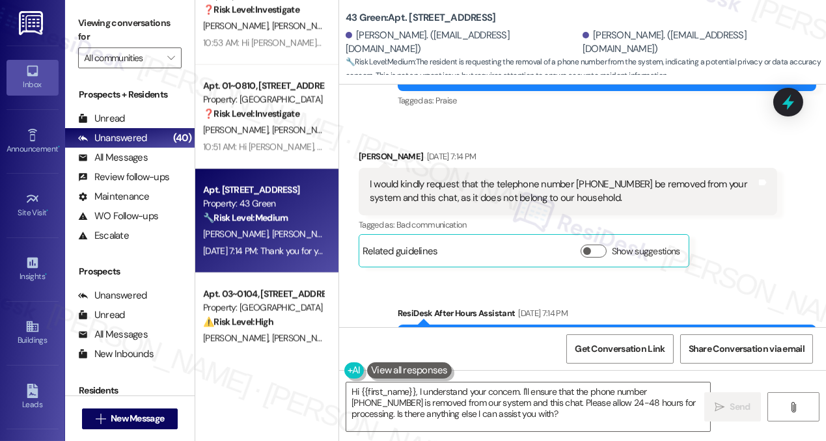
scroll to position [4610, 0]
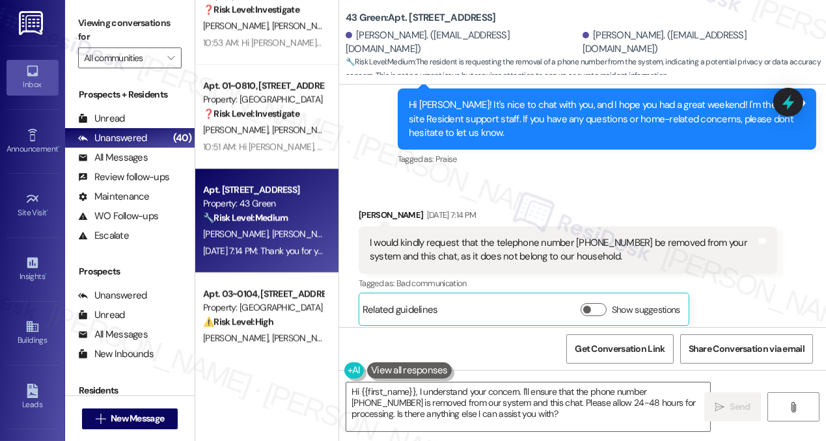
click at [506, 236] on div "I would kindly request that the telephone number [PHONE_NUMBER] be removed from…" at bounding box center [563, 250] width 387 height 28
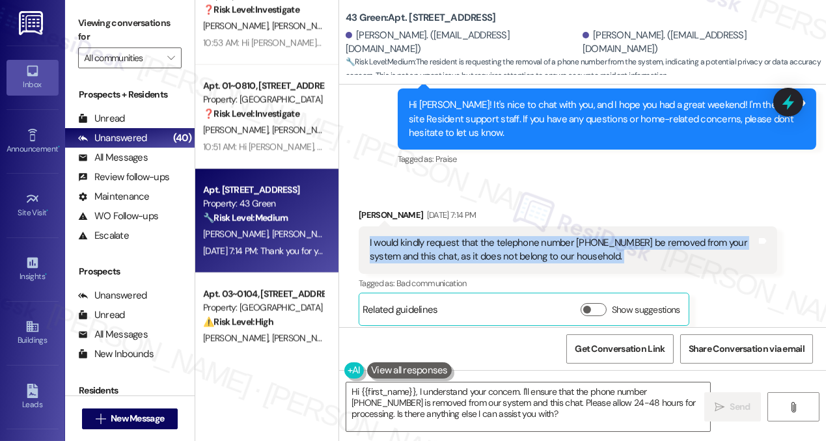
click at [506, 236] on div "I would kindly request that the telephone number [PHONE_NUMBER] be removed from…" at bounding box center [563, 250] width 387 height 28
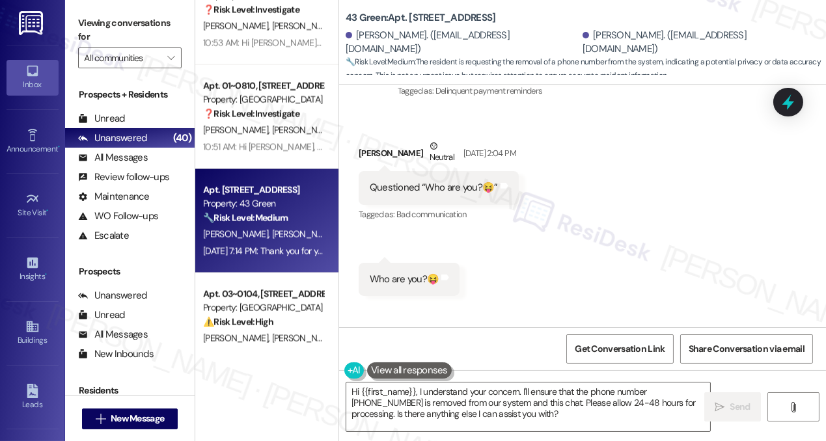
scroll to position [4019, 0]
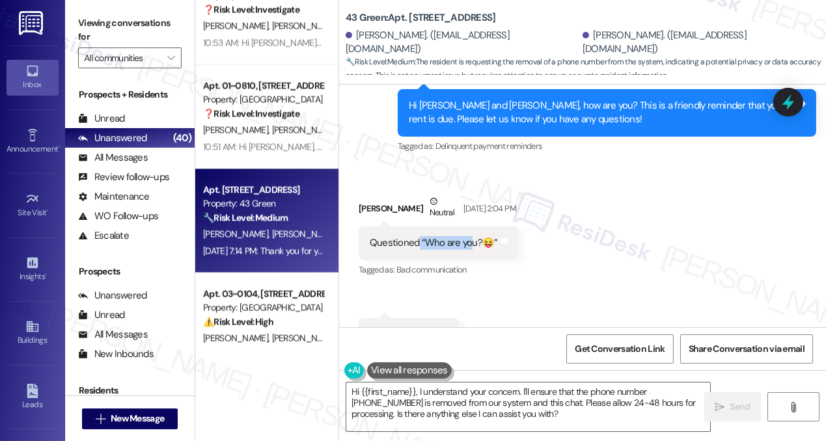
drag, startPoint x: 416, startPoint y: 213, endPoint x: 466, endPoint y: 214, distance: 49.5
click at [466, 236] on div "Questioned “Who are you?😝”" at bounding box center [434, 243] width 128 height 14
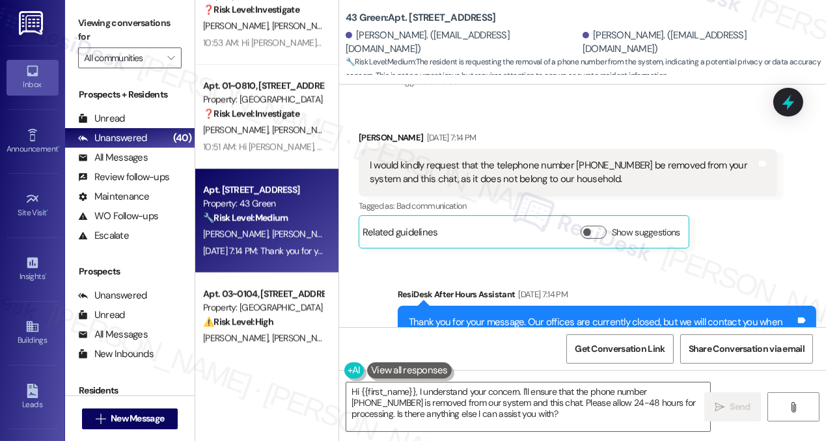
scroll to position [4610, 0]
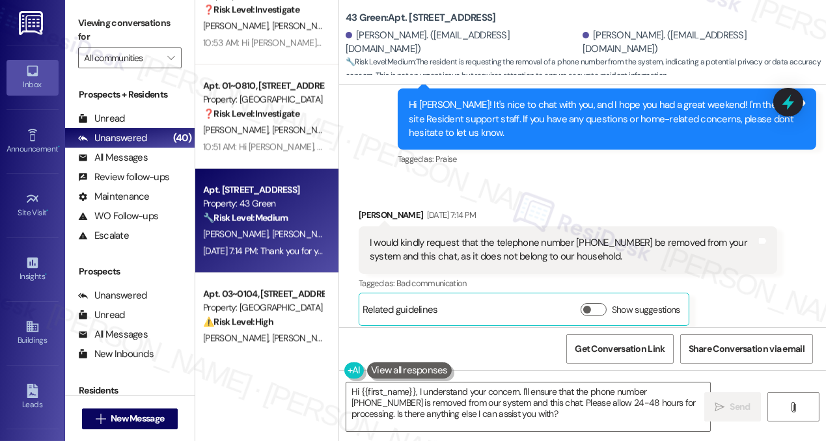
click at [515, 236] on div "I would kindly request that the telephone number [PHONE_NUMBER] be removed from…" at bounding box center [563, 250] width 387 height 28
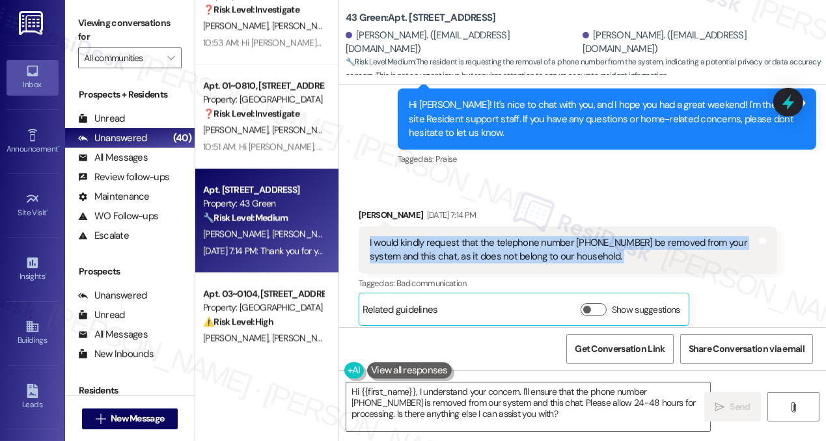
click at [515, 236] on div "I would kindly request that the telephone number [PHONE_NUMBER] be removed from…" at bounding box center [563, 250] width 387 height 28
copy div "I would kindly request that the telephone number [PHONE_NUMBER] be removed from…"
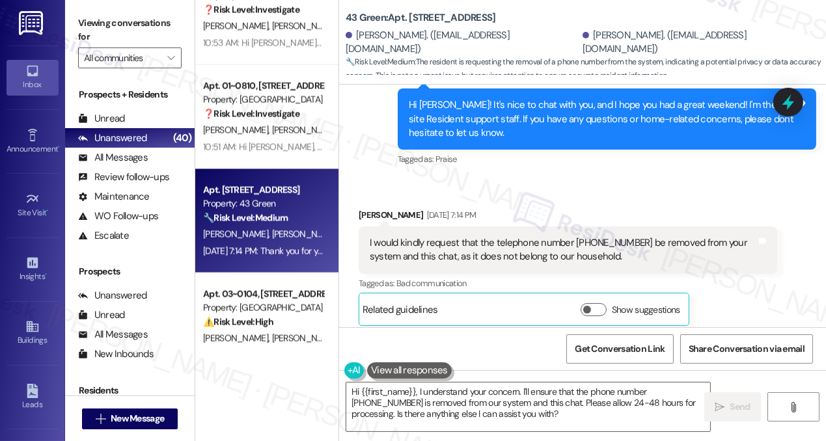
click at [113, 34] on label "Viewing conversations for" at bounding box center [129, 30] width 103 height 34
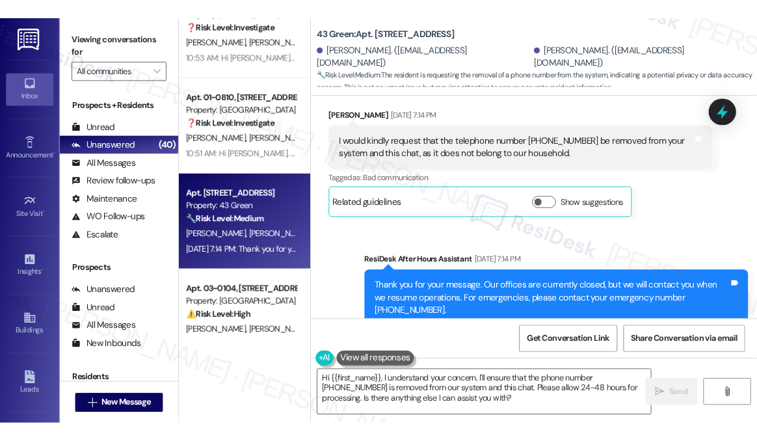
scroll to position [4729, 0]
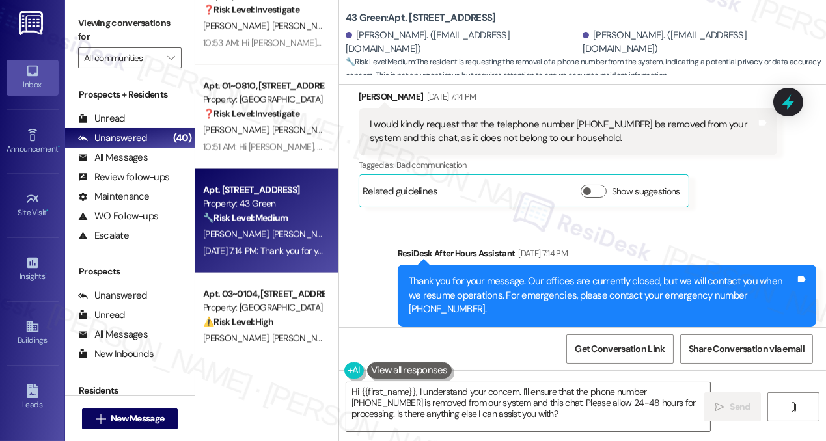
click at [70, 19] on div "Viewing conversations for All communities " at bounding box center [129, 40] width 129 height 81
drag, startPoint x: 94, startPoint y: 35, endPoint x: 94, endPoint y: 15, distance: 20.2
click at [94, 35] on label "Viewing conversations for" at bounding box center [129, 30] width 103 height 34
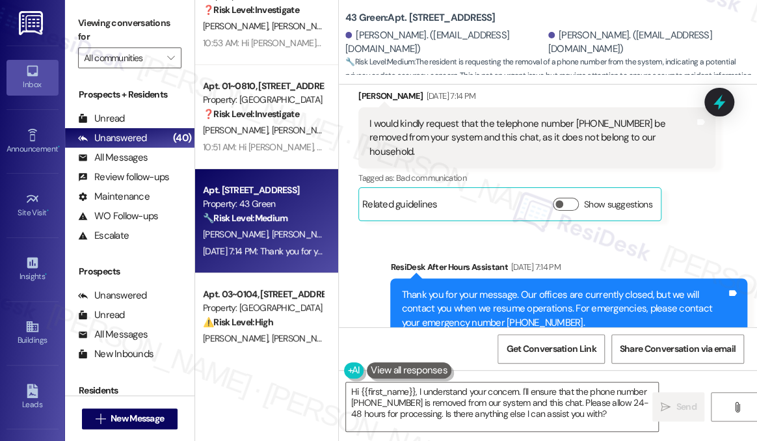
scroll to position [4778, 0]
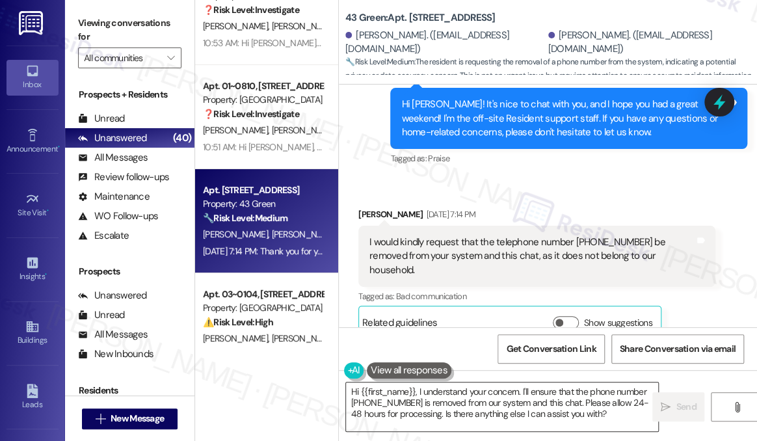
click at [506, 396] on textarea "Hi {{first_name}}, I understand your concern. I'll ensure that the phone number…" at bounding box center [502, 407] width 312 height 49
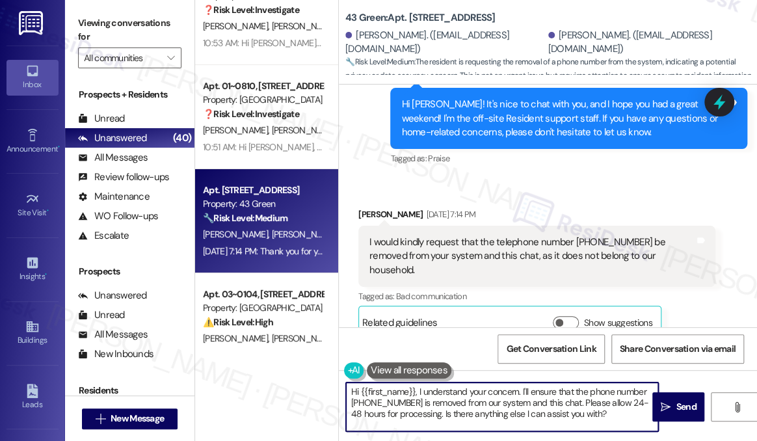
click at [506, 396] on textarea "Hi {{first_name}}, I understand your concern. I'll ensure that the phone number…" at bounding box center [502, 407] width 312 height 49
click at [474, 403] on textarea "Hi {{first_name}}, I understand your concern. I'll ensure that the phone number…" at bounding box center [502, 407] width 312 height 49
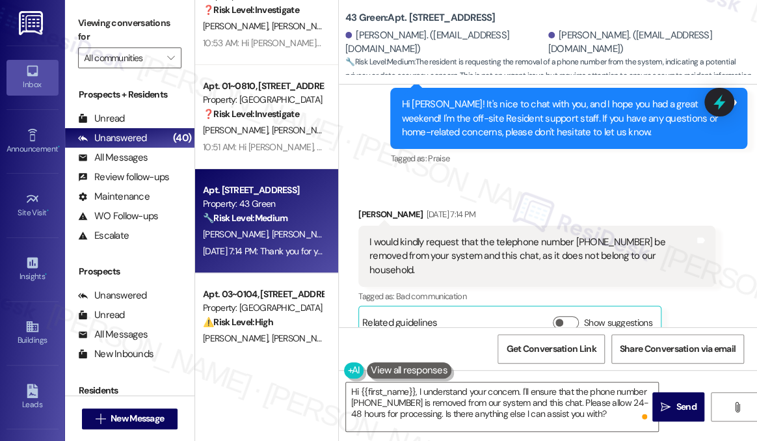
click at [181, 19] on label "Viewing conversations for" at bounding box center [129, 30] width 103 height 34
click at [517, 236] on div "I would kindly request that the telephone number [PHONE_NUMBER] be removed from…" at bounding box center [532, 257] width 325 height 42
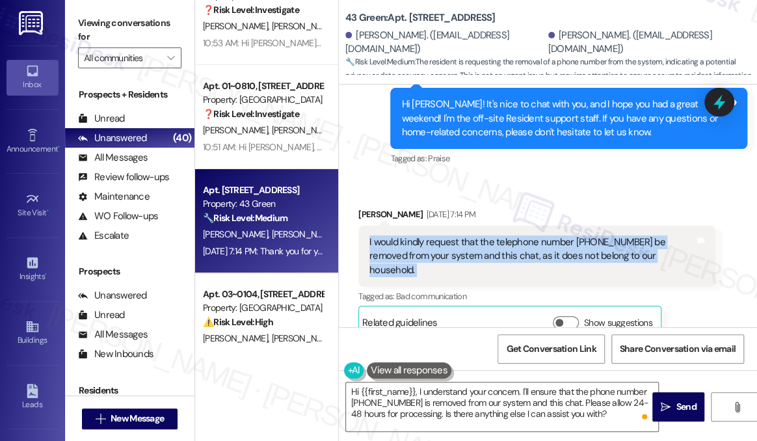
click at [517, 236] on div "I would kindly request that the telephone number [PHONE_NUMBER] be removed from…" at bounding box center [532, 257] width 325 height 42
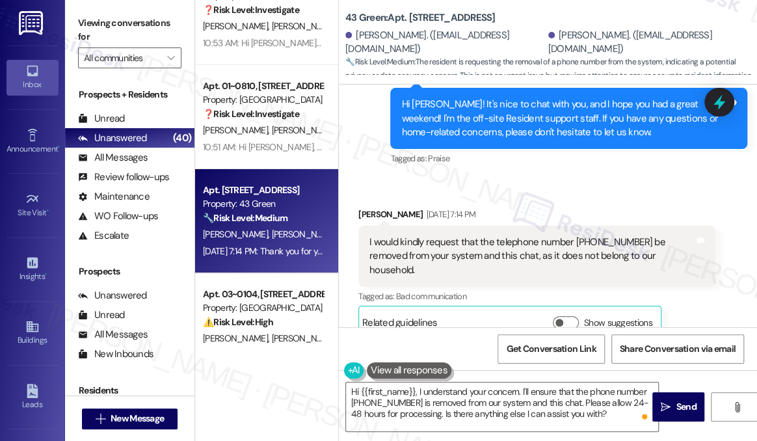
click at [384, 198] on div "Received via SMS [PERSON_NAME] [DATE] 7:14 PM I would kindly request that the t…" at bounding box center [537, 274] width 377 height 152
click at [153, 17] on label "Viewing conversations for" at bounding box center [129, 30] width 103 height 34
click at [164, 8] on div "Viewing conversations for All communities " at bounding box center [129, 40] width 129 height 81
click at [465, 397] on textarea "Hi {{first_name}}, I understand your concern. I'll ensure that the phone number…" at bounding box center [502, 407] width 312 height 49
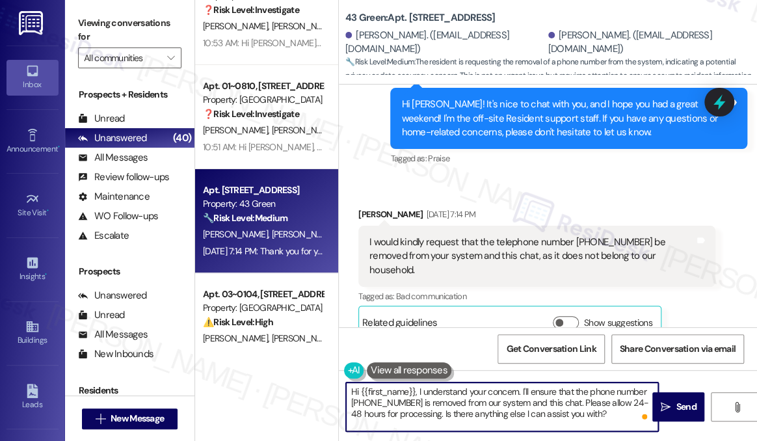
click at [539, 390] on textarea "Hi {{first_name}}, I understand your concern. I'll ensure that the phone number…" at bounding box center [502, 407] width 312 height 49
drag, startPoint x: 517, startPoint y: 390, endPoint x: 524, endPoint y: 390, distance: 7.2
click at [517, 390] on textarea "Hi {{first_name}}, I understand your concern. I'll ensure that the phone number…" at bounding box center [502, 407] width 312 height 49
click at [530, 390] on textarea "Hi {{first_name}}, I understand your concern. I'll ensure that the phone number…" at bounding box center [502, 407] width 312 height 49
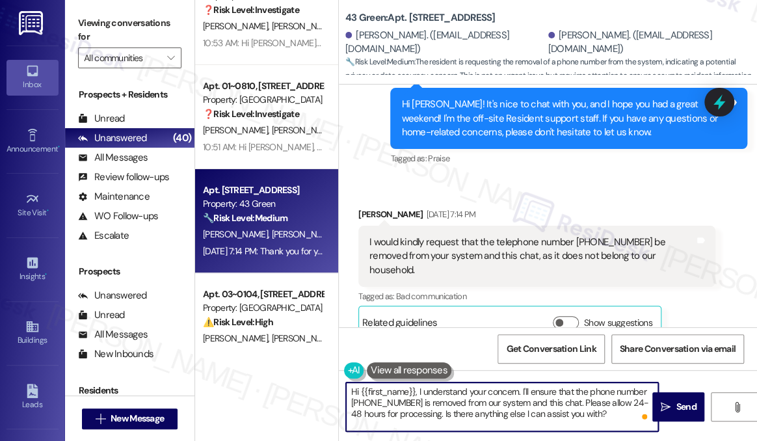
drag, startPoint x: 455, startPoint y: 402, endPoint x: 577, endPoint y: 398, distance: 122.4
click at [577, 398] on textarea "Hi {{first_name}}, I understand your concern. I'll ensure that the phone number…" at bounding box center [502, 407] width 312 height 49
drag, startPoint x: 595, startPoint y: 414, endPoint x: 574, endPoint y: 409, distance: 21.3
click at [574, 409] on textarea "Hi {{first_name}}, I understand your concern. I'll ensure that the phone number…" at bounding box center [502, 407] width 312 height 49
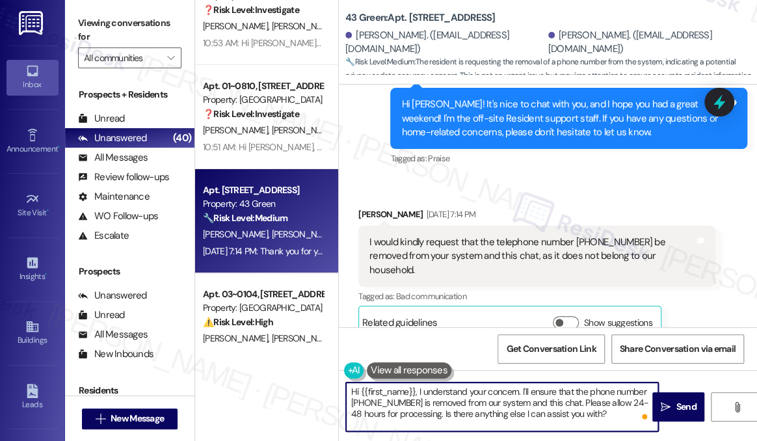
click at [517, 411] on textarea "Hi {{first_name}}, I understand your concern. I'll ensure that the phone number…" at bounding box center [502, 407] width 312 height 49
drag, startPoint x: 431, startPoint y: 413, endPoint x: 578, endPoint y: 402, distance: 147.4
click at [578, 402] on textarea "Hi {{first_name}}, I understand your concern. I'll ensure that the phone number…" at bounding box center [502, 407] width 312 height 49
click at [470, 411] on textarea "Hi {{first_name}}, I understand your concern. I'll ensure that the phone number…" at bounding box center [502, 407] width 312 height 49
click at [370, 208] on div "[PERSON_NAME] [DATE] 7:14 PM" at bounding box center [537, 217] width 357 height 18
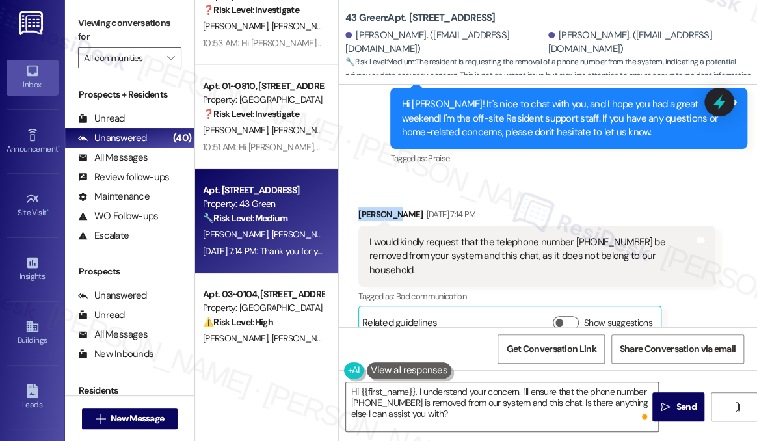
click at [370, 208] on div "[PERSON_NAME] [DATE] 7:14 PM" at bounding box center [537, 217] width 357 height 18
copy div "[PERSON_NAME]"
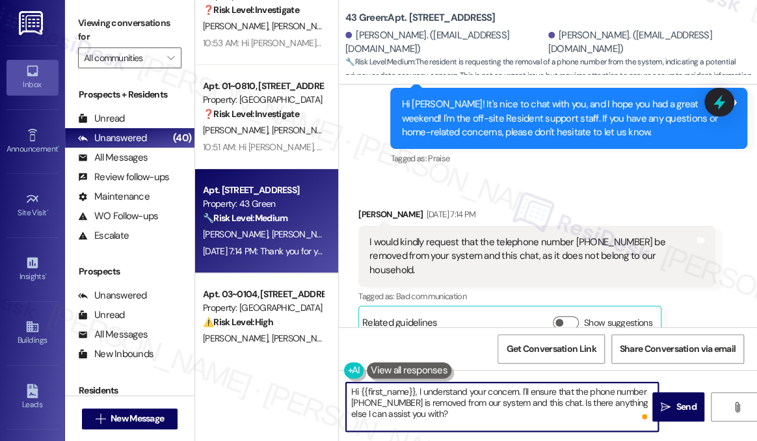
drag, startPoint x: 362, startPoint y: 390, endPoint x: 414, endPoint y: 385, distance: 52.3
click at [414, 385] on textarea "Hi {{first_name}}, I understand your concern. I'll ensure that the phone number…" at bounding box center [502, 407] width 312 height 49
paste textarea "[PERSON_NAME]"
drag, startPoint x: 495, startPoint y: 390, endPoint x: 502, endPoint y: 388, distance: 7.4
click at [495, 390] on textarea "Hi [PERSON_NAME], I understand your concern. I'll ensure that the phone number …" at bounding box center [502, 407] width 312 height 49
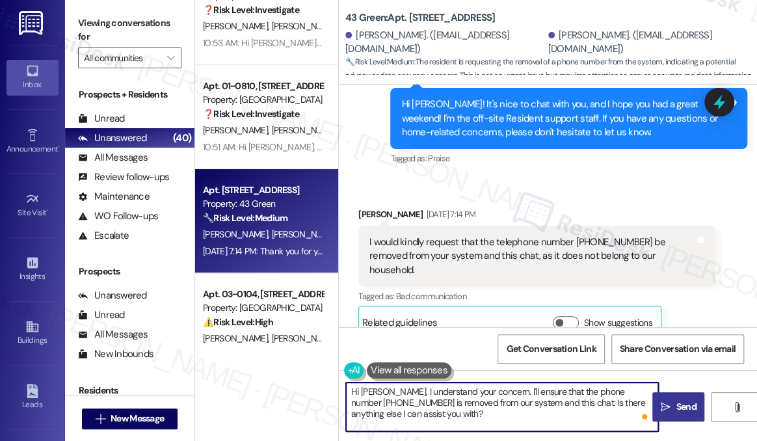
type textarea "Hi [PERSON_NAME], I understand your concern. I'll ensure that the phone number …"
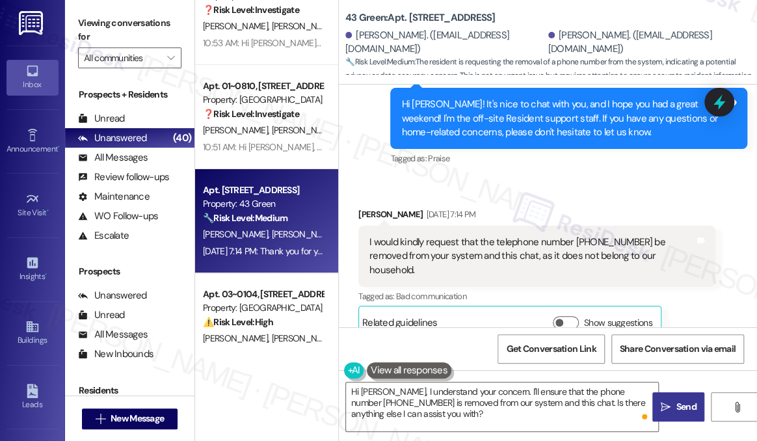
click at [671, 403] on span " Send" at bounding box center [678, 407] width 41 height 14
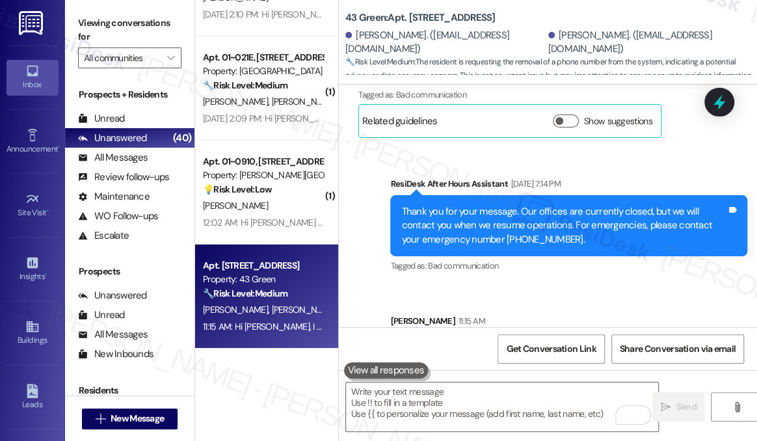
scroll to position [5015, 0]
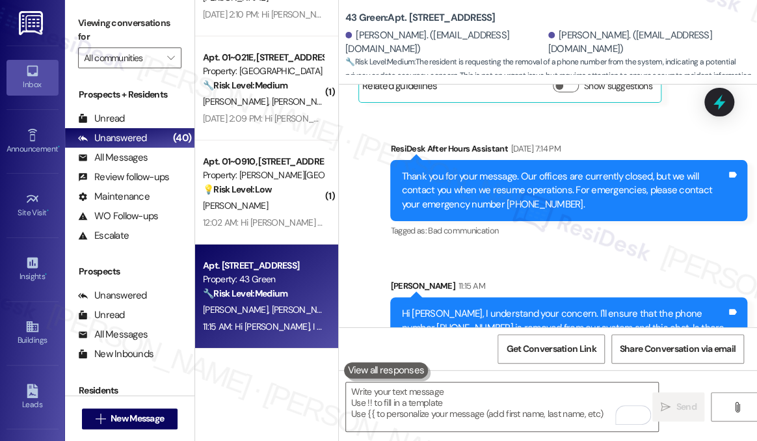
click at [495, 307] on div "Hi [PERSON_NAME], I understand your concern. I'll ensure that the phone number …" at bounding box center [563, 328] width 325 height 42
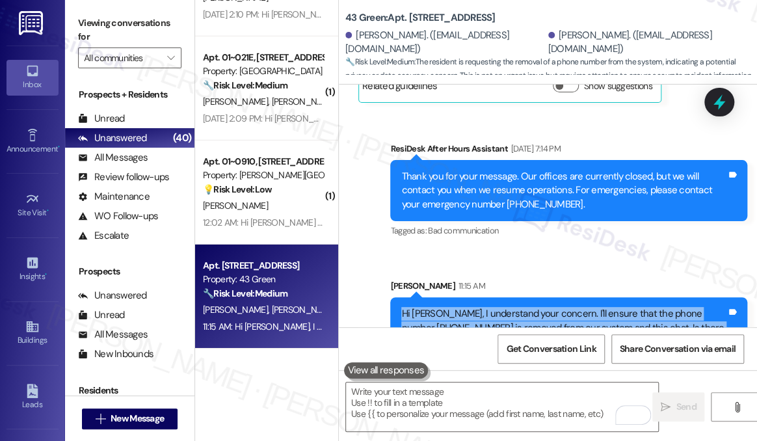
click at [495, 307] on div "Hi [PERSON_NAME], I understand your concern. I'll ensure that the phone number …" at bounding box center [563, 328] width 325 height 42
click at [550, 307] on div "Hi [PERSON_NAME], I understand your concern. I'll ensure that the phone number …" at bounding box center [563, 328] width 325 height 42
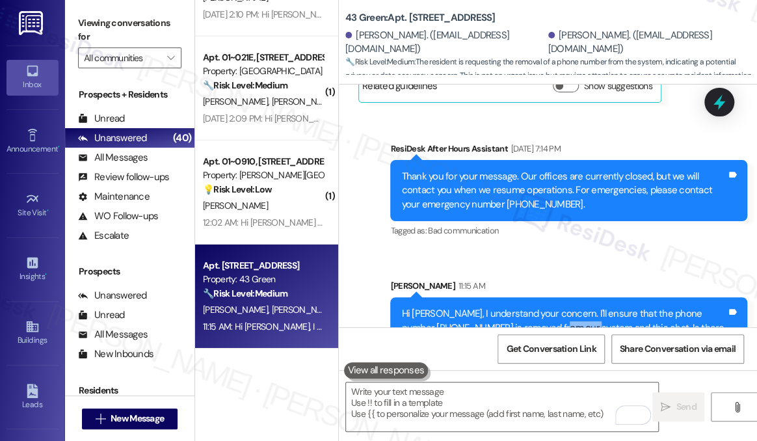
click at [550, 307] on div "Hi [PERSON_NAME], I understand your concern. I'll ensure that the phone number …" at bounding box center [563, 328] width 325 height 42
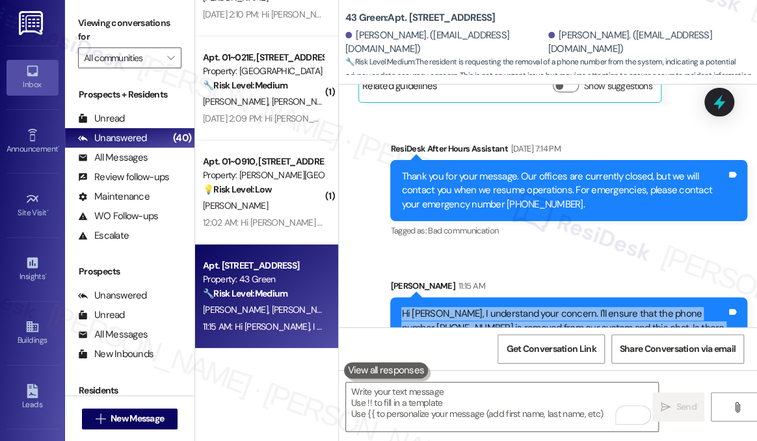
click at [550, 307] on div "Hi [PERSON_NAME], I understand your concern. I'll ensure that the phone number …" at bounding box center [563, 328] width 325 height 42
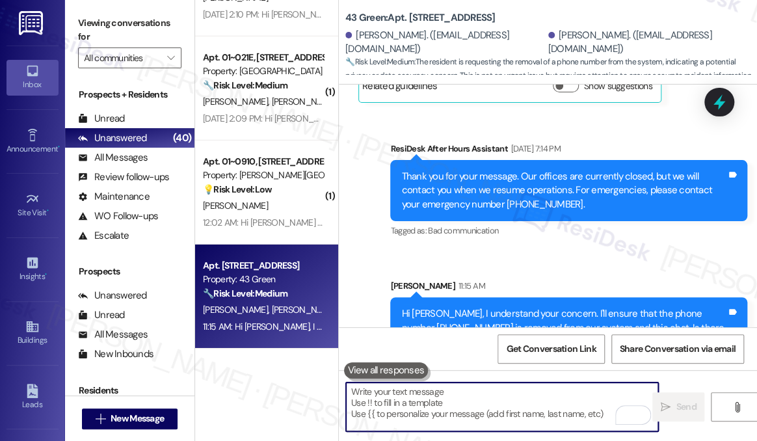
click at [441, 388] on textarea "To enrich screen reader interactions, please activate Accessibility in Grammarl…" at bounding box center [502, 407] width 312 height 49
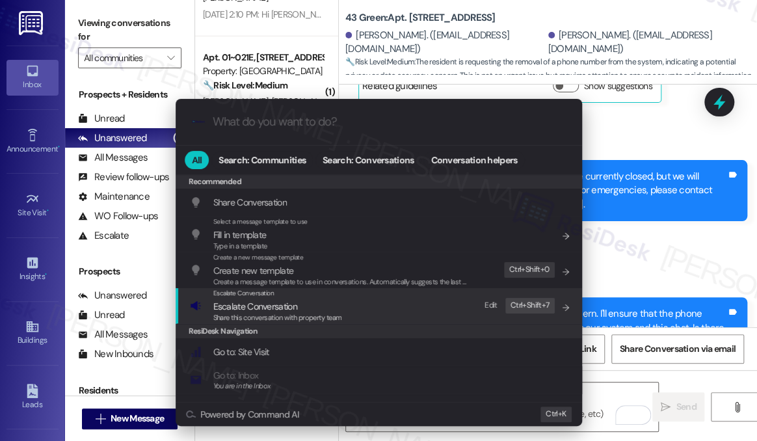
click at [349, 306] on div "Escalate Conversation Escalate Conversation Share this conversation with proper…" at bounding box center [380, 305] width 381 height 35
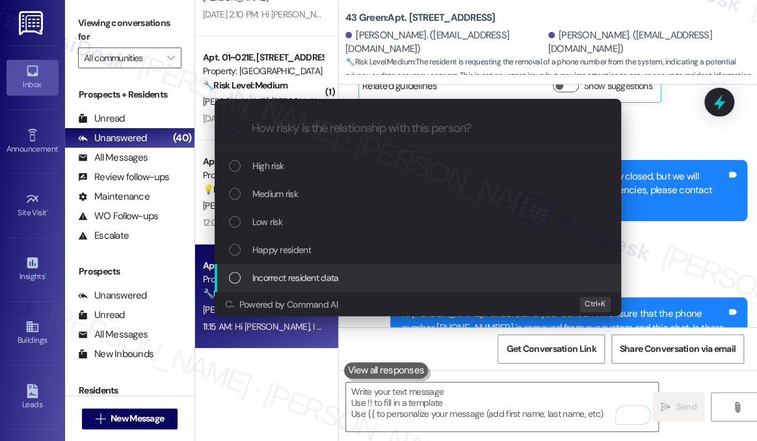
click at [284, 277] on span "Incorrect resident data" at bounding box center [295, 278] width 87 height 14
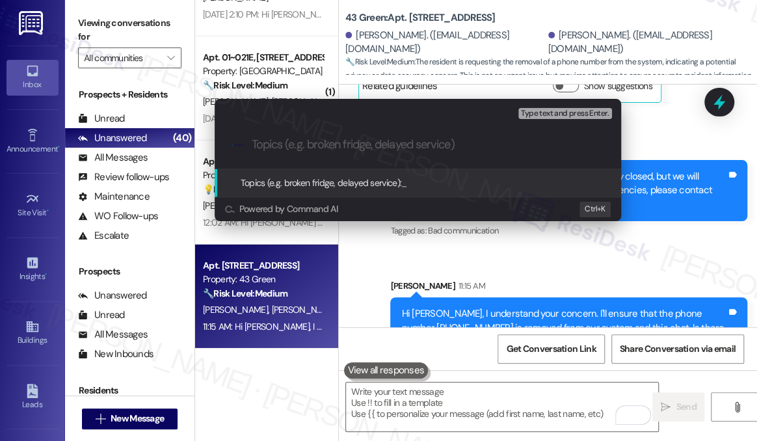
drag, startPoint x: 653, startPoint y: 168, endPoint x: 638, endPoint y: 173, distance: 15.8
click at [654, 169] on div "Escalate Conversation Incorrect resident data Topics (e.g. broken fridge, delay…" at bounding box center [378, 220] width 757 height 441
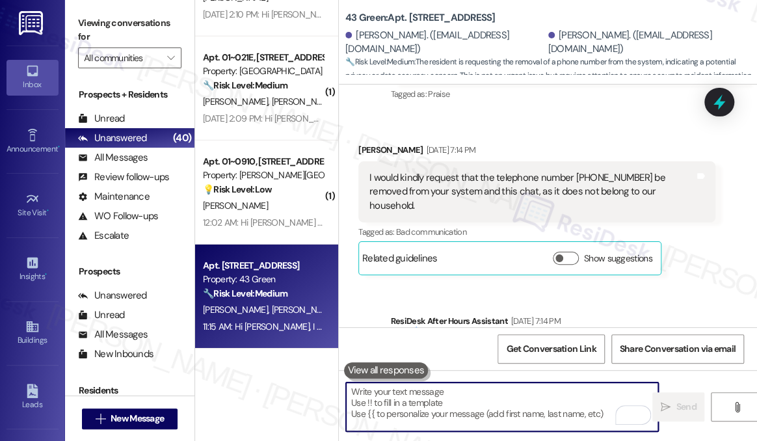
scroll to position [4779, 0]
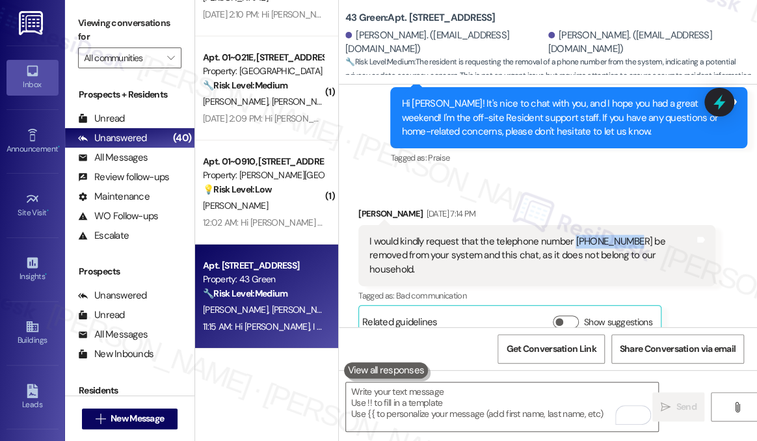
drag, startPoint x: 571, startPoint y: 210, endPoint x: 634, endPoint y: 206, distance: 63.2
click at [634, 225] on div "I would kindly request that the telephone number [PHONE_NUMBER] be removed from…" at bounding box center [537, 255] width 357 height 61
copy div "[PHONE_NUMBER]"
click at [724, 118] on div "Hi [PERSON_NAME]! It's nice to chat with you, and I hope you had a great weeken…" at bounding box center [568, 117] width 357 height 61
click at [720, 109] on icon at bounding box center [720, 102] width 22 height 22
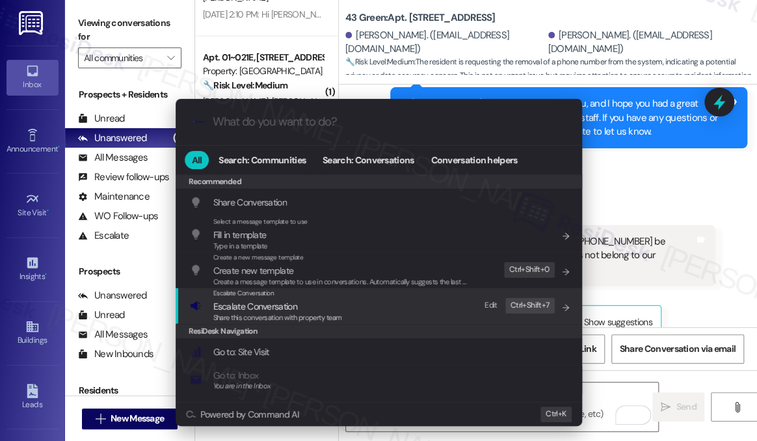
click at [376, 314] on div "Escalate Conversation Escalate Conversation Share this conversation with proper…" at bounding box center [380, 305] width 381 height 35
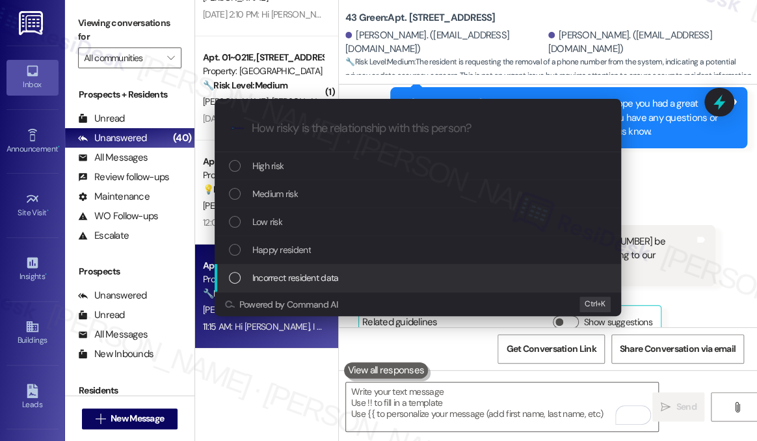
click at [299, 275] on span "Incorrect resident data" at bounding box center [295, 278] width 87 height 14
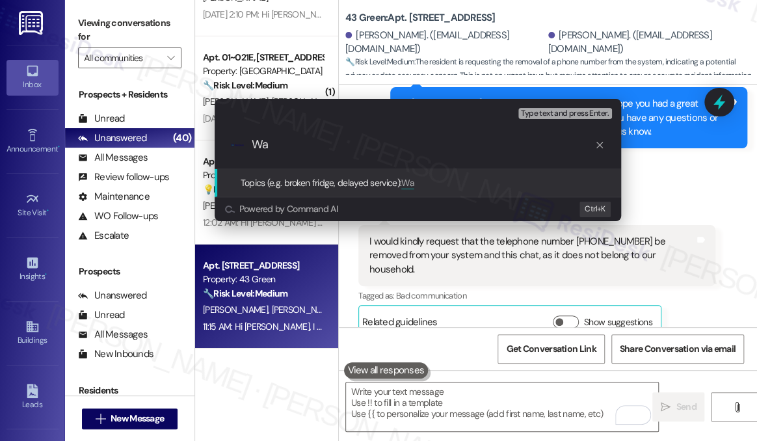
type input "W"
paste input "[PHONE_NUMBER]"
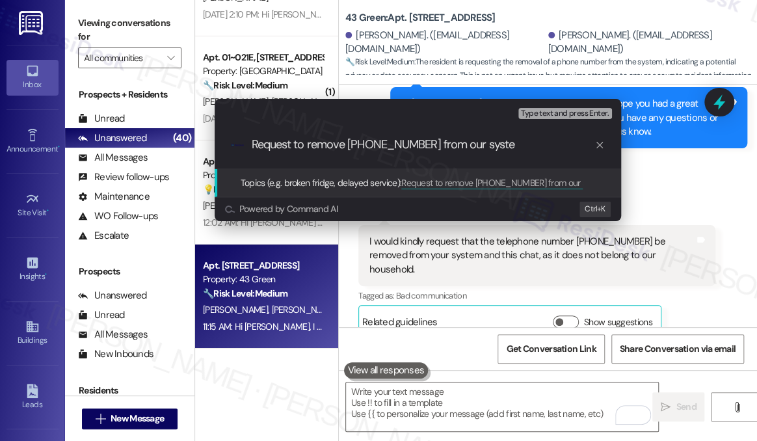
type input "Request to remove [PHONE_NUMBER] from our system"
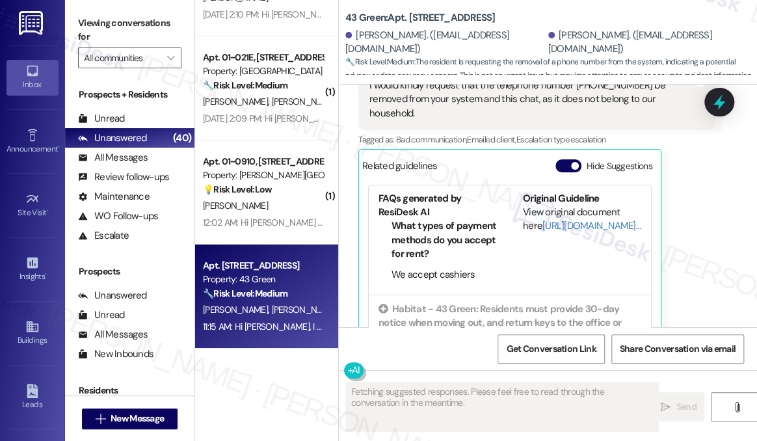
scroll to position [104, 0]
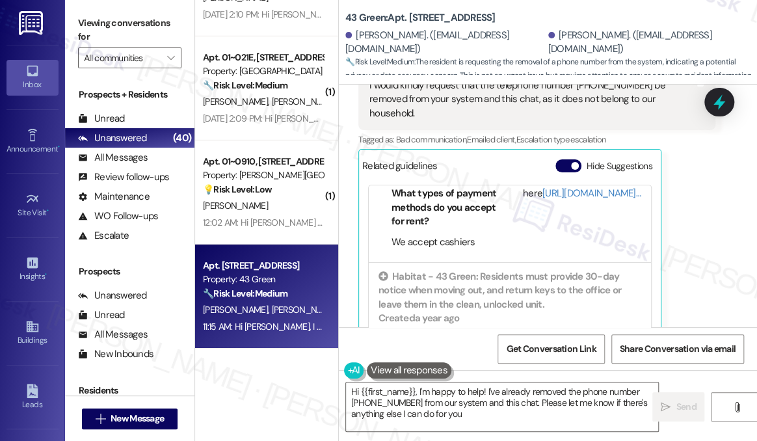
type textarea "Hi {{first_name}}, I'm happy to help! I've already removed the phone number [PH…"
click at [118, 10] on div "Viewing conversations for All communities " at bounding box center [129, 40] width 129 height 81
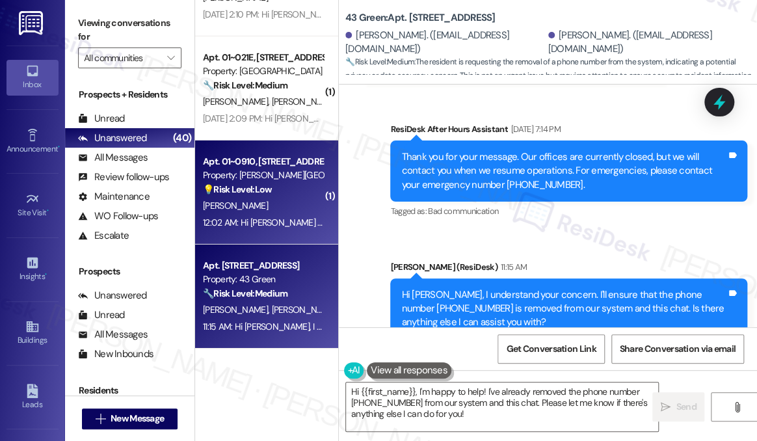
click at [272, 197] on div "Apt. 01~0910, [STREET_ADDRESS][PERSON_NAME] Property: [PERSON_NAME][GEOGRAPHIC_…" at bounding box center [263, 176] width 123 height 44
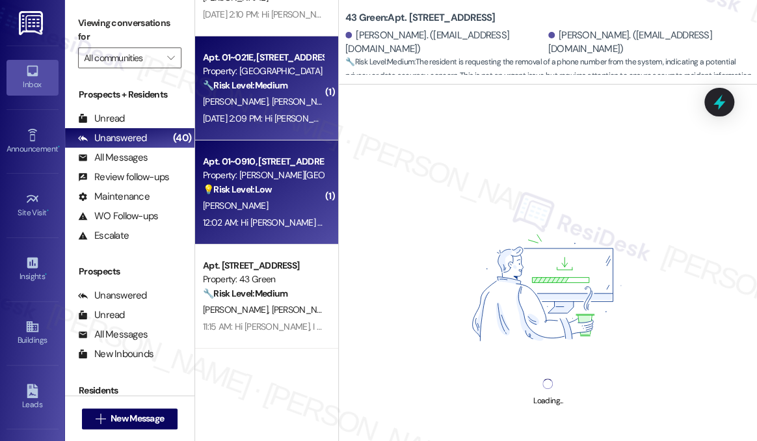
click at [285, 109] on div "[PERSON_NAME] [PERSON_NAME]" at bounding box center [263, 102] width 123 height 16
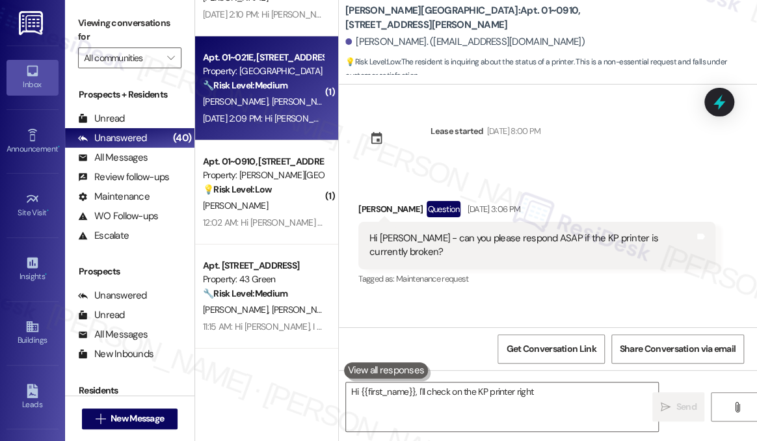
scroll to position [0, 0]
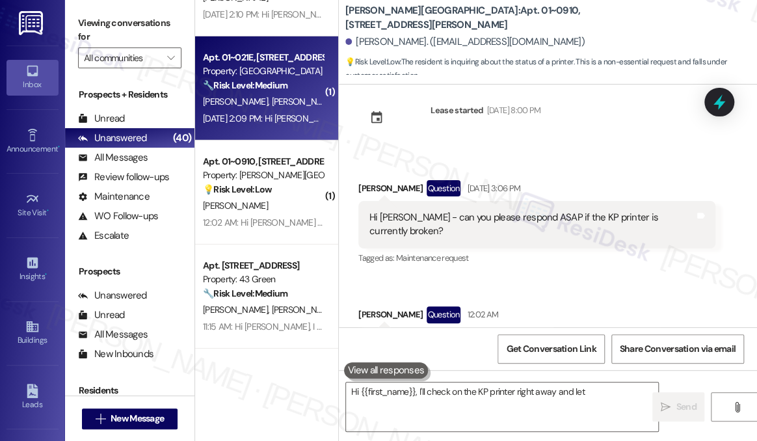
type textarea "Hi {{first_name}}, I'll check on the KP printer right away and let you"
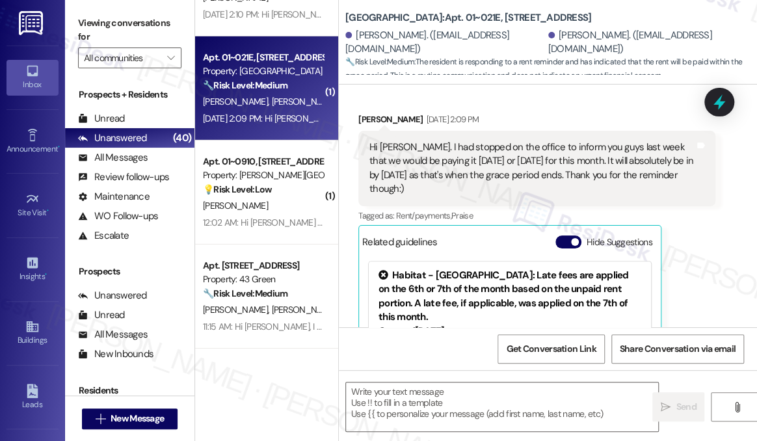
type textarea "Fetching suggested responses. Please feel free to read through the conversation…"
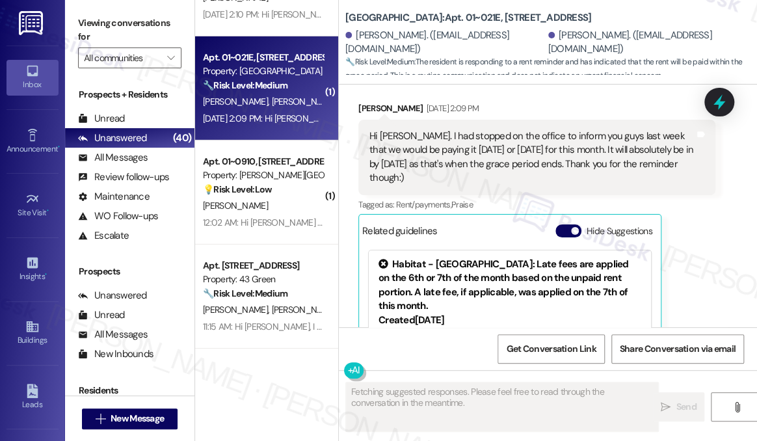
scroll to position [303, 0]
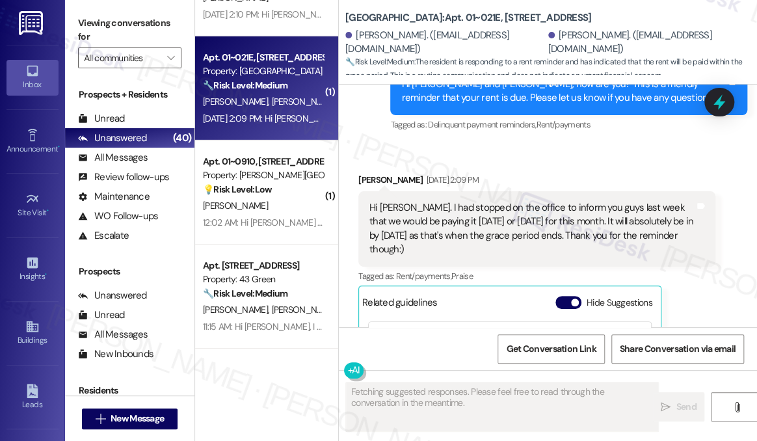
click at [398, 208] on div "Hi [PERSON_NAME]. I had stopped on the office to inform you guys last week that…" at bounding box center [532, 229] width 325 height 56
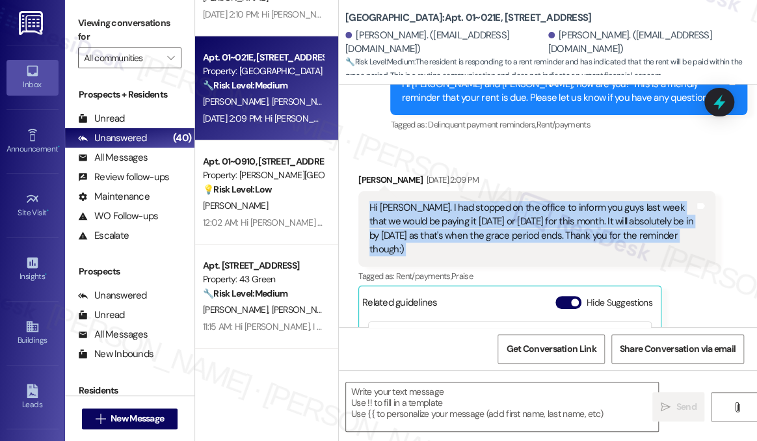
click at [398, 208] on div "Hi [PERSON_NAME]. I had stopped on the office to inform you guys last week that…" at bounding box center [532, 229] width 325 height 56
click at [472, 217] on div "Hi [PERSON_NAME]. I had stopped on the office to inform you guys last week that…" at bounding box center [532, 229] width 325 height 56
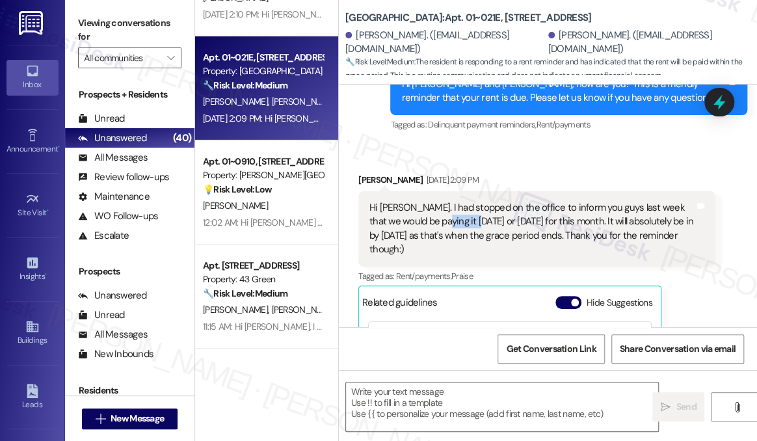
click at [472, 217] on div "Hi [PERSON_NAME]. I had stopped on the office to inform you guys last week that…" at bounding box center [532, 229] width 325 height 56
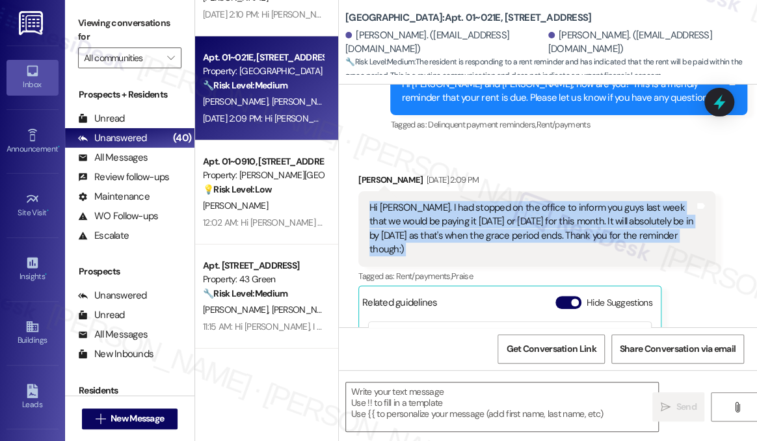
click at [472, 217] on div "Hi [PERSON_NAME]. I had stopped on the office to inform you guys last week that…" at bounding box center [532, 229] width 325 height 56
click at [588, 236] on div "Hi [PERSON_NAME]. I had stopped on the office to inform you guys last week that…" at bounding box center [532, 229] width 325 height 56
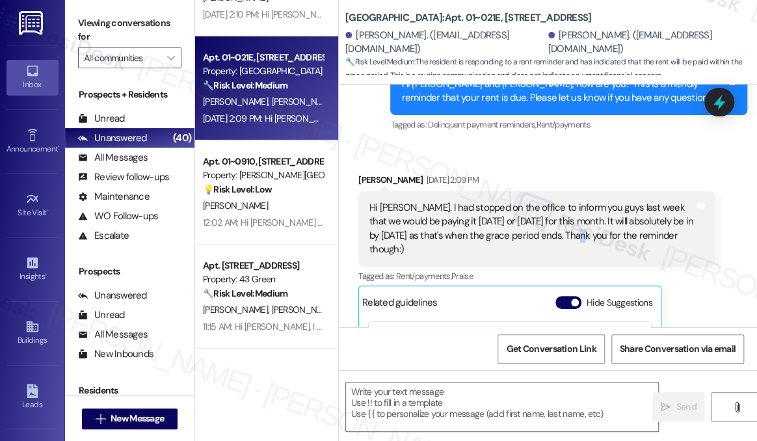
click at [588, 236] on div "Hi [PERSON_NAME]. I had stopped on the office to inform you guys last week that…" at bounding box center [532, 229] width 325 height 56
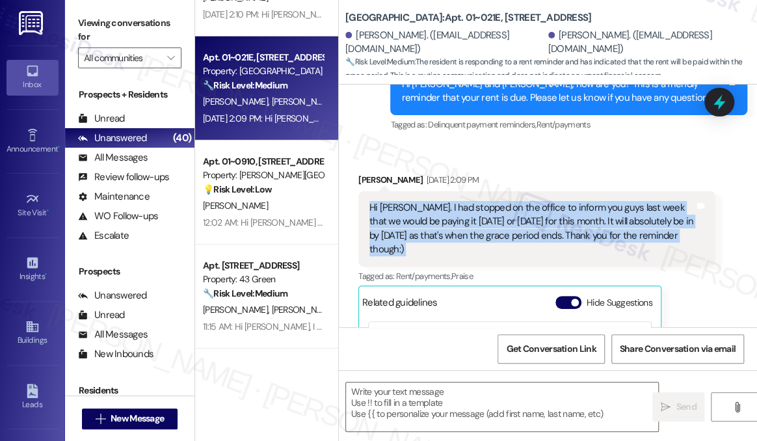
click at [588, 236] on div "Hi [PERSON_NAME]. I had stopped on the office to inform you guys last week that…" at bounding box center [532, 229] width 325 height 56
click at [590, 236] on div "Hi [PERSON_NAME]. I had stopped on the office to inform you guys last week that…" at bounding box center [532, 229] width 325 height 56
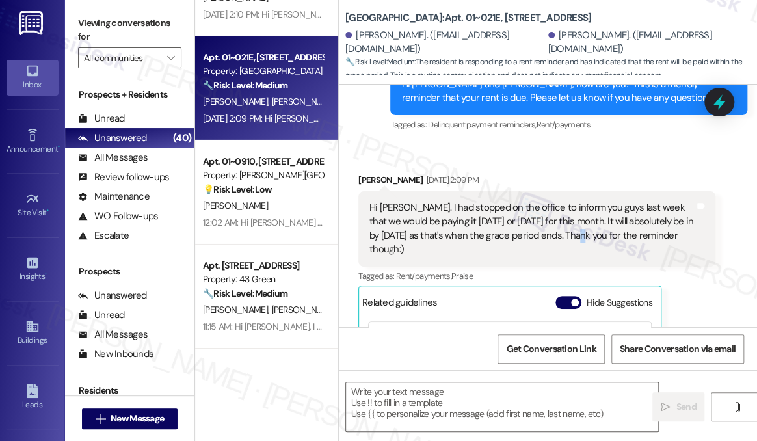
click at [590, 236] on div "Hi [PERSON_NAME]. I had stopped on the office to inform you guys last week that…" at bounding box center [532, 229] width 325 height 56
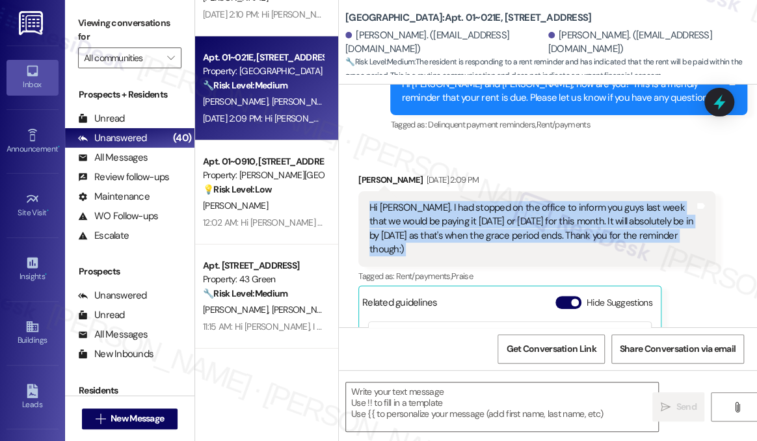
click at [590, 236] on div "Hi [PERSON_NAME]. I had stopped on the office to inform you guys last week that…" at bounding box center [532, 229] width 325 height 56
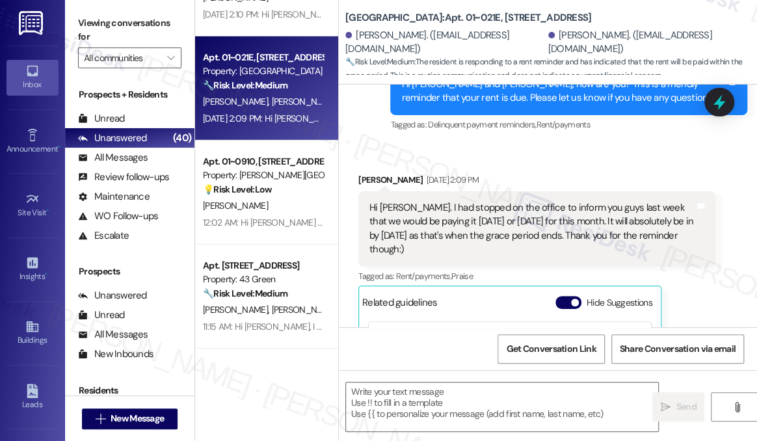
click at [162, 36] on label "Viewing conversations for" at bounding box center [129, 30] width 103 height 34
click at [178, 36] on label "Viewing conversations for" at bounding box center [129, 30] width 103 height 34
click at [402, 397] on textarea at bounding box center [502, 407] width 312 height 49
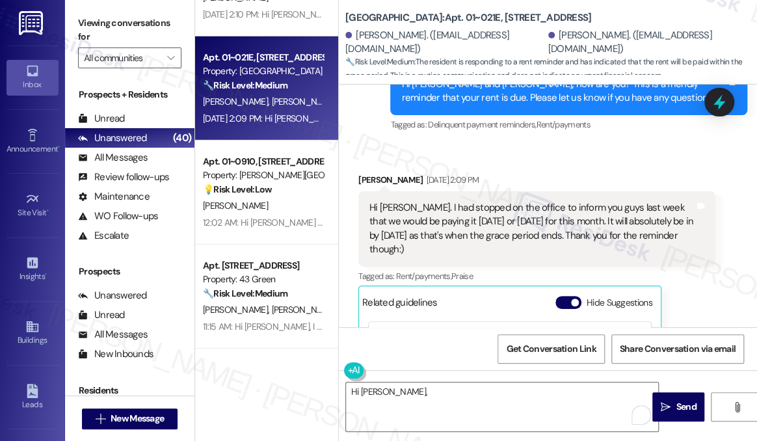
click at [178, 23] on label "Viewing conversations for" at bounding box center [129, 30] width 103 height 34
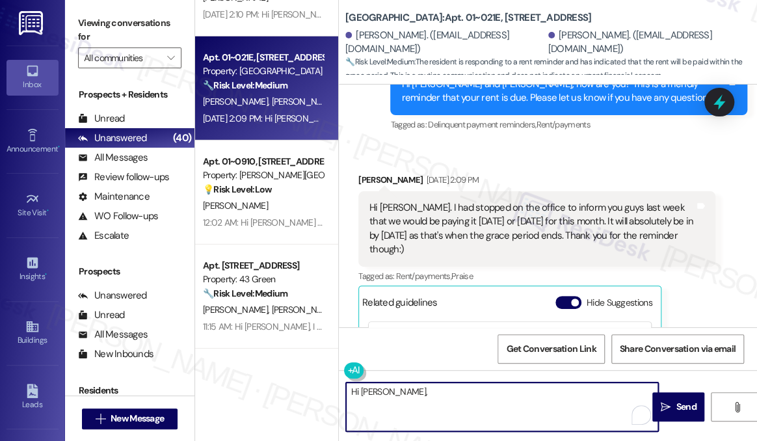
click at [482, 392] on textarea "Hi [PERSON_NAME]," at bounding box center [502, 407] width 312 height 49
type textarea "Hi [PERSON_NAME], thank you for letting us know"
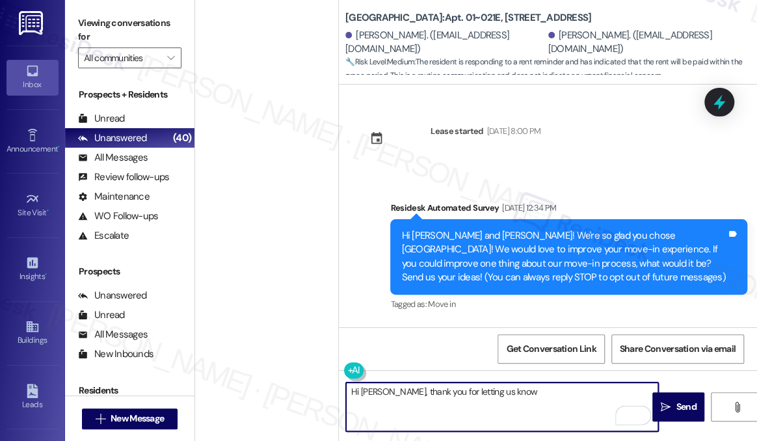
scroll to position [303, 0]
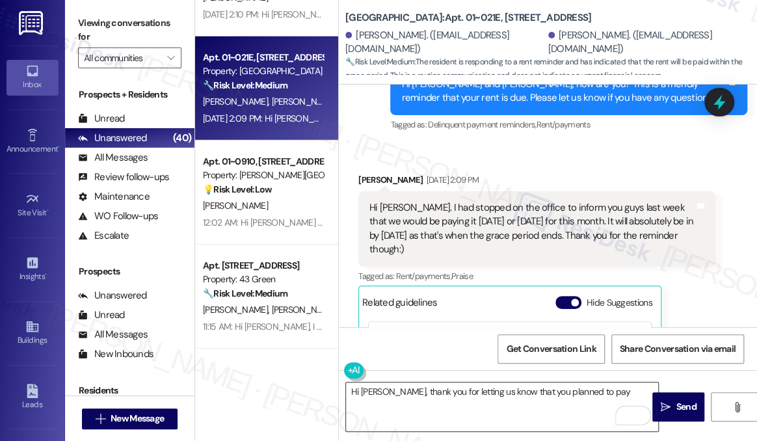
click at [618, 395] on textarea "Hi Zachary, thank you for letting us know that you planned to pay" at bounding box center [502, 407] width 312 height 49
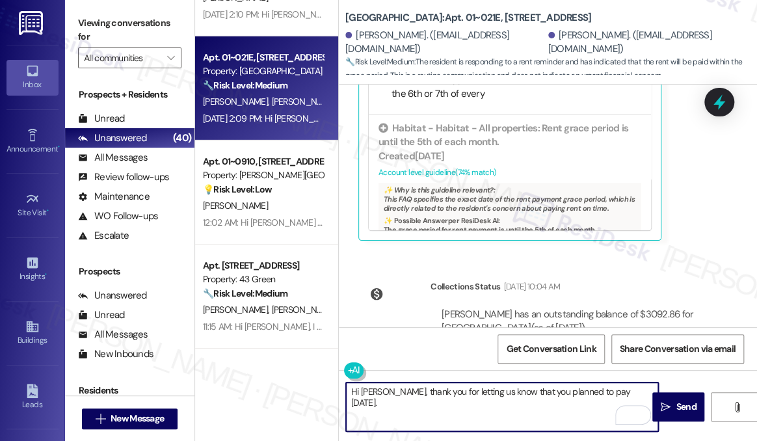
scroll to position [614, 0]
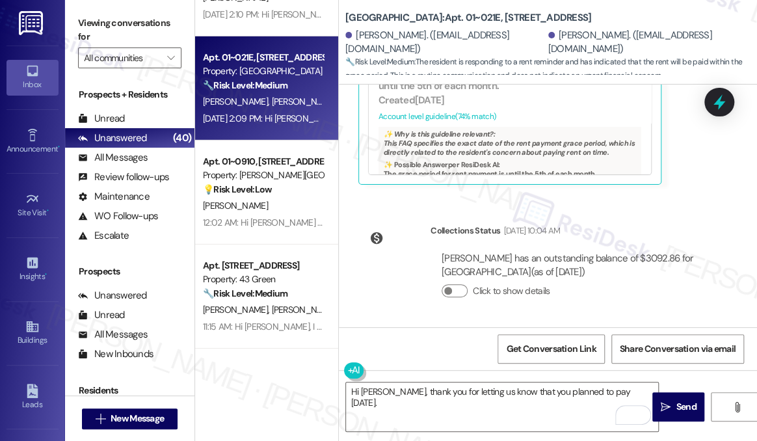
drag, startPoint x: 167, startPoint y: 40, endPoint x: 190, endPoint y: 45, distance: 23.2
click at [167, 40] on label "Viewing conversations for" at bounding box center [129, 30] width 103 height 34
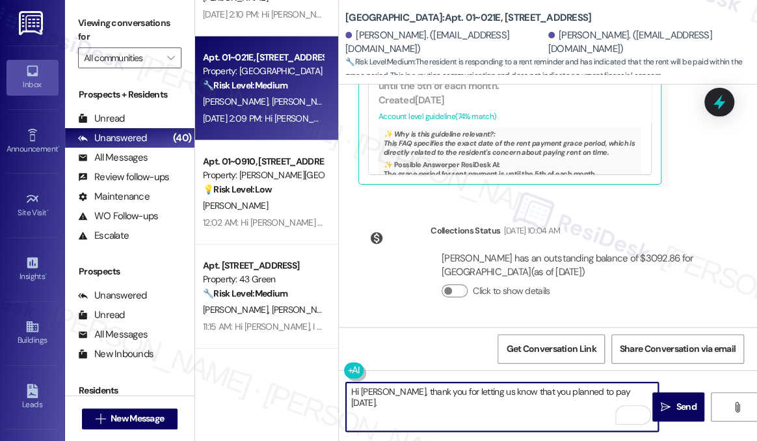
click at [648, 387] on textarea "Hi Zachary, thank you for letting us know that you planned to pay last Friday." at bounding box center [502, 407] width 312 height 49
paste textarea "Just checking in — were you able to make the payment today, or will it be in by…"
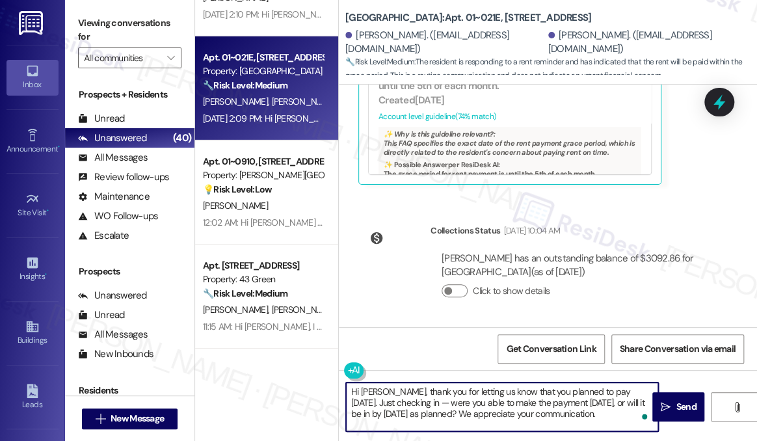
drag, startPoint x: 405, startPoint y: 398, endPoint x: 394, endPoint y: 401, distance: 12.2
click at [394, 401] on textarea "Hi Zachary, thank you for letting us know that you planned to pay last Friday. …" at bounding box center [502, 407] width 312 height 49
click at [408, 400] on textarea "Hi Zachary, thank you for letting us know that you planned to pay last Friday. …" at bounding box center [502, 407] width 312 height 49
click at [405, 401] on textarea "Hi Zachary, thank you for letting us know that you planned to pay last Friday. …" at bounding box center [502, 407] width 312 height 49
click at [534, 402] on textarea "Hi Zachary, thank you for letting us know that you planned to pay last Friday. …" at bounding box center [502, 407] width 312 height 49
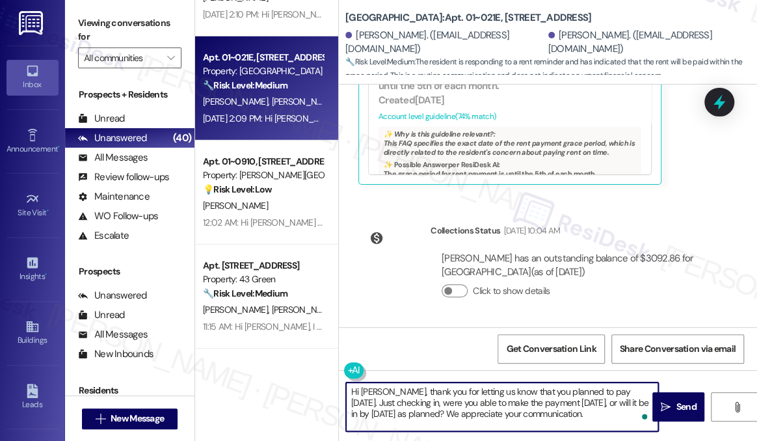
click at [541, 402] on textarea "Hi Zachary, thank you for letting us know that you planned to pay last Friday. …" at bounding box center [502, 407] width 312 height 49
click at [487, 391] on textarea "Hi Zachary, thank you for letting us know that you planned to pay last Friday. …" at bounding box center [502, 407] width 312 height 49
drag, startPoint x: 444, startPoint y: 390, endPoint x: 633, endPoint y: 385, distance: 188.8
click at [633, 385] on textarea "Hi Zachary, thank you for letting us know that you planned to pay last Friday. …" at bounding box center [502, 407] width 312 height 49
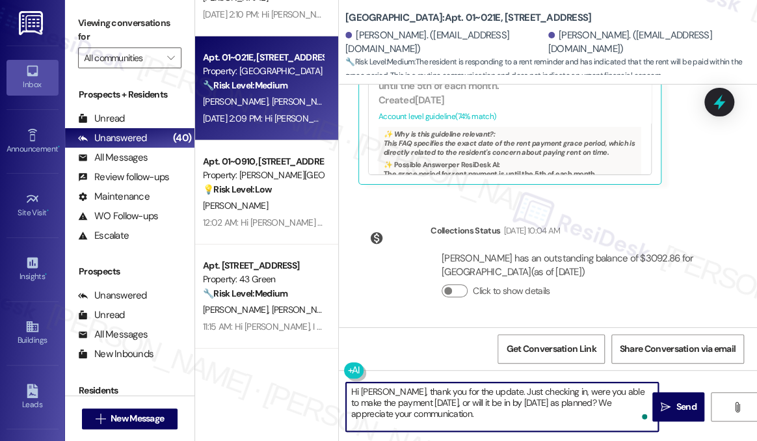
click at [395, 390] on textarea "Hi Zachary, thank you for the update. Just checking in, were you able to make t…" at bounding box center [502, 407] width 312 height 49
drag, startPoint x: 534, startPoint y: 405, endPoint x: 621, endPoint y: 405, distance: 86.5
click at [621, 405] on textarea "Hi Zachary, I hope you're having a great day! Thank you for the update. Just ch…" at bounding box center [502, 407] width 312 height 49
drag, startPoint x: 513, startPoint y: 421, endPoint x: 416, endPoint y: 400, distance: 99.2
click at [416, 400] on textarea "Hi Zachary, I hope you're having a great day! Thank you for the update. Just ch…" at bounding box center [502, 407] width 312 height 49
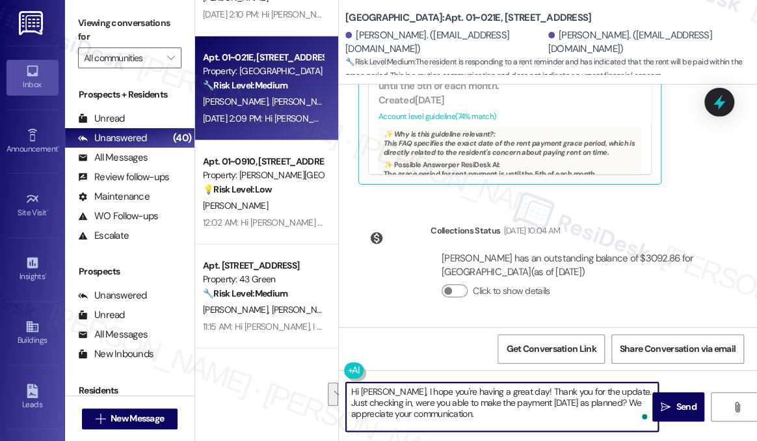
click at [465, 385] on textarea "Hi Zachary, I hope you're having a great day! Thank you for the update. Just ch…" at bounding box center [502, 407] width 312 height 49
click at [536, 400] on textarea "Hi Zachary, I hope you're having a great day! Thank you for the update. Just ch…" at bounding box center [502, 407] width 312 height 49
click at [540, 407] on textarea "Hi Zachary, I hope you're having a great day! Thank you for the update. Just ch…" at bounding box center [502, 407] width 312 height 49
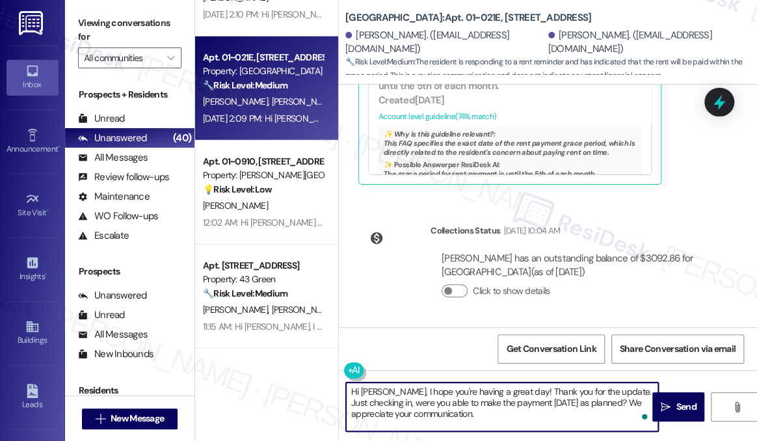
click at [600, 403] on textarea "Hi Zachary, I hope you're having a great day! Thank you for the update. Just ch…" at bounding box center [502, 407] width 312 height 49
type textarea "Hi Zachary, I hope you're having a great day! Thank you for the update. Just ch…"
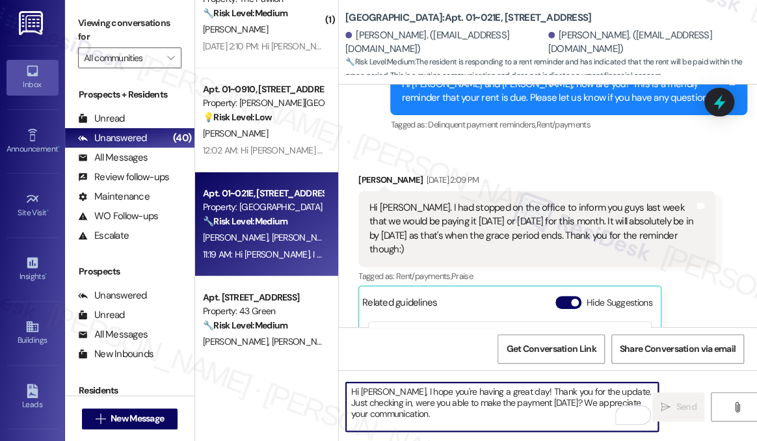
scroll to position [3756, 0]
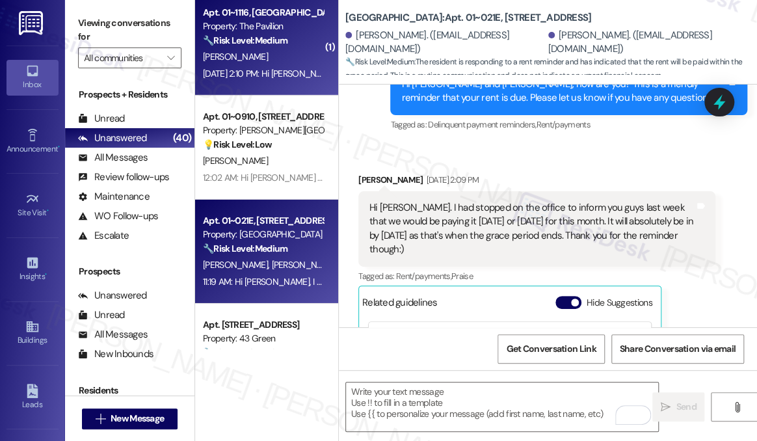
click at [243, 55] on span "[PERSON_NAME]" at bounding box center [235, 57] width 65 height 12
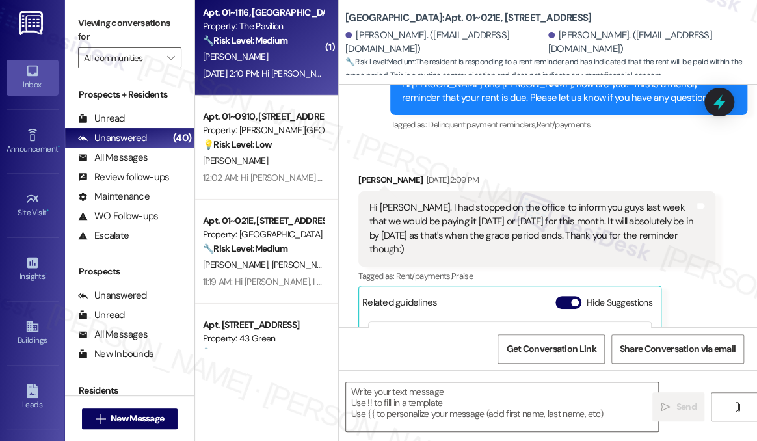
type textarea "Fetching suggested responses. Please feel free to read through the conversation…"
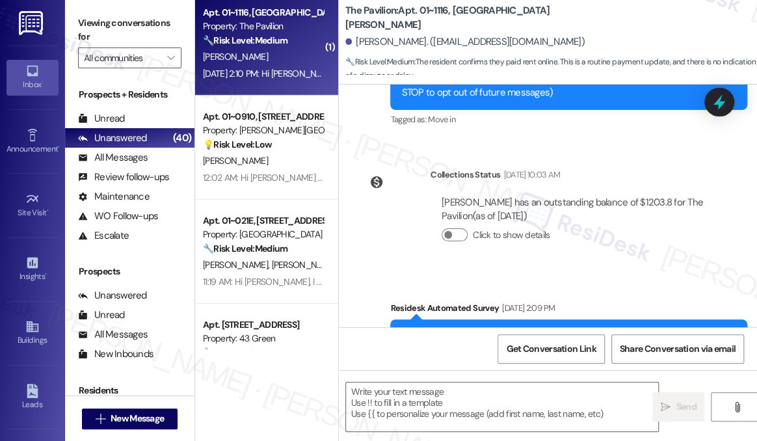
scroll to position [362, 0]
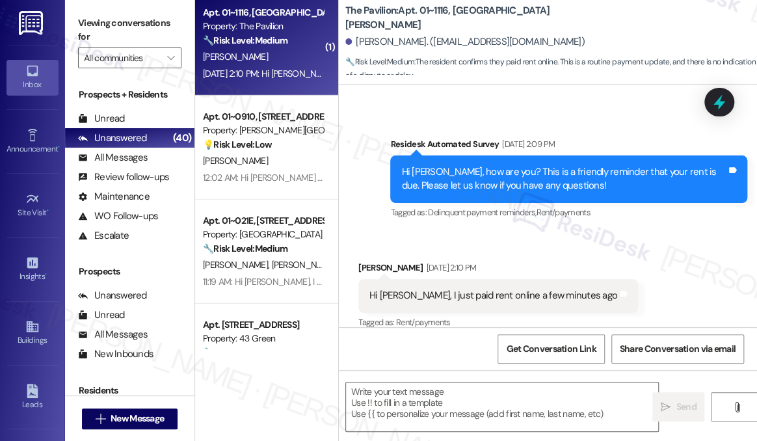
type textarea "Fetching suggested responses. Please feel free to read through the conversation…"
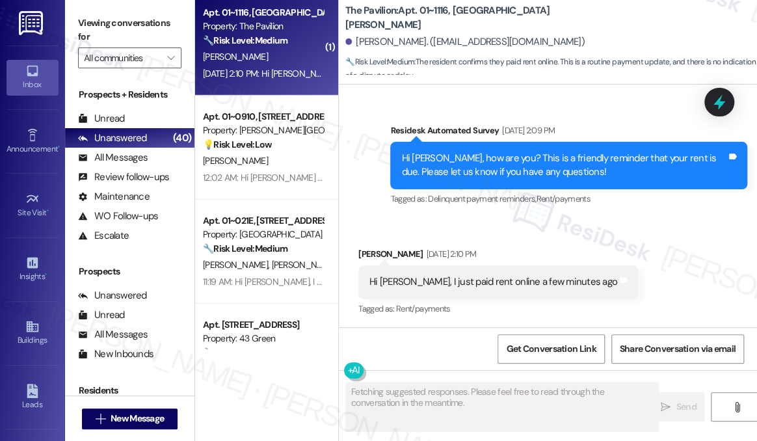
click at [459, 281] on div "Hi Sarah, I just paid rent online a few minutes ago" at bounding box center [494, 282] width 248 height 14
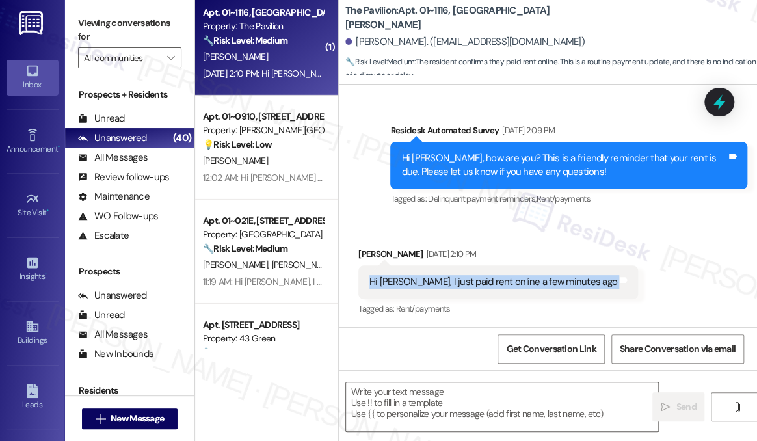
click at [459, 281] on div "Hi Sarah, I just paid rent online a few minutes ago" at bounding box center [494, 282] width 248 height 14
click at [441, 393] on textarea at bounding box center [502, 407] width 312 height 49
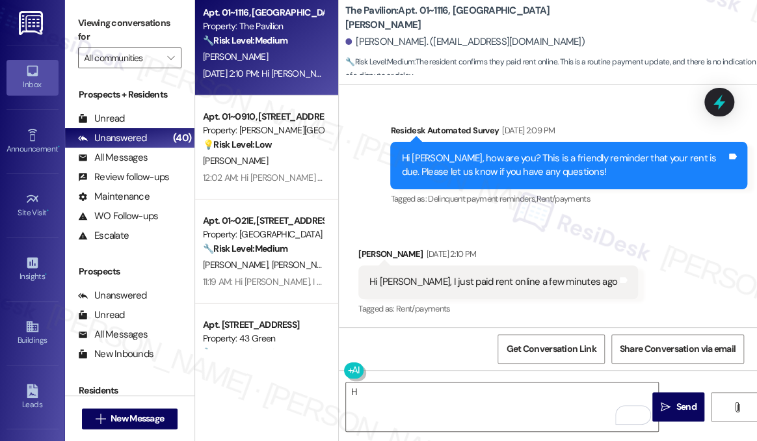
click at [148, 23] on label "Viewing conversations for" at bounding box center [129, 30] width 103 height 34
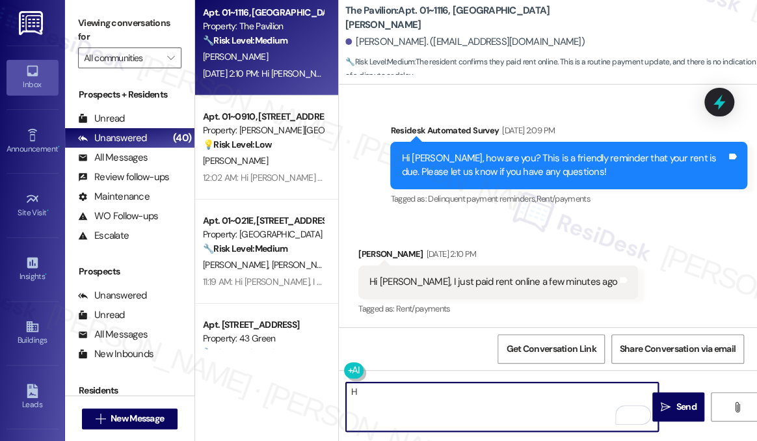
drag, startPoint x: 371, startPoint y: 393, endPoint x: 332, endPoint y: 388, distance: 39.4
click at [332, 388] on div "( 2 ) Apt. 01~1004, 520 North Kingsbury Property: Kingsbury Plaza 🔧 Risk Level:…" at bounding box center [476, 220] width 562 height 441
paste textarea "i Amber! I hope you had a great weekend! Thanks for taking care of it. Did you …"
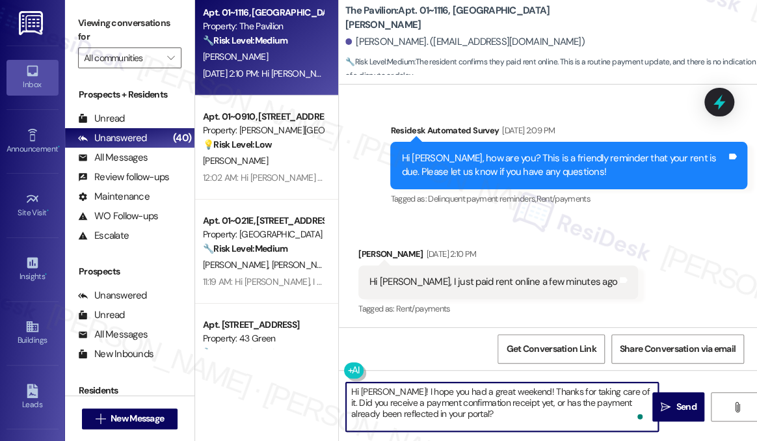
click at [359, 245] on div "Received via SMS David Kloosterman Sep 03, 2025 at 2:10 PM Hi Sarah, I just pai…" at bounding box center [498, 282] width 299 height 90
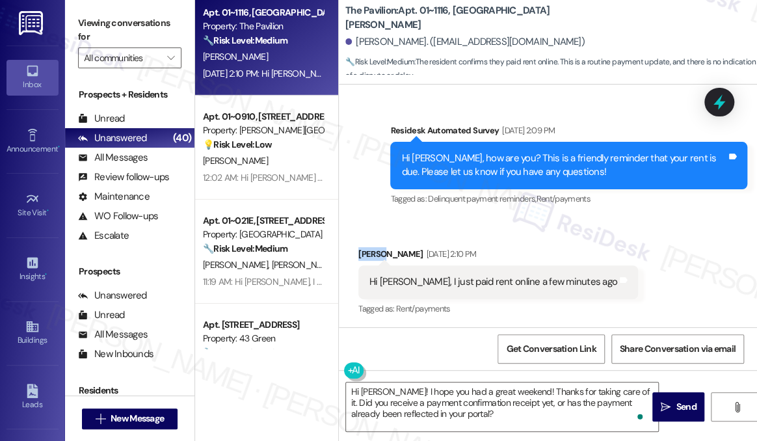
click at [359, 245] on div "Received via SMS David Kloosterman Sep 03, 2025 at 2:10 PM Hi Sarah, I just pai…" at bounding box center [498, 282] width 299 height 90
copy div "David"
click at [375, 400] on textarea "Hi Amber! I hope you had a great weekend! Thanks for taking care of it. Did you…" at bounding box center [502, 407] width 312 height 49
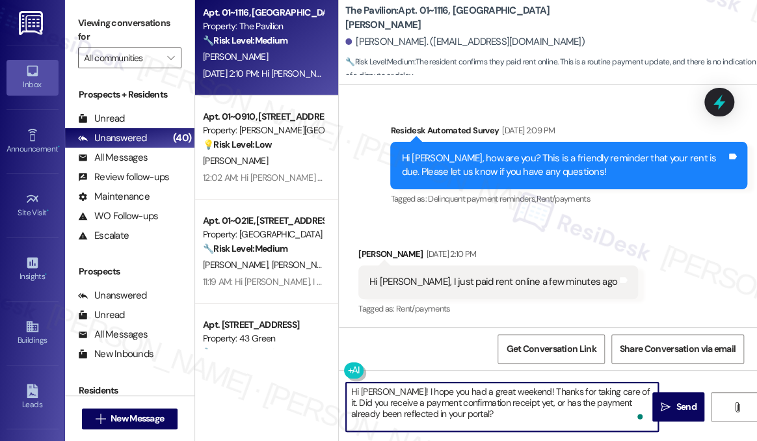
click at [376, 396] on textarea "Hi Amber! I hope you had a great weekend! Thanks for taking care of it. Did you…" at bounding box center [502, 407] width 312 height 49
paste textarea "David"
click at [532, 395] on textarea "Hi David! I hope you had a great weekend! Thanks for taking care of it. Did you…" at bounding box center [502, 407] width 312 height 49
click at [532, 394] on textarea "Hi David! I hope you had a great weekend! Thanks for taking care of it. Did you…" at bounding box center [502, 407] width 312 height 49
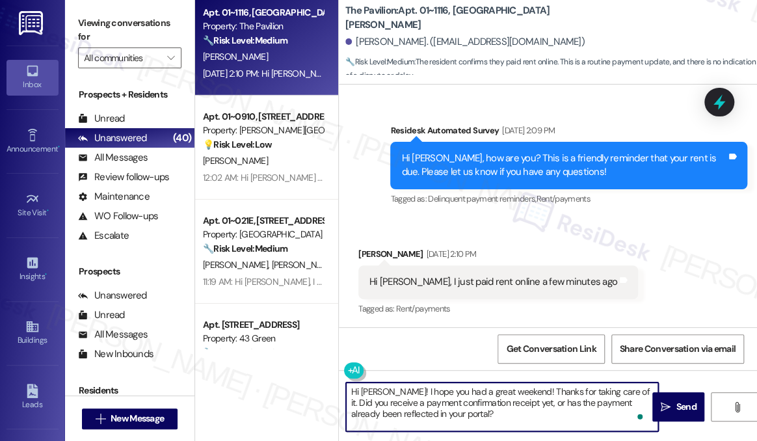
click at [464, 417] on textarea "Hi David! I hope you had a great weekend! Thanks for taking care of it. Did you…" at bounding box center [502, 407] width 312 height 49
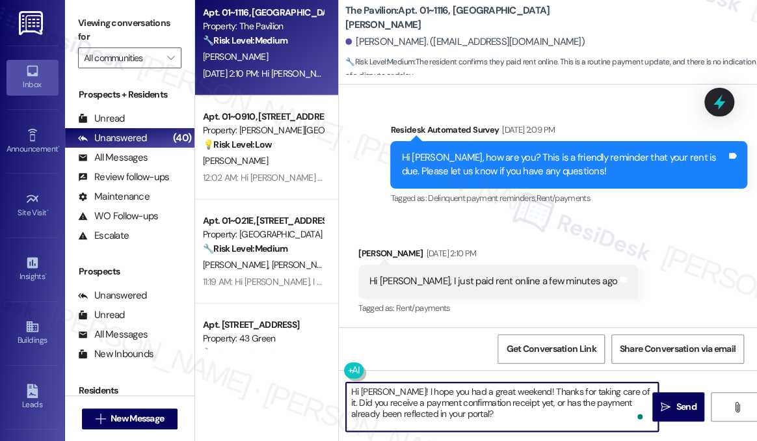
scroll to position [68, 0]
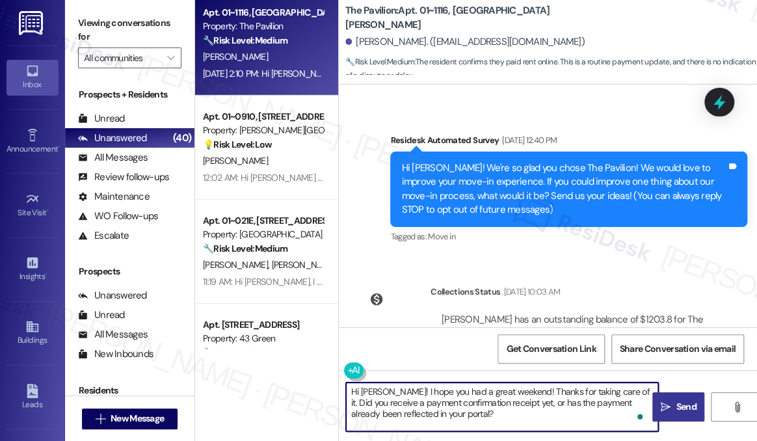
type textarea "Hi David! I hope you had a great weekend! Thanks for taking care of it. Did you…"
click at [680, 418] on button " Send" at bounding box center [679, 406] width 52 height 29
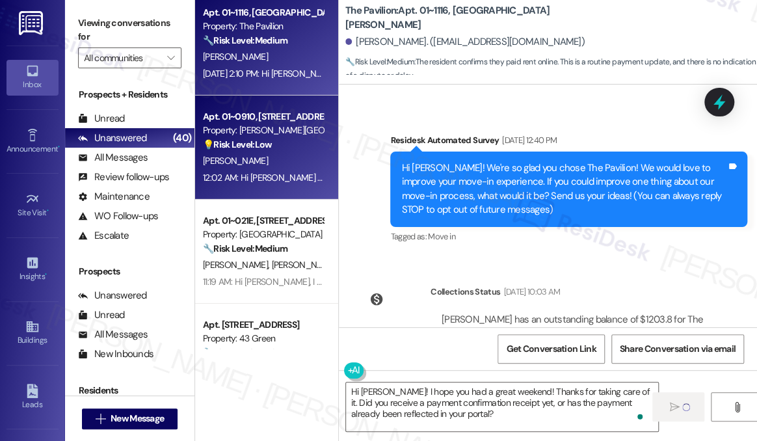
scroll to position [3520, 0]
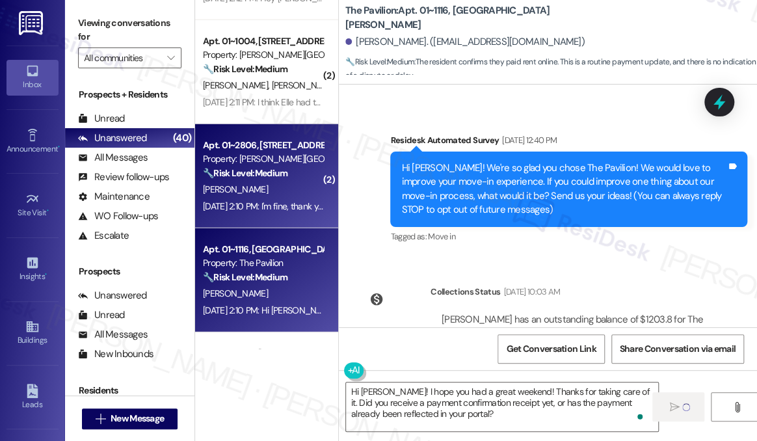
click at [273, 165] on div "Property: [PERSON_NAME][GEOGRAPHIC_DATA]" at bounding box center [263, 159] width 120 height 14
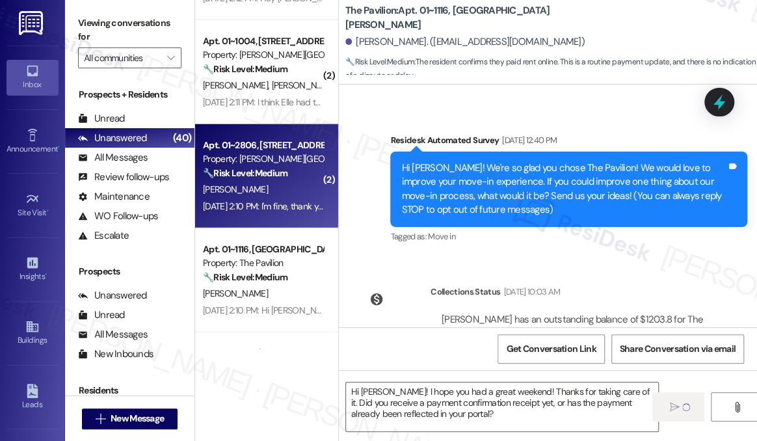
type textarea "Fetching suggested responses. Please feel free to read through the conversation…"
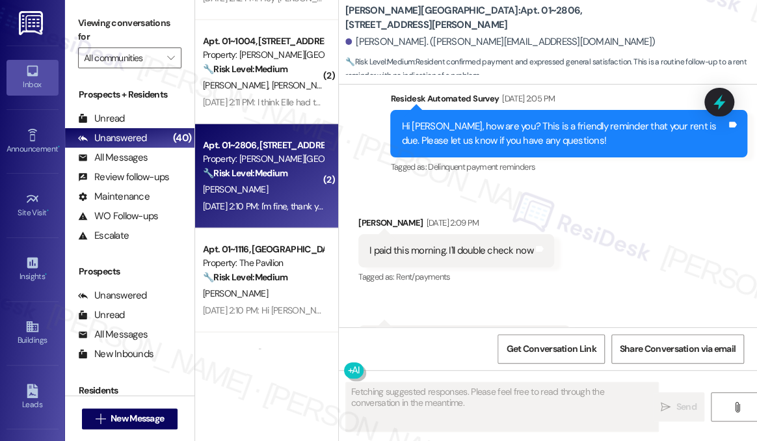
scroll to position [4043, 0]
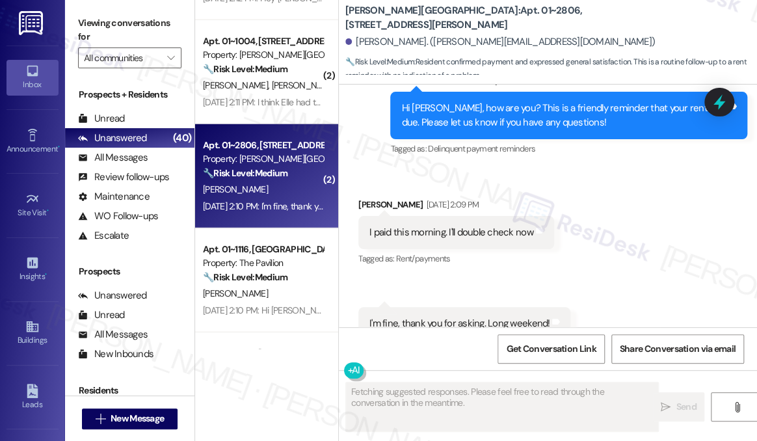
click at [430, 226] on div "I paid this morning. I'll double check now" at bounding box center [452, 233] width 164 height 14
click at [461, 317] on div "I'm fine, thank you for asking. Long weekend!" at bounding box center [460, 324] width 180 height 14
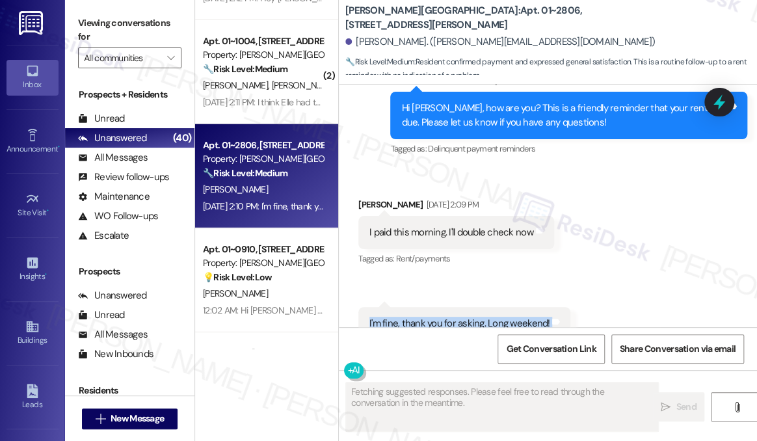
click at [461, 317] on div "I'm fine, thank you for asking. Long weekend!" at bounding box center [460, 324] width 180 height 14
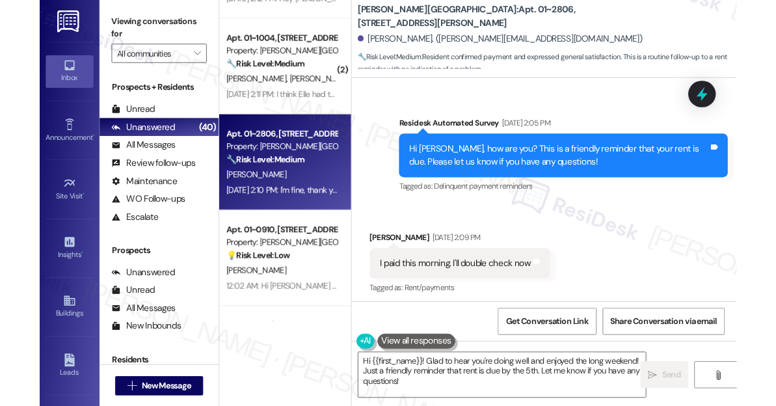
scroll to position [4044, 0]
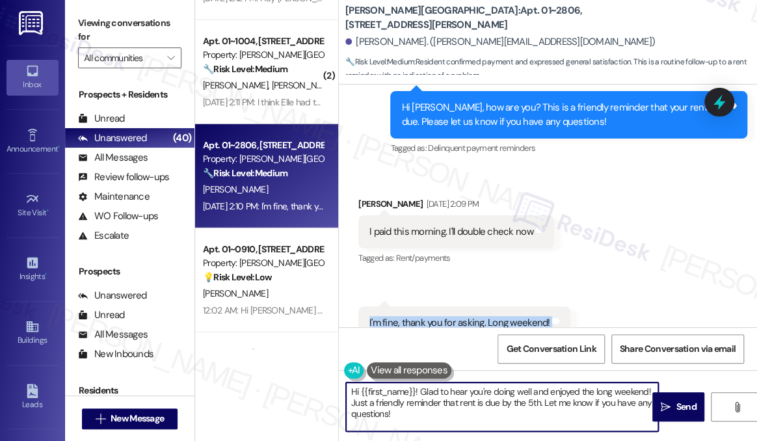
click at [421, 388] on textarea "Hi {{first_name}}! Glad to hear you're doing well and enjoyed the long weekend!…" at bounding box center [502, 407] width 312 height 49
click at [368, 197] on div "Andrew Silverman Sep 03, 2025 at 2:09 PM" at bounding box center [457, 206] width 196 height 18
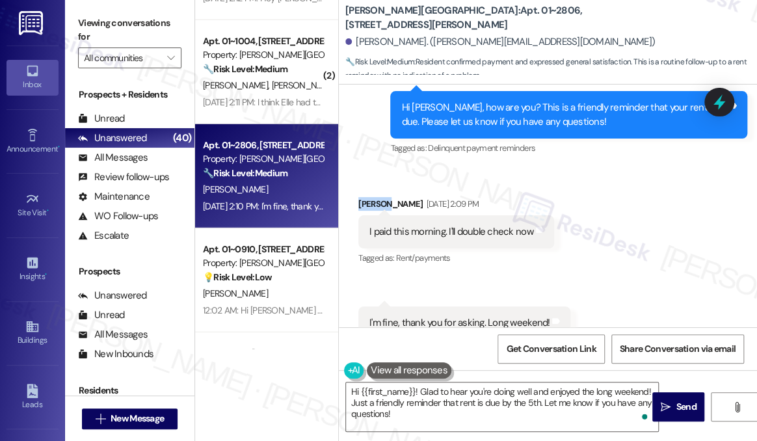
click at [368, 197] on div "Andrew Silverman Sep 03, 2025 at 2:09 PM" at bounding box center [457, 206] width 196 height 18
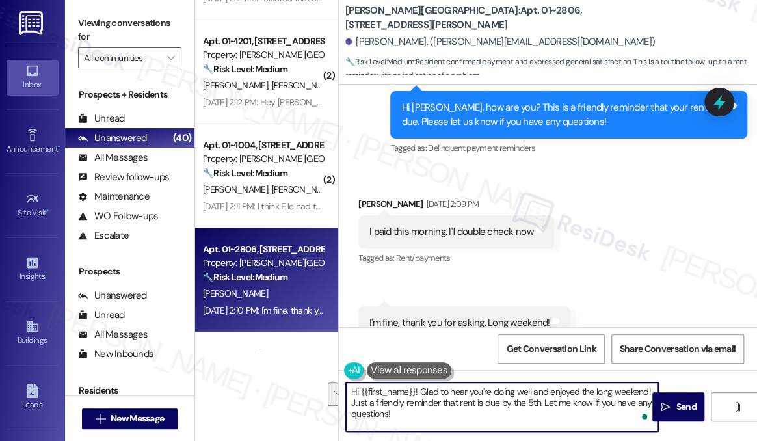
drag, startPoint x: 433, startPoint y: 411, endPoint x: 414, endPoint y: 404, distance: 19.3
click at [414, 404] on textarea "Hi {{first_name}}! Glad to hear you're doing well and enjoyed the long weekend!…" at bounding box center [502, 407] width 312 height 49
click at [373, 197] on div "Andrew Silverman Sep 03, 2025 at 2:09 PM" at bounding box center [457, 206] width 196 height 18
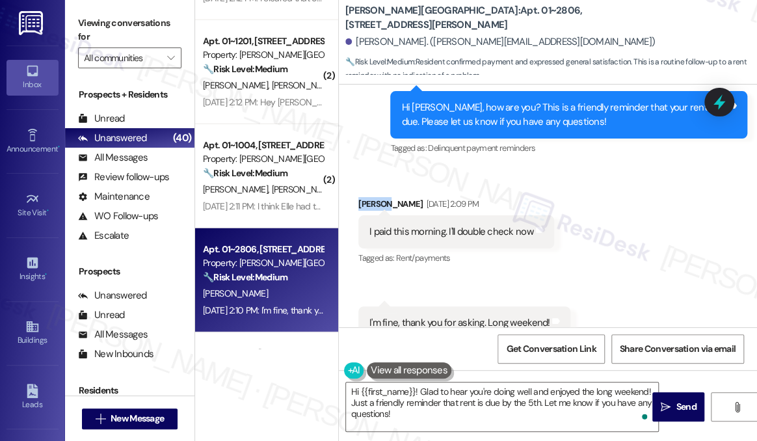
click at [373, 197] on div "Andrew Silverman Sep 03, 2025 at 2:09 PM" at bounding box center [457, 206] width 196 height 18
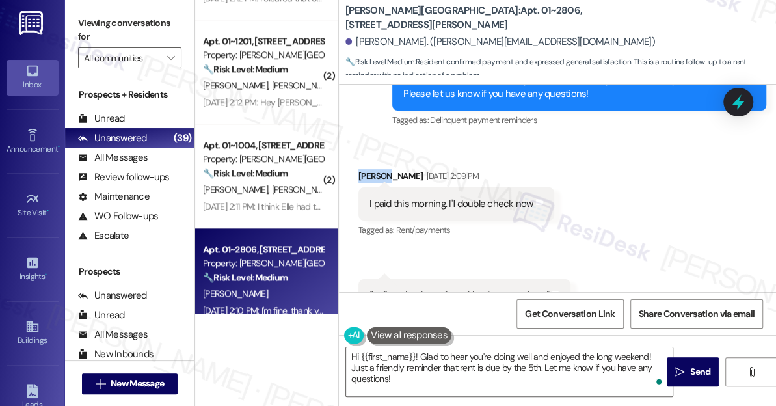
scroll to position [4016, 0]
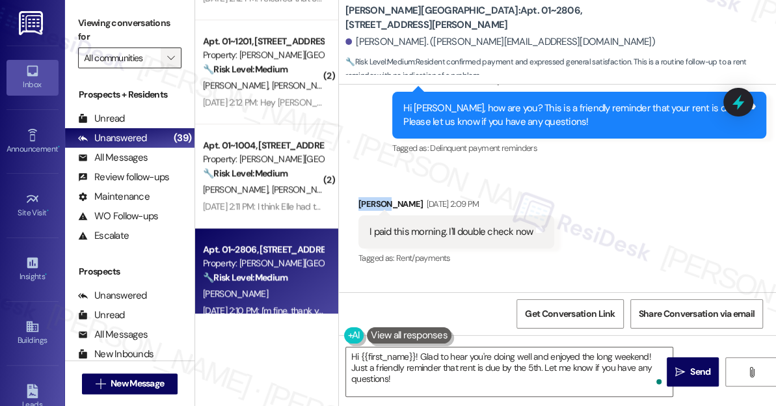
click at [163, 64] on button "" at bounding box center [171, 57] width 21 height 21
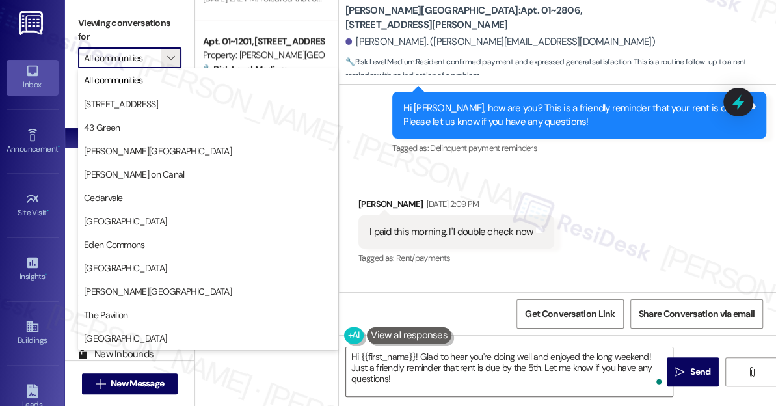
click at [163, 23] on label "Viewing conversations for" at bounding box center [129, 30] width 103 height 34
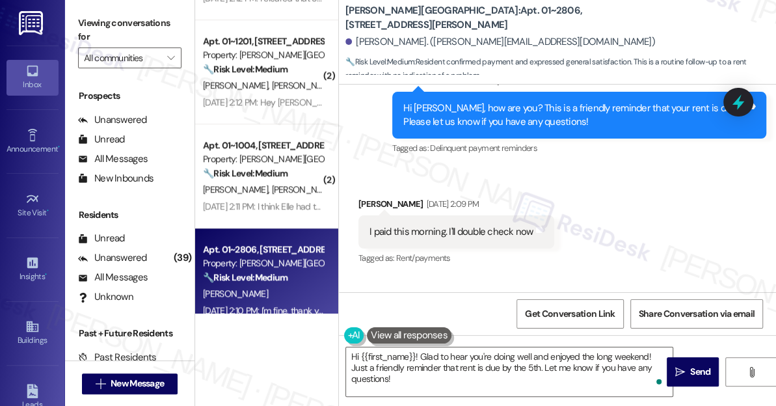
scroll to position [0, 0]
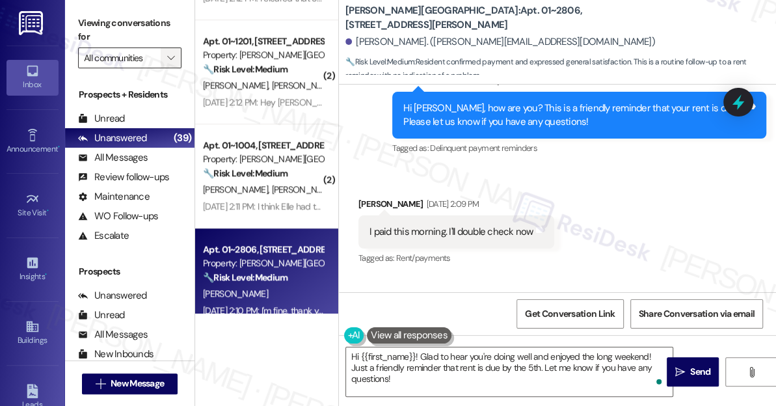
click at [170, 51] on span "" at bounding box center [171, 57] width 12 height 21
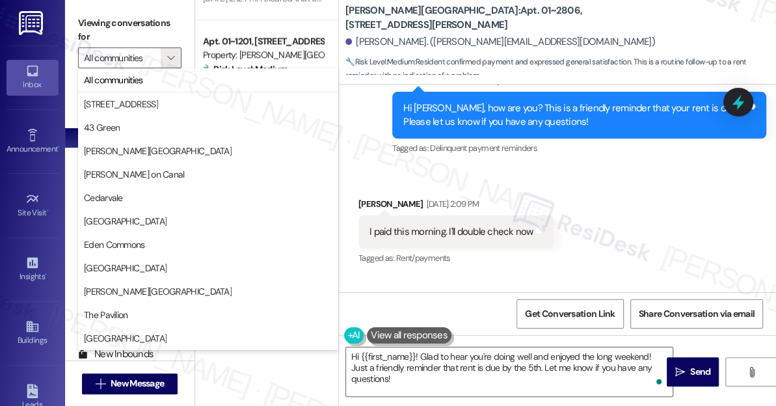
click at [152, 33] on label "Viewing conversations for" at bounding box center [129, 30] width 103 height 34
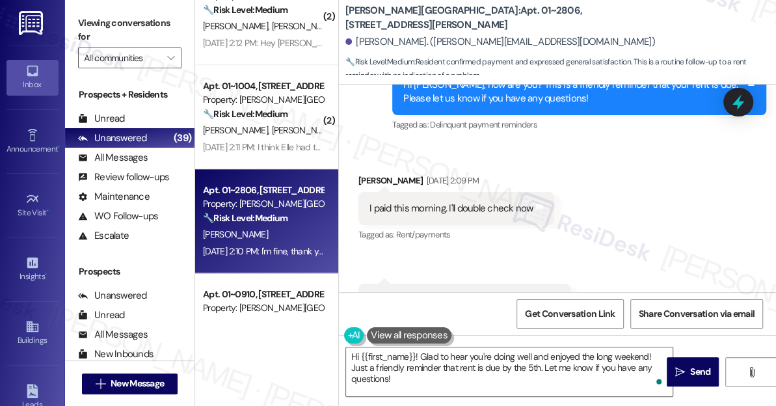
scroll to position [4051, 0]
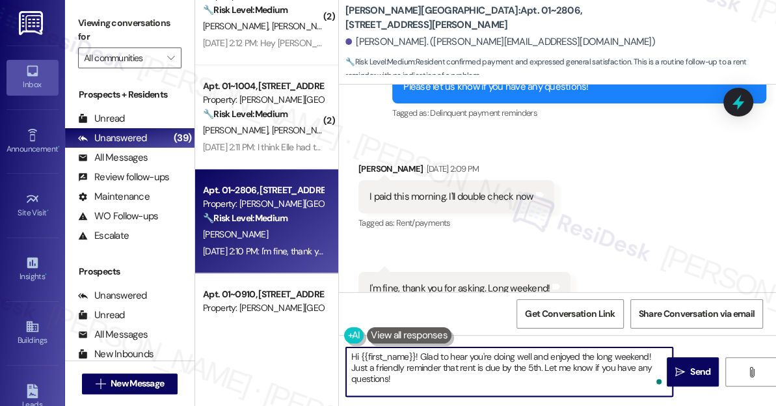
drag, startPoint x: 457, startPoint y: 385, endPoint x: 609, endPoint y: 374, distance: 152.0
click at [609, 374] on textarea "Hi {{first_name}}! Glad to hear you're doing well and enjoyed the long weekend!…" at bounding box center [509, 371] width 327 height 49
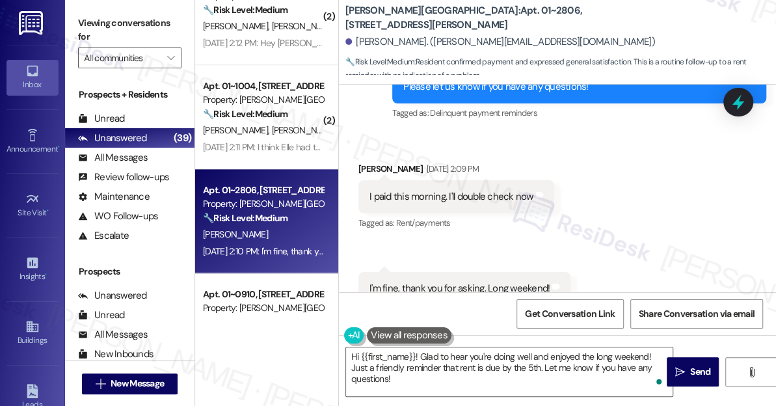
click at [487, 282] on div "I'm fine, thank you for asking. Long weekend!" at bounding box center [460, 289] width 180 height 14
click at [407, 367] on textarea "Hi {{first_name}}! Glad to hear you're doing well and enjoyed the long weekend!…" at bounding box center [509, 371] width 327 height 49
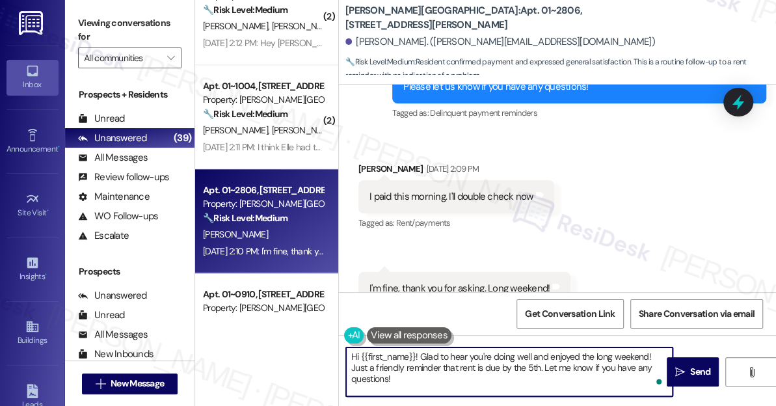
click at [431, 360] on textarea "Hi {{first_name}}! Glad to hear you're doing well and enjoyed the long weekend!…" at bounding box center [509, 371] width 327 height 49
click at [455, 376] on textarea "Hi {{first_name}}! Glad to hear you're doing well and enjoyed the long weekend!…" at bounding box center [509, 371] width 327 height 49
drag, startPoint x: 420, startPoint y: 378, endPoint x: 653, endPoint y: 350, distance: 235.3
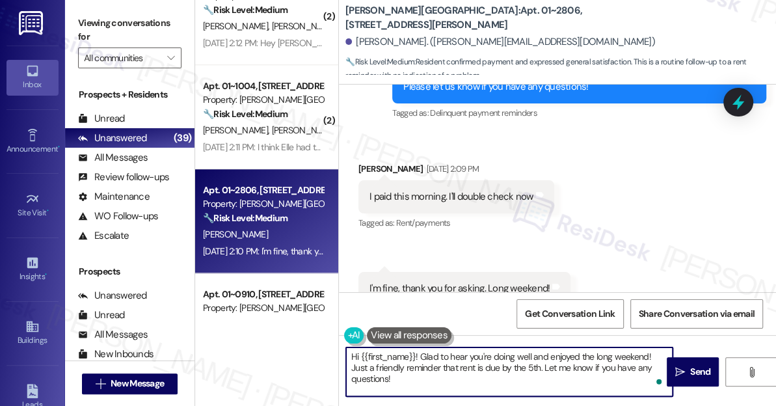
click at [653, 350] on textarea "Hi {{first_name}}! Glad to hear you're doing well and enjoyed the long weekend!…" at bounding box center [509, 371] width 327 height 49
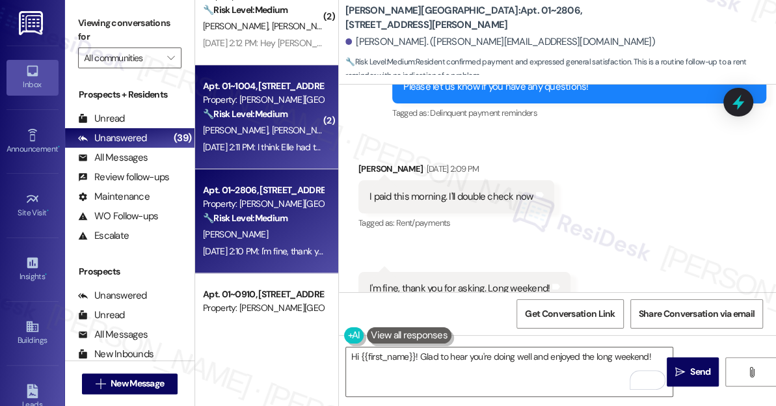
drag, startPoint x: 134, startPoint y: 20, endPoint x: 318, endPoint y: 146, distance: 222.7
click at [134, 20] on label "Viewing conversations for" at bounding box center [129, 30] width 103 height 34
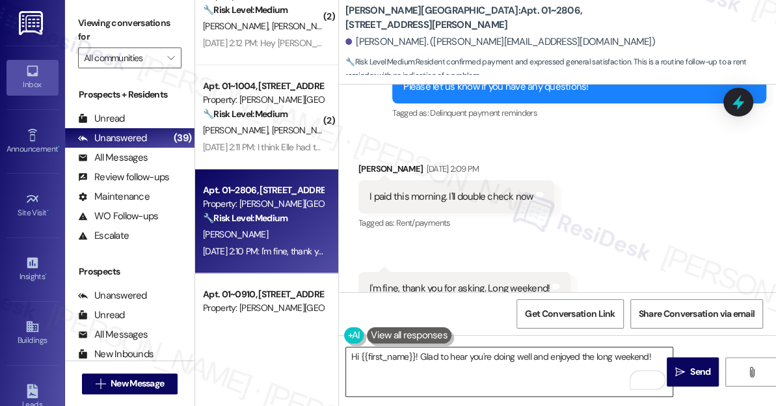
click at [657, 353] on textarea "Hi {{first_name}}! Glad to hear you're doing well and enjoyed the long weekend!" at bounding box center [509, 371] width 327 height 49
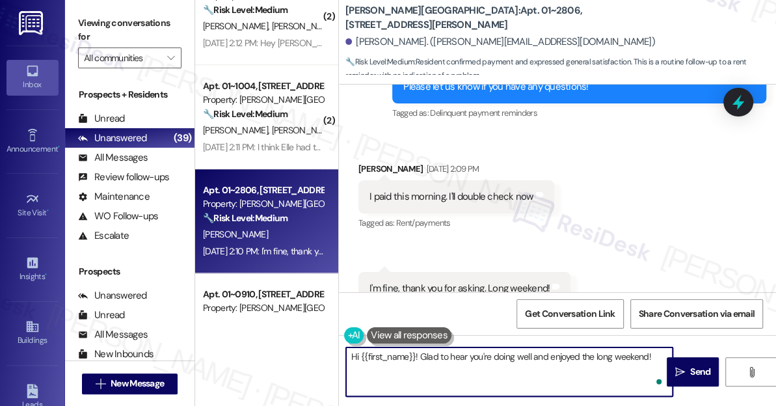
paste textarea "Did you receive a payment confirmation receipt yet, or has the payment already …"
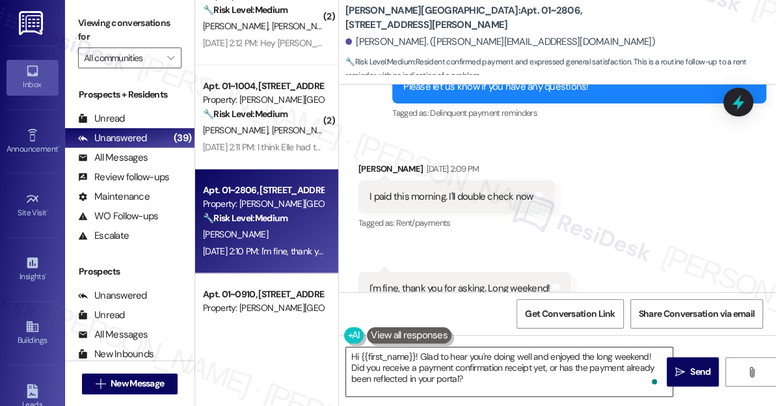
click at [475, 373] on textarea "Hi {{first_name}}! Glad to hear you're doing well and enjoyed the long weekend!…" at bounding box center [509, 371] width 327 height 49
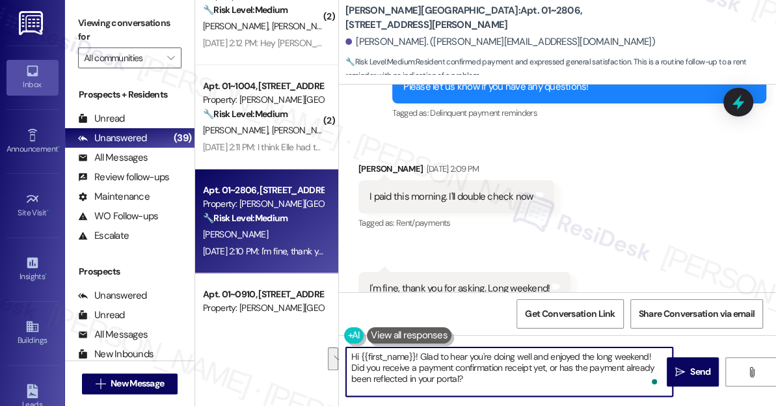
drag, startPoint x: 482, startPoint y: 387, endPoint x: 446, endPoint y: 373, distance: 38.9
click at [446, 373] on textarea "Hi {{first_name}}! Glad to hear you're doing well and enjoyed the long weekend!…" at bounding box center [509, 371] width 327 height 49
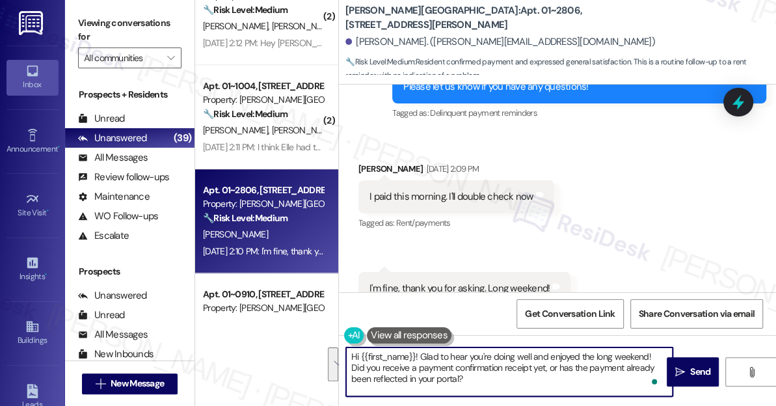
click at [472, 387] on textarea "Hi {{first_name}}! Glad to hear you're doing well and enjoyed the long weekend!…" at bounding box center [509, 371] width 327 height 49
click at [461, 379] on textarea "Hi {{first_name}}! Glad to hear you're doing well and enjoyed the long weekend!…" at bounding box center [509, 371] width 327 height 49
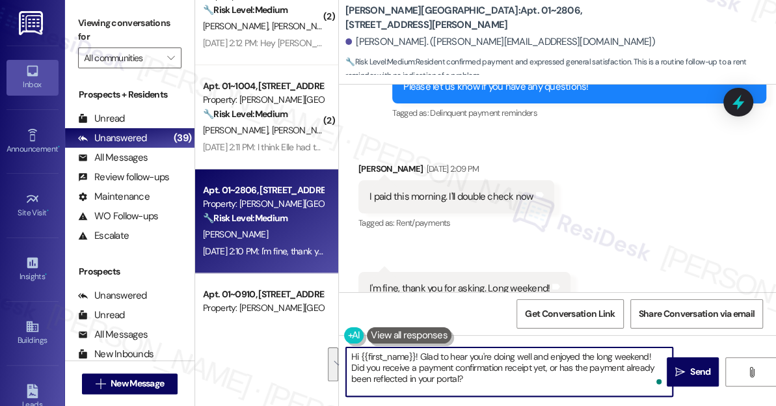
click at [478, 358] on textarea "Hi {{first_name}}! Glad to hear you're doing well and enjoyed the long weekend!…" at bounding box center [509, 371] width 327 height 49
click at [577, 366] on textarea "Hi {{first_name}}! Glad to hear you're doing well and enjoyed the long weekend!…" at bounding box center [509, 371] width 327 height 49
click at [467, 369] on textarea "Hi {{first_name}}! Glad to hear you're doing well and enjoyed the long weekend!…" at bounding box center [509, 371] width 327 height 49
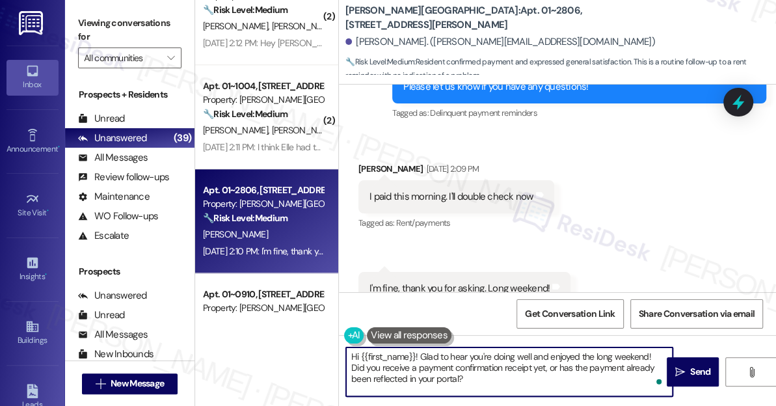
click at [467, 369] on textarea "Hi {{first_name}}! Glad to hear you're doing well and enjoyed the long weekend!…" at bounding box center [509, 371] width 327 height 49
click at [527, 383] on textarea "Hi {{first_name}}! Glad to hear you're doing well and enjoyed the long weekend!…" at bounding box center [509, 371] width 327 height 49
type textarea "Hi {{first_name}}! Glad to hear you're doing well and enjoyed the long weekend!…"
click at [692, 372] on span "Send" at bounding box center [700, 372] width 20 height 14
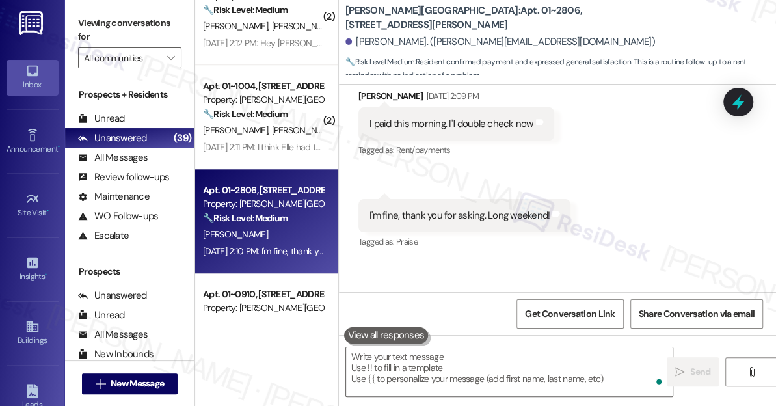
scroll to position [4170, 0]
